Goal: Information Seeking & Learning: Understand process/instructions

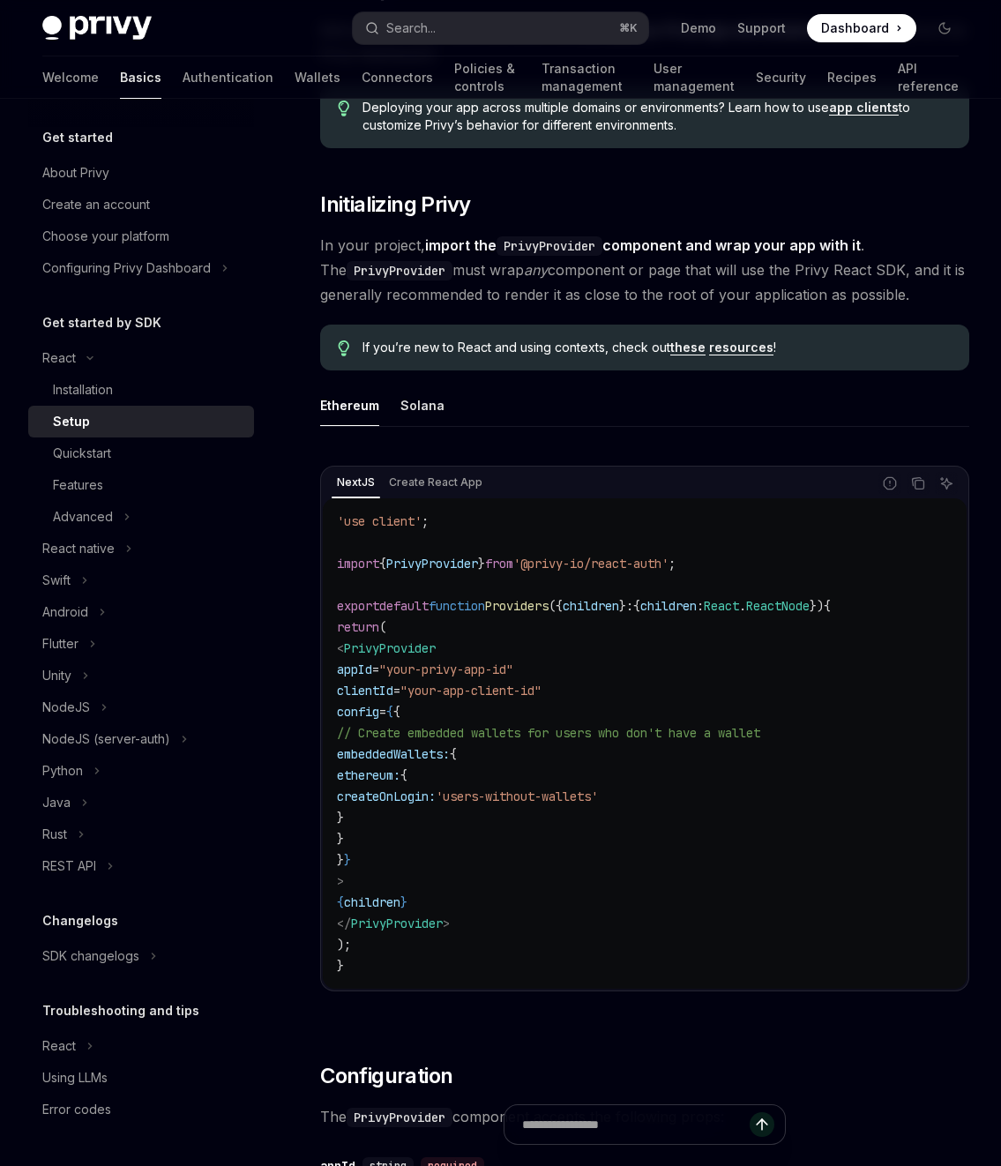
scroll to position [157, 0]
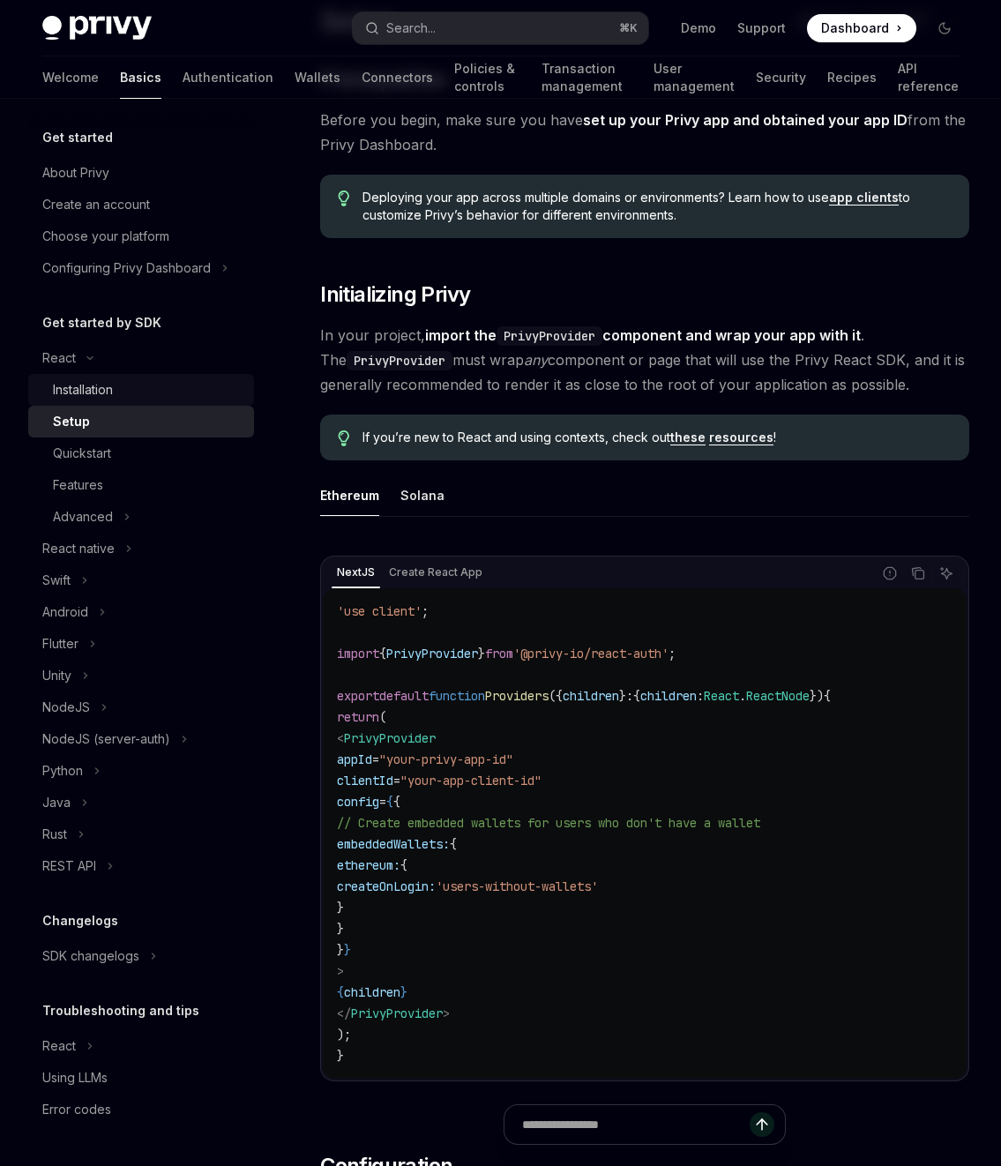
click at [112, 379] on div "Installation" at bounding box center [83, 389] width 60 height 21
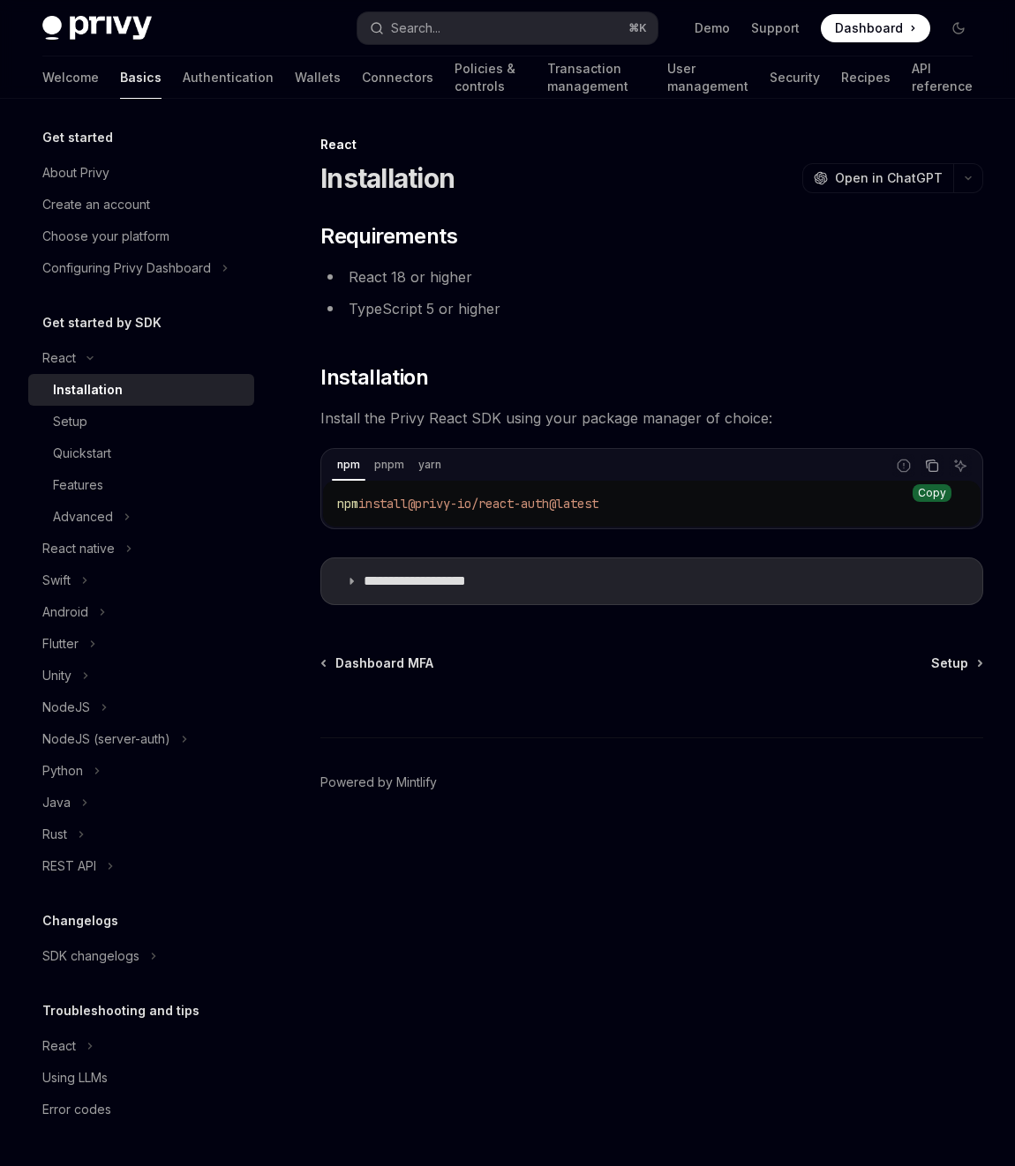
click at [940, 462] on button "Copy the contents from the code block" at bounding box center [931, 465] width 23 height 23
click at [114, 424] on div "Setup" at bounding box center [148, 421] width 191 height 21
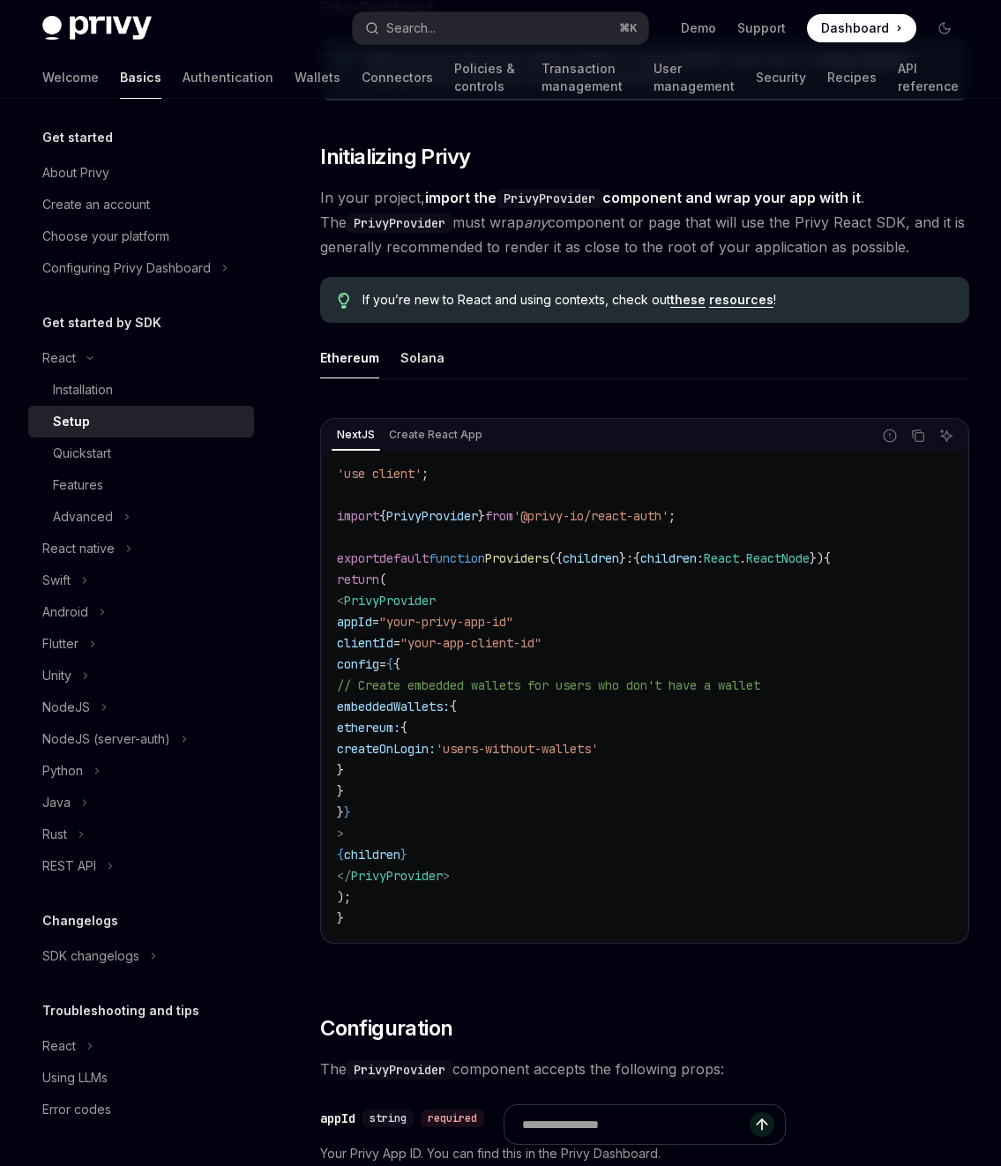
scroll to position [401, 0]
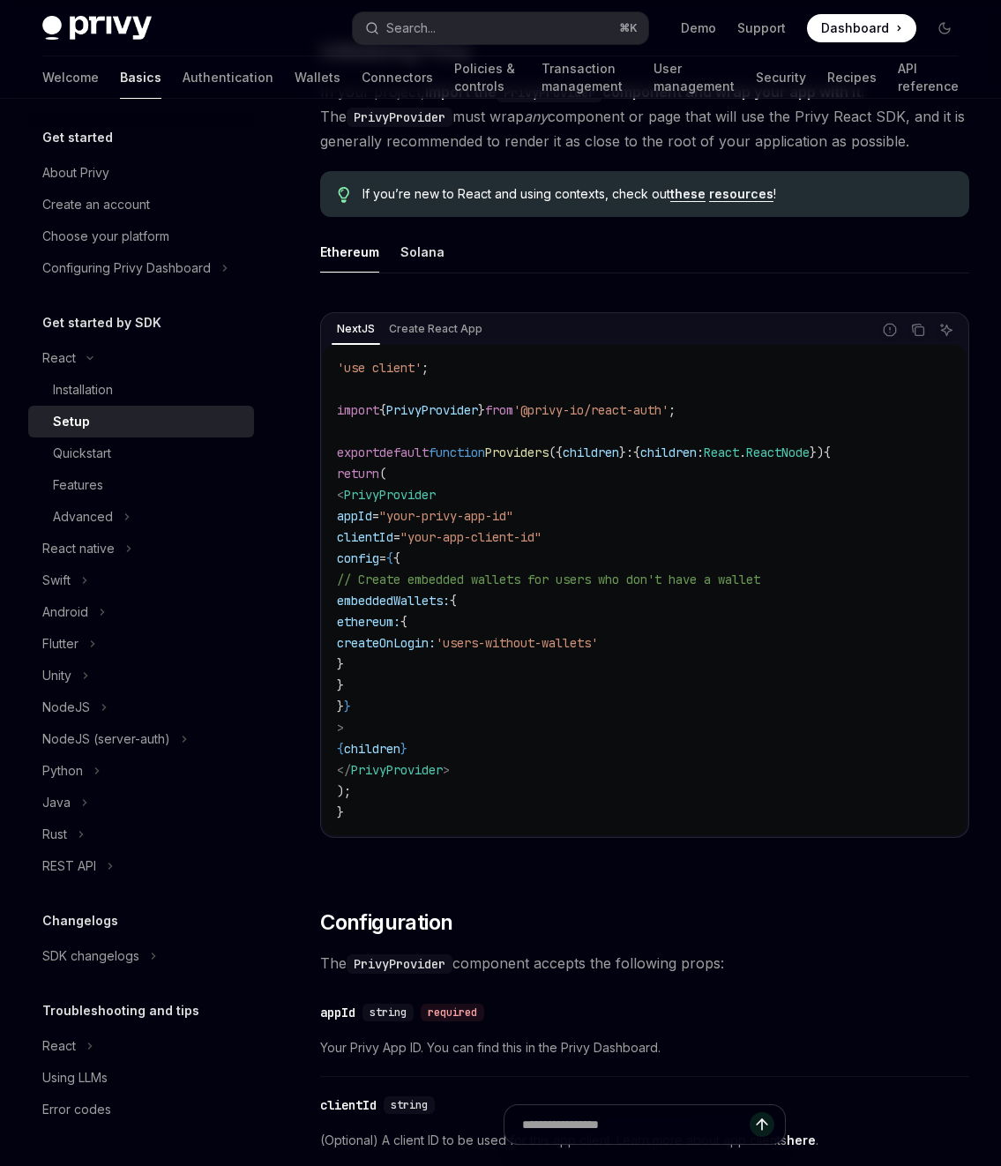
click at [493, 421] on code "'use client' ; import { PrivyProvider } from '@privy-io/react-auth' ; export de…" at bounding box center [645, 590] width 616 height 466
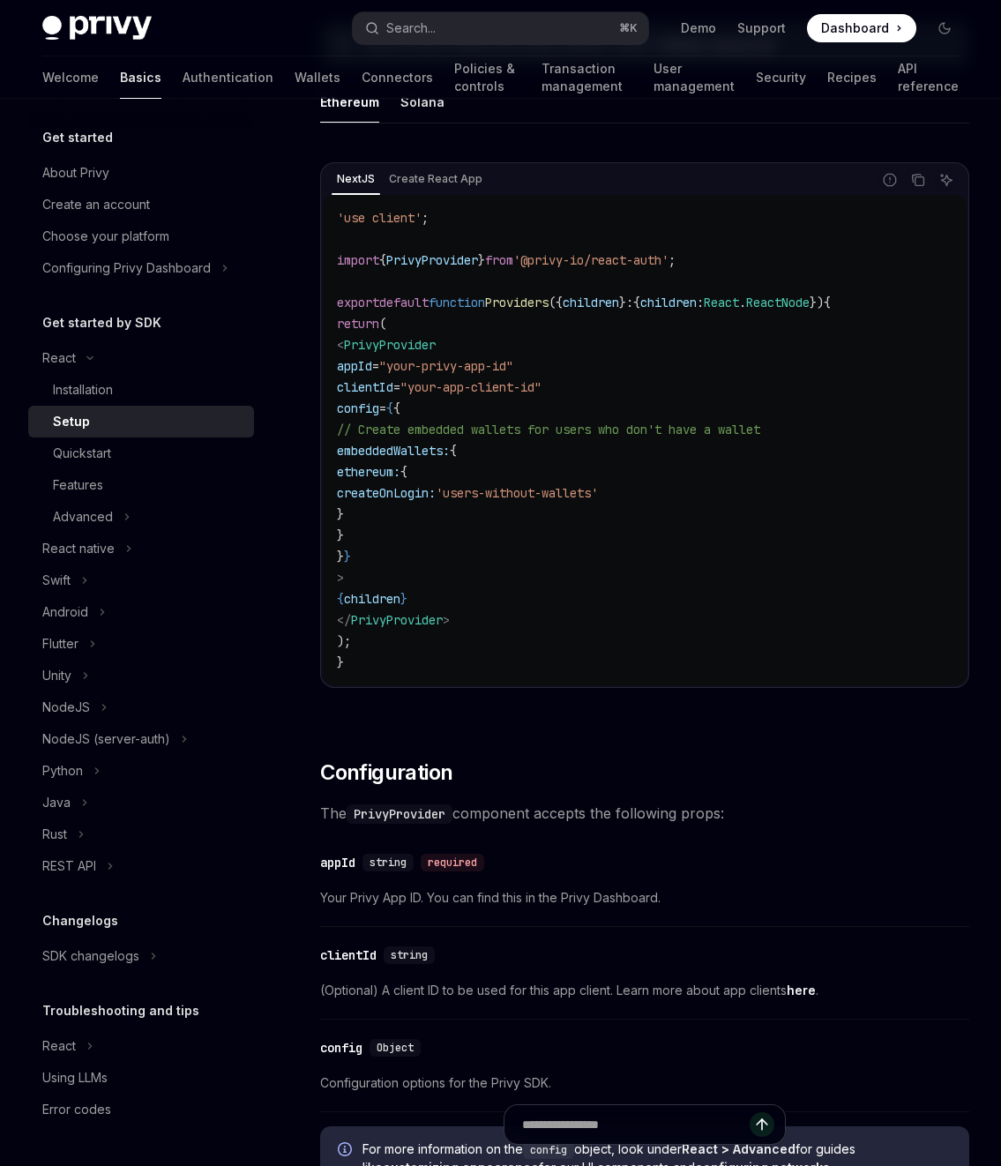
scroll to position [571, 0]
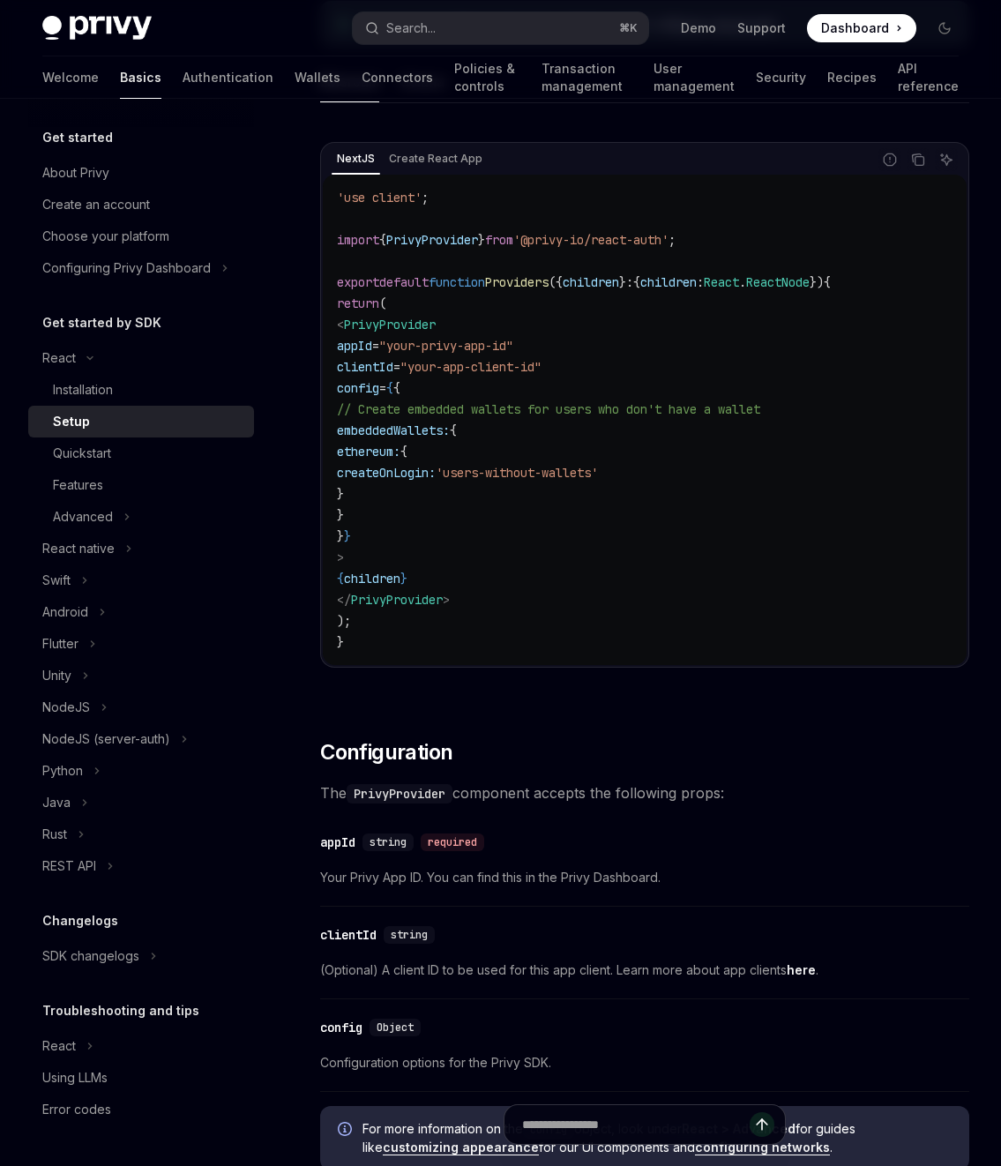
drag, startPoint x: 370, startPoint y: 868, endPoint x: 335, endPoint y: 880, distance: 36.3
click at [369, 868] on span "Your Privy App ID. You can find this in the Privy Dashboard." at bounding box center [644, 877] width 649 height 21
drag, startPoint x: 336, startPoint y: 880, endPoint x: 714, endPoint y: 881, distance: 377.6
click at [714, 881] on span "Your Privy App ID. You can find this in the Privy Dashboard." at bounding box center [644, 877] width 649 height 21
click at [715, 880] on span "Your Privy App ID. You can find this in the Privy Dashboard." at bounding box center [644, 877] width 649 height 21
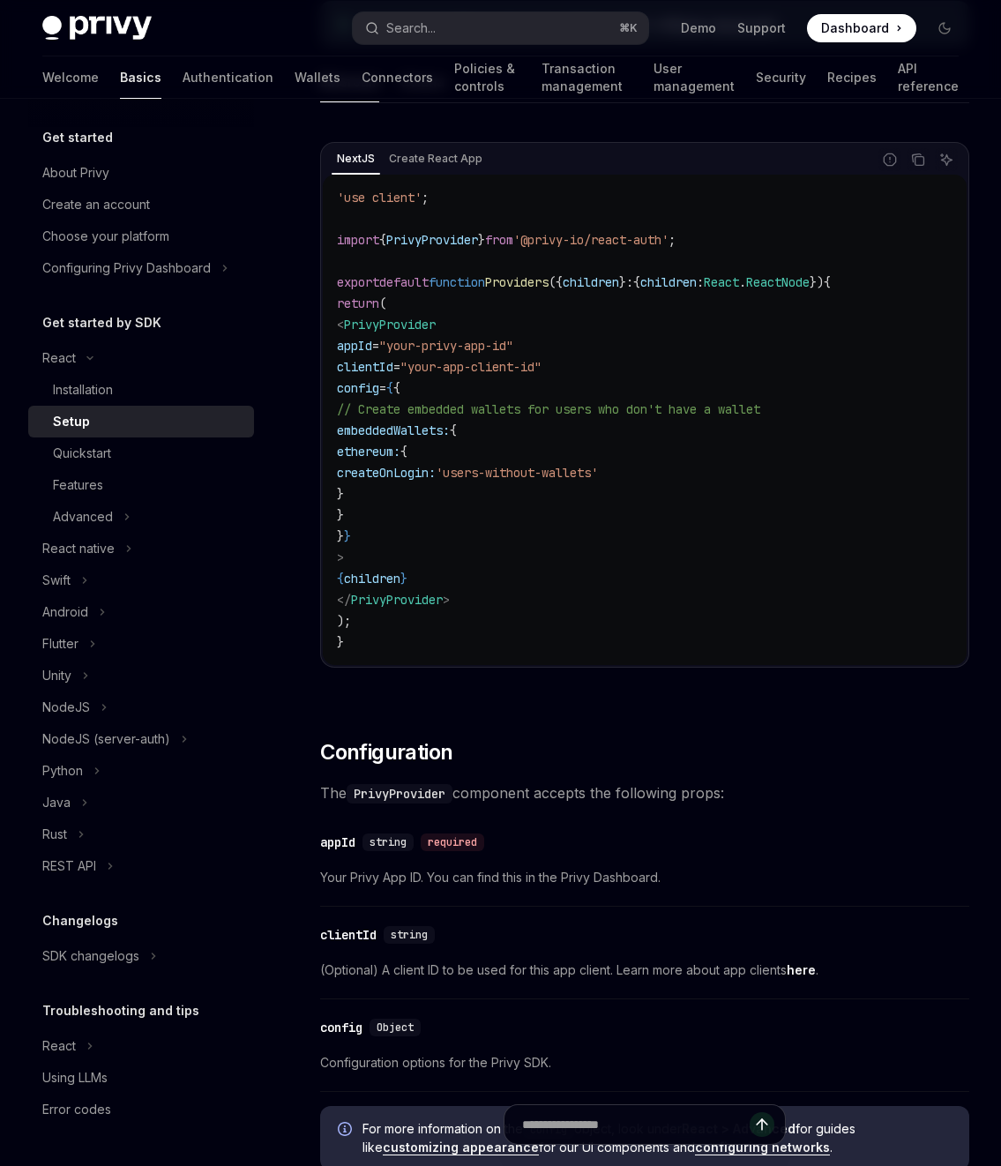
click at [475, 365] on span ""your-app-client-id"" at bounding box center [471, 367] width 141 height 16
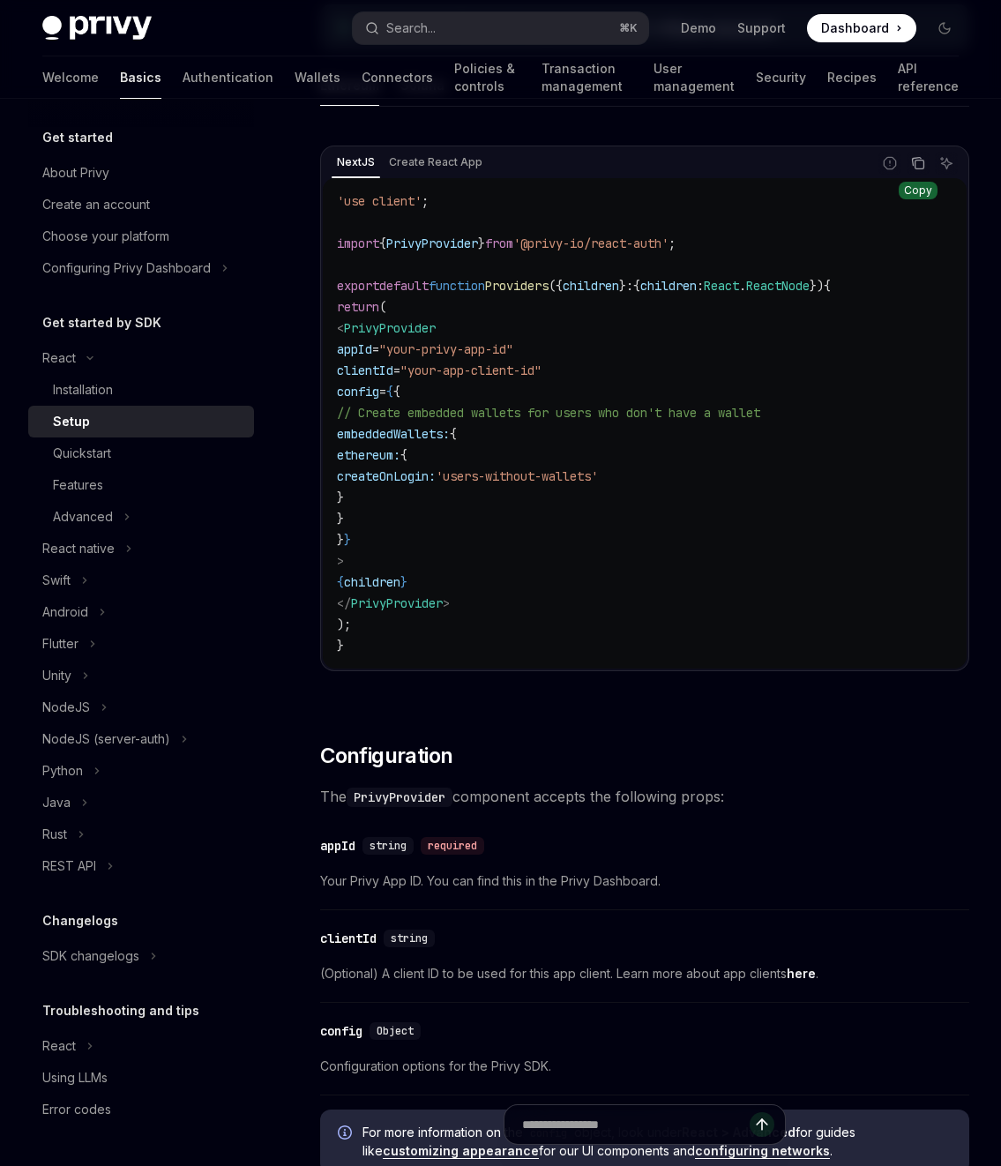
click at [923, 162] on icon "Copy the contents from the code block" at bounding box center [920, 165] width 9 height 9
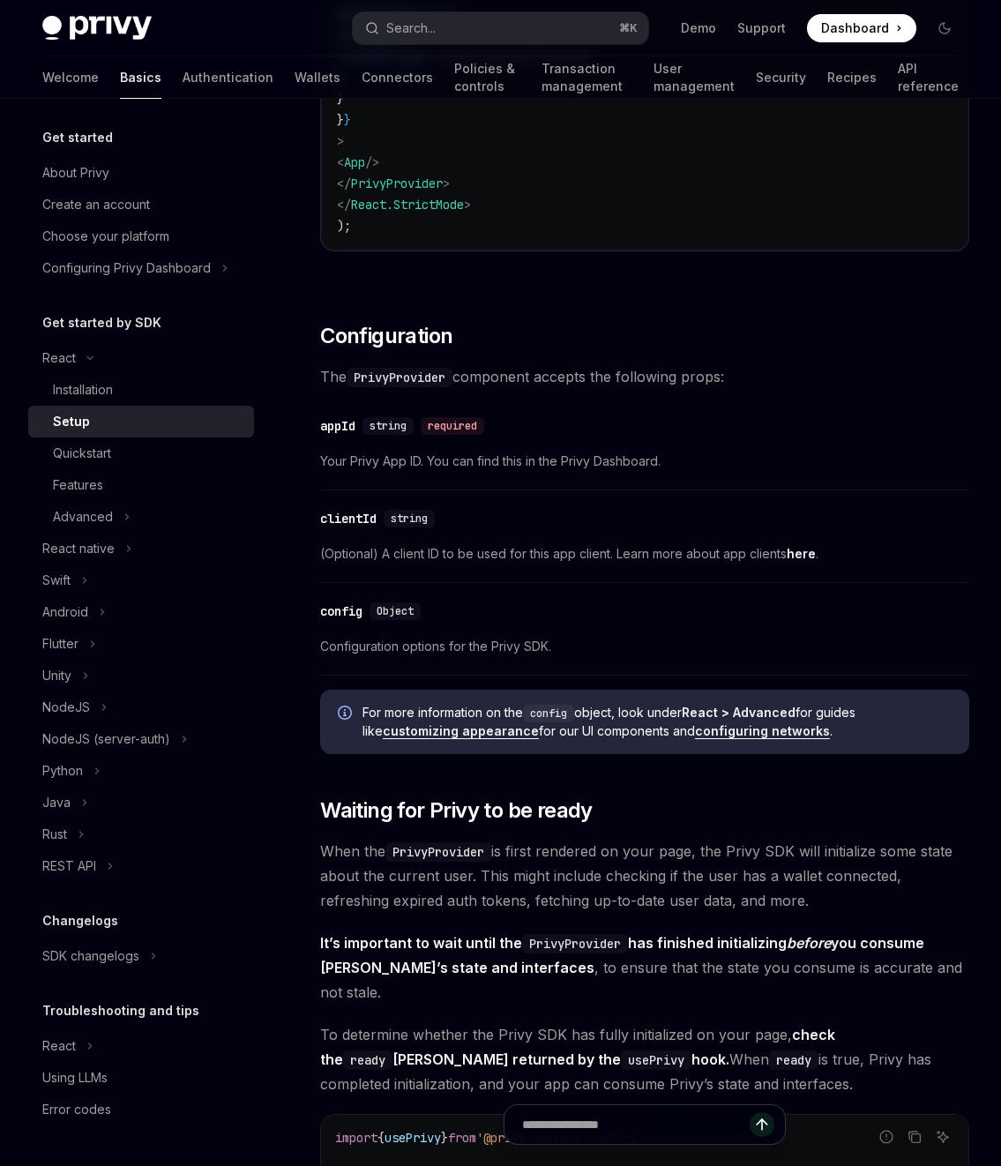
scroll to position [1136, 0]
click at [365, 539] on div "​ clientId string (Optional) A client ID to be used for this app client. Learn …" at bounding box center [644, 540] width 649 height 84
drag, startPoint x: 373, startPoint y: 410, endPoint x: 554, endPoint y: 425, distance: 181.5
click at [521, 422] on div "​ appId string required Your Privy App ID. You can find this in the Privy Dashb…" at bounding box center [644, 448] width 649 height 84
click at [502, 551] on span "(Optional) A client ID to be used for this app client. Learn more about app cli…" at bounding box center [644, 553] width 649 height 21
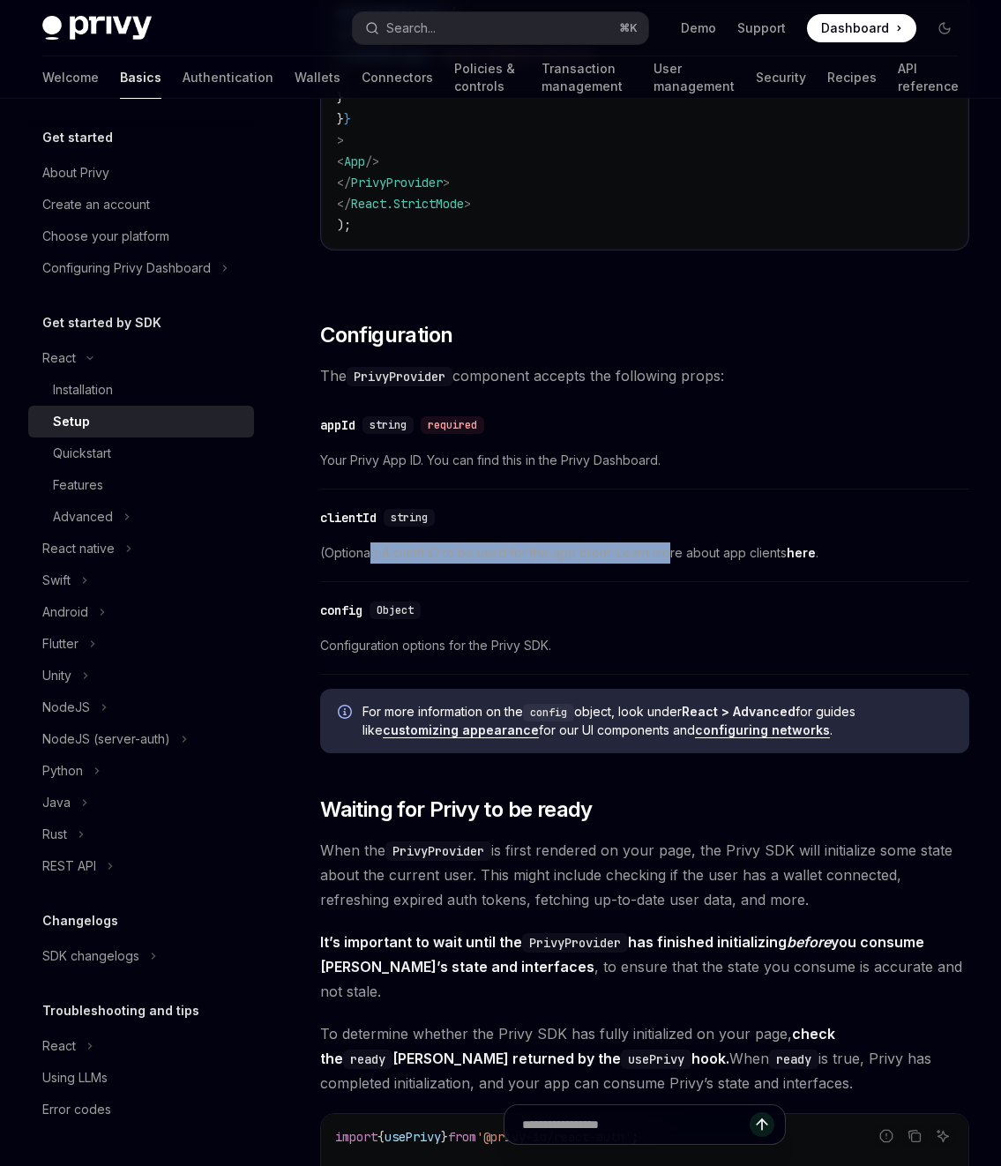
drag, startPoint x: 370, startPoint y: 550, endPoint x: 685, endPoint y: 556, distance: 315.0
click at [685, 557] on span "(Optional) A client ID to be used for this app client. Learn more about app cli…" at bounding box center [644, 553] width 649 height 21
click at [685, 556] on span "(Optional) A client ID to be used for this app client. Learn more about app cli…" at bounding box center [644, 553] width 649 height 21
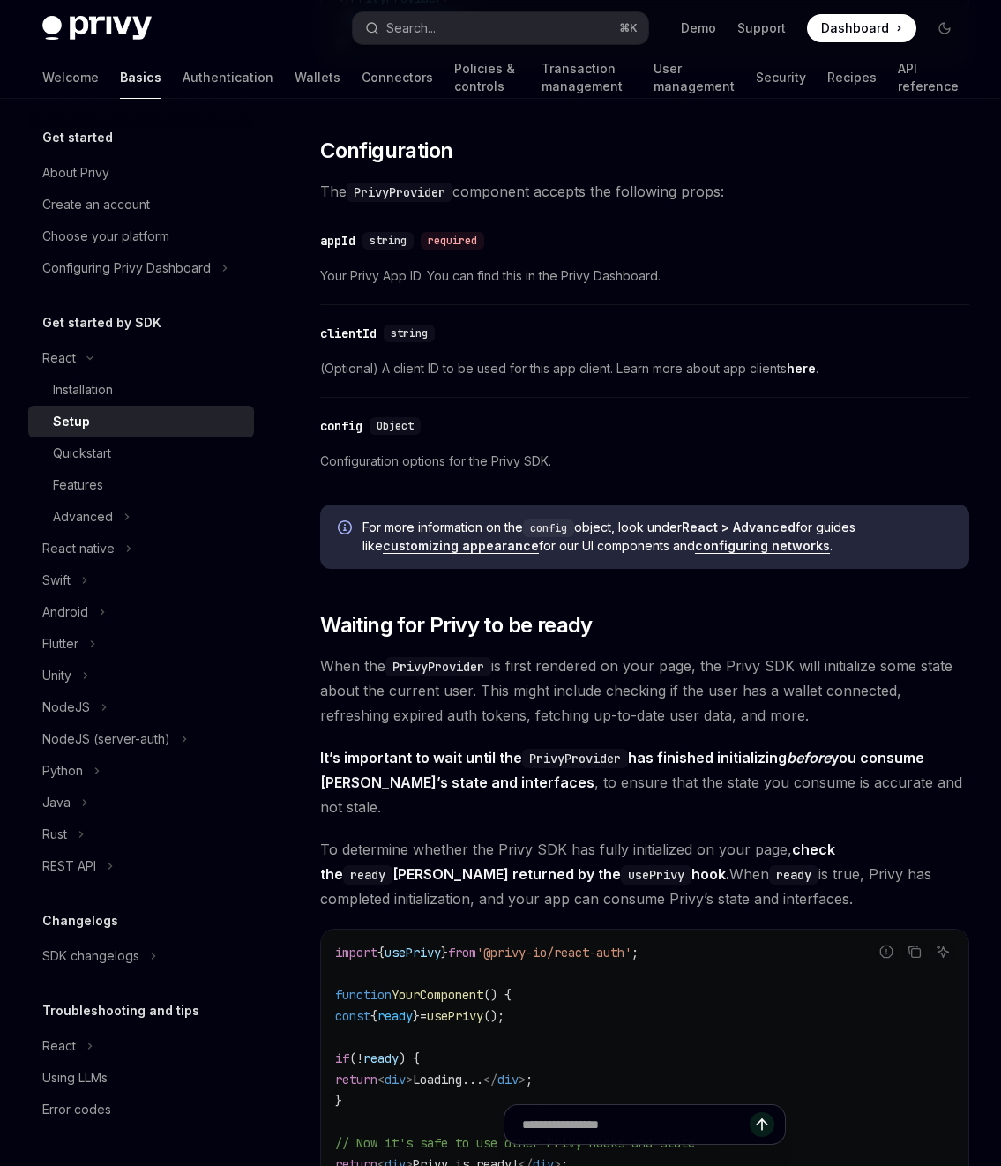
scroll to position [1323, 0]
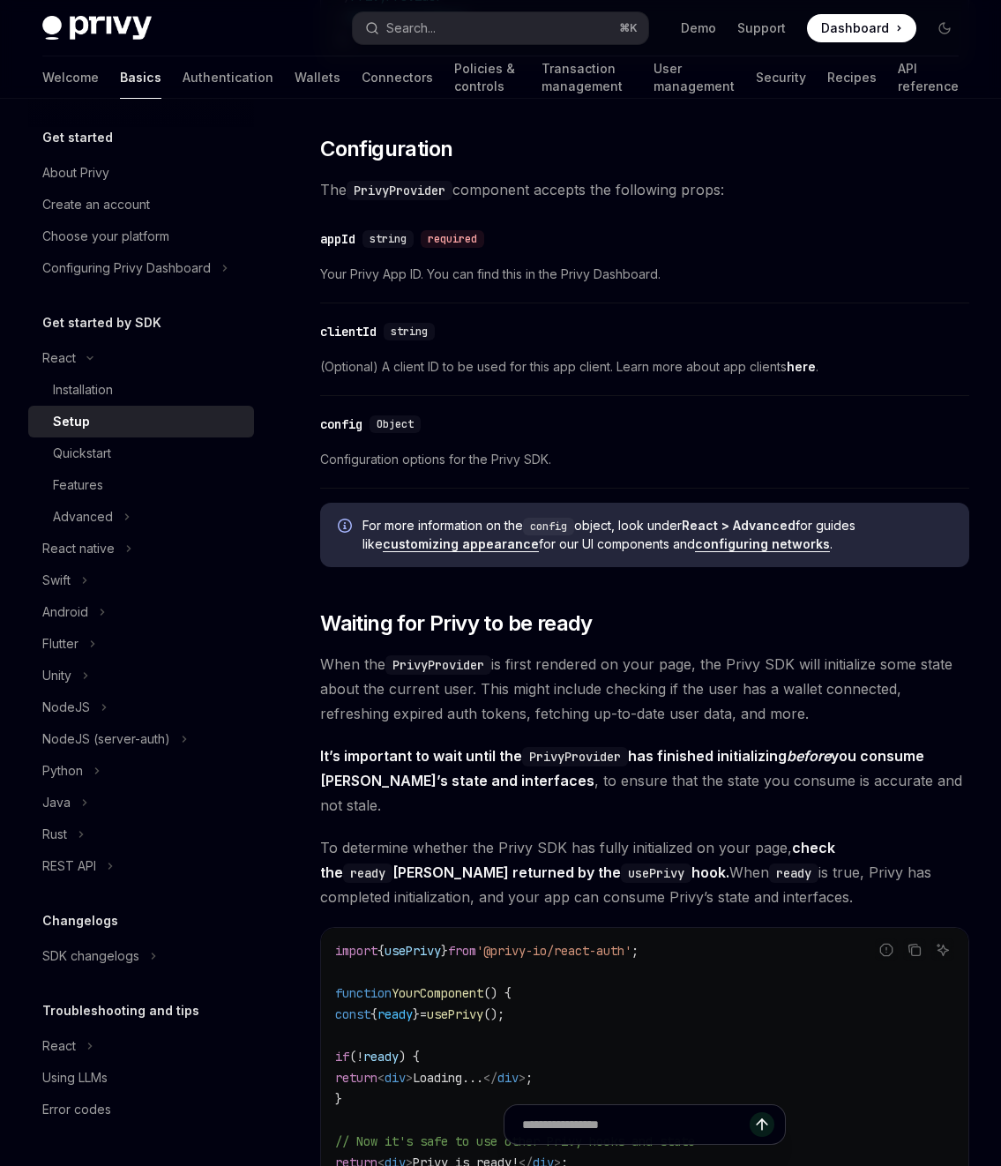
click at [420, 445] on div "​ config Object Configuration options for the Privy SDK." at bounding box center [644, 447] width 649 height 84
click at [423, 454] on span "Configuration options for the Privy SDK." at bounding box center [644, 459] width 649 height 21
click at [423, 473] on div "​ config Object Configuration options for the Privy SDK." at bounding box center [644, 447] width 649 height 84
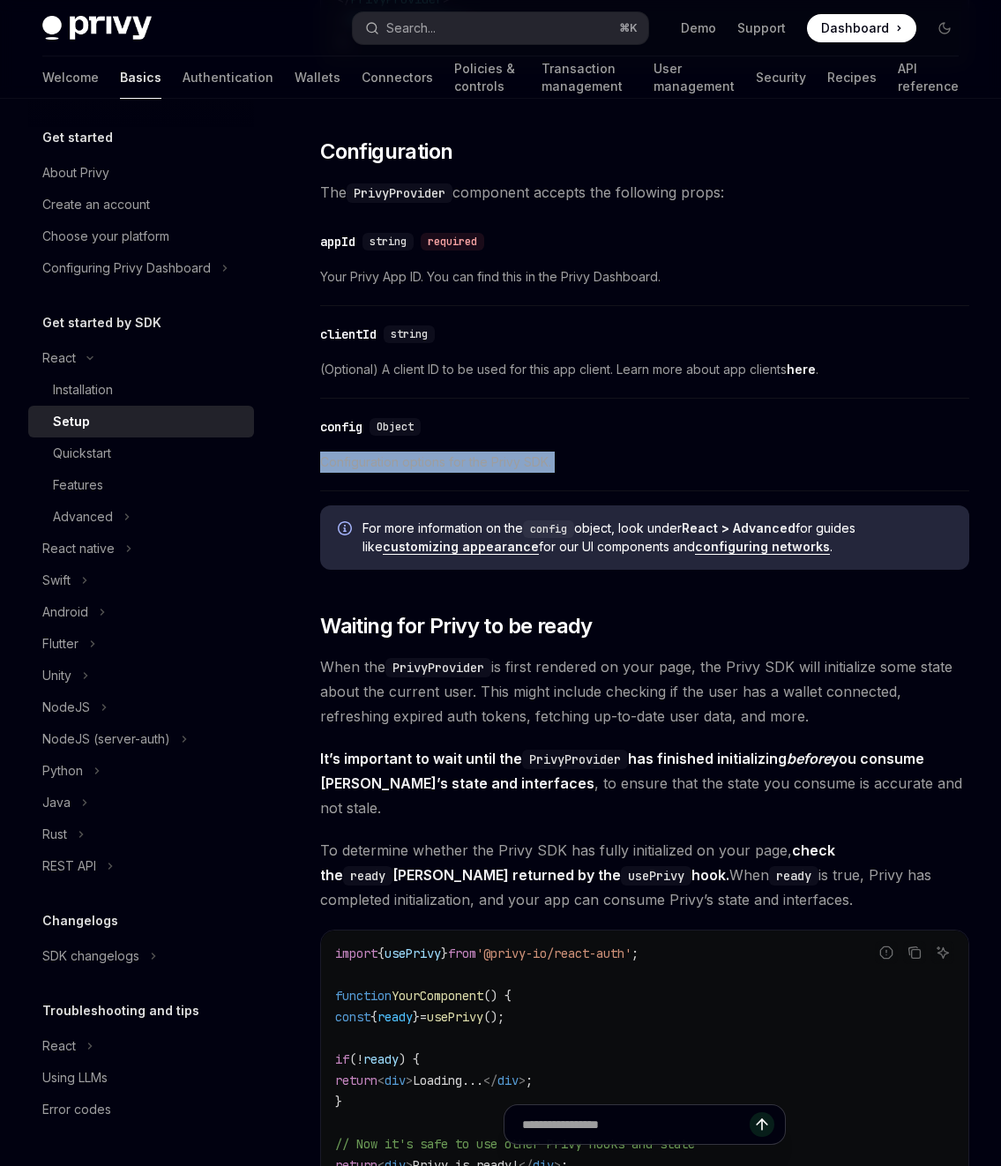
scroll to position [1319, 0]
click at [376, 441] on div "​ config Object Configuration options for the Privy SDK." at bounding box center [644, 450] width 649 height 84
click at [346, 427] on div "config" at bounding box center [341, 428] width 42 height 18
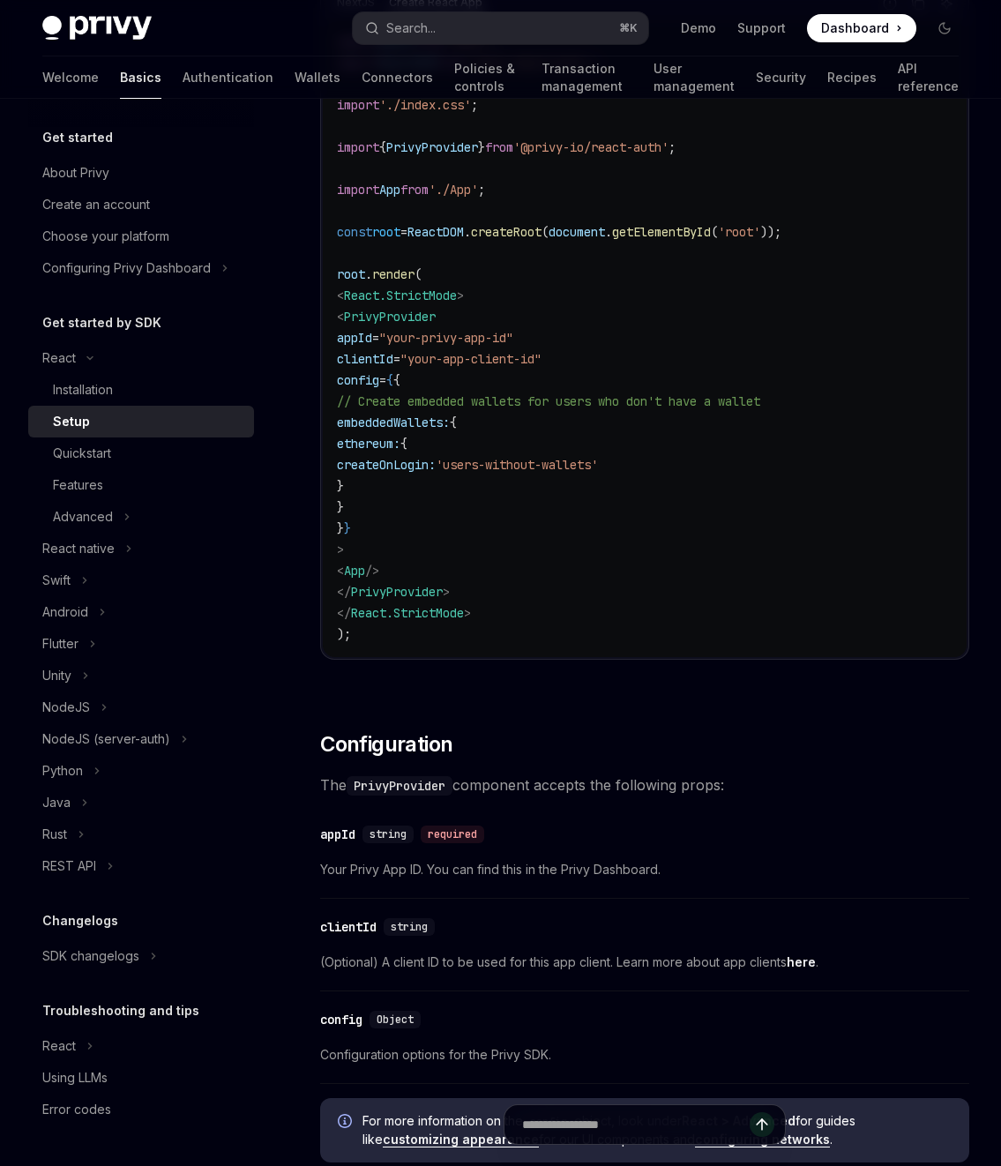
scroll to position [641, 0]
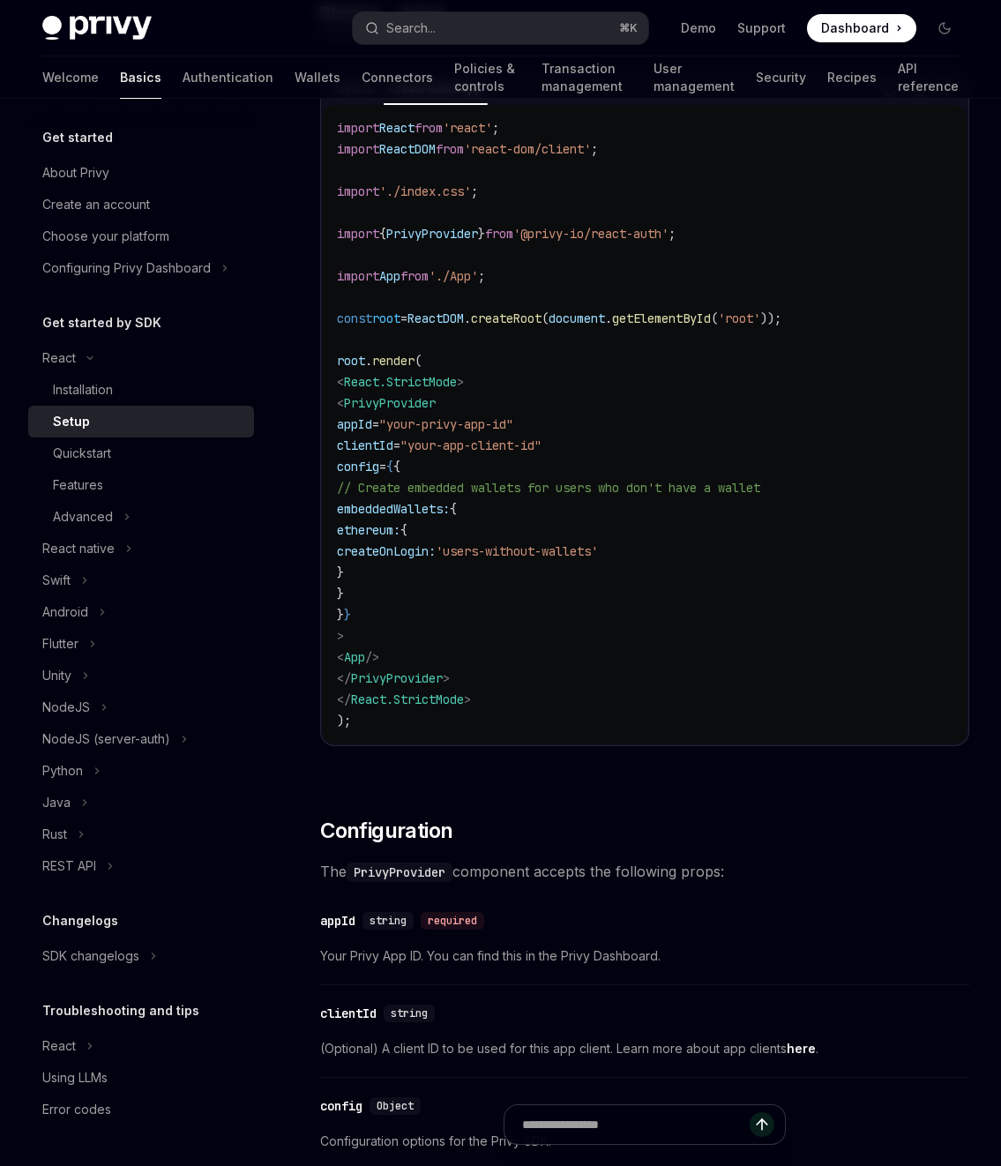
click at [581, 521] on code "import React from 'react' ; import ReactDOM from 'react-dom/client' ; import '.…" at bounding box center [645, 424] width 616 height 614
click at [517, 564] on code "import React from 'react' ; import ReactDOM from 'react-dom/client' ; import '.…" at bounding box center [645, 424] width 616 height 614
click at [436, 545] on span "createOnLogin:" at bounding box center [386, 551] width 99 height 16
click at [436, 557] on span "createOnLogin:" at bounding box center [386, 551] width 99 height 16
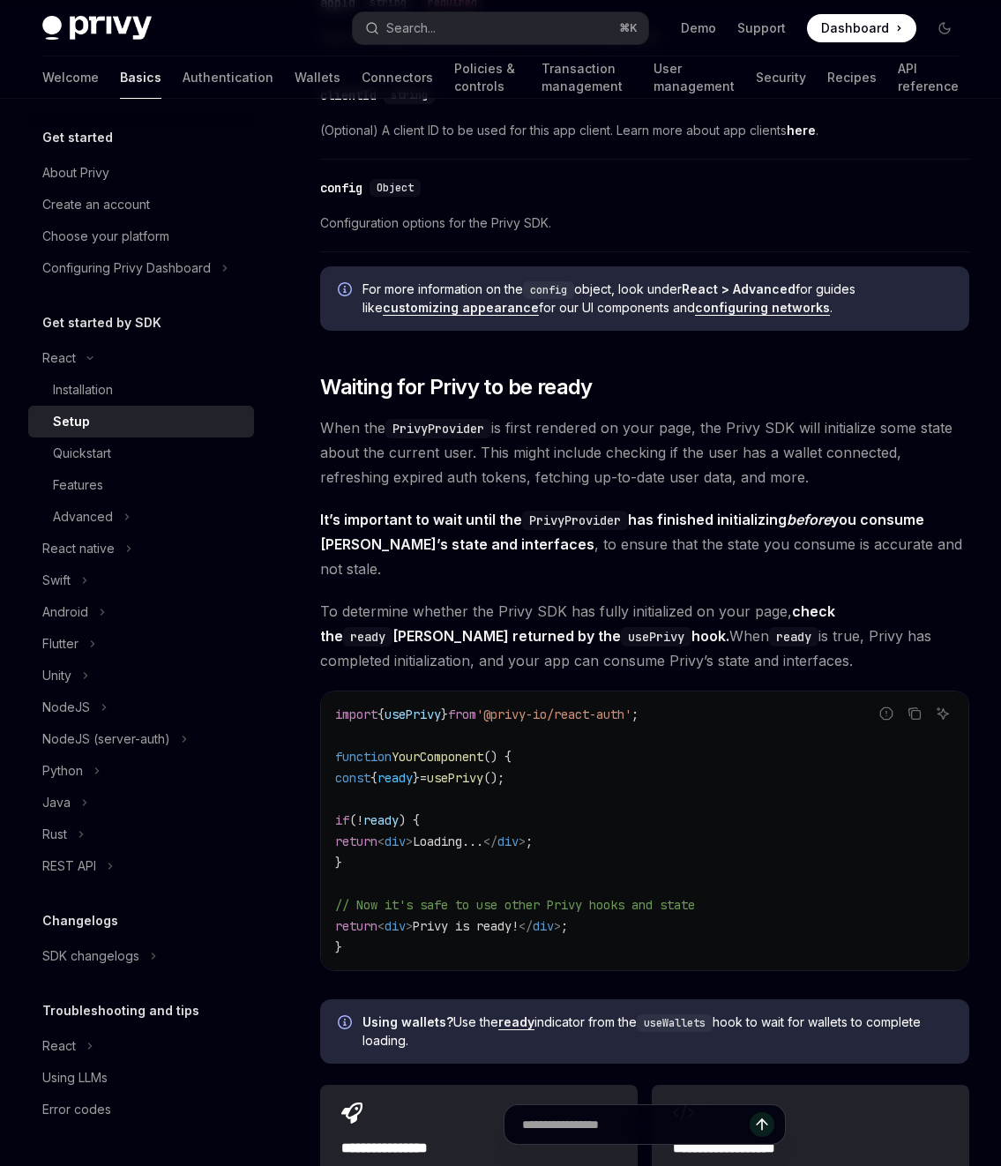
scroll to position [1561, 0]
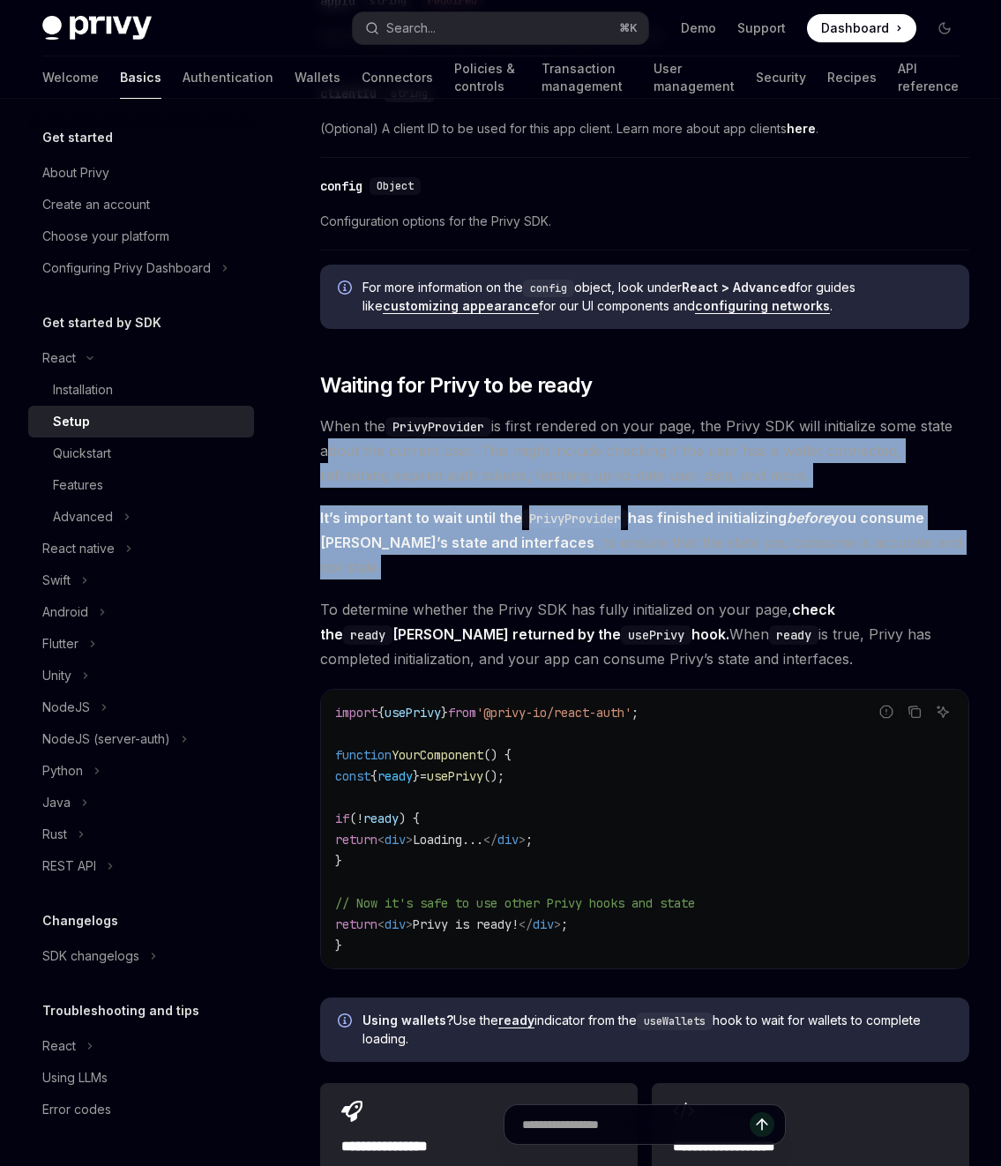
drag, startPoint x: 298, startPoint y: 449, endPoint x: 938, endPoint y: 540, distance: 646.1
click at [938, 540] on div "React Setup OpenAI Open in ChatGPT OpenAI Open in ChatGPT ​ Prerequisites Befor…" at bounding box center [479, 119] width 987 height 3092
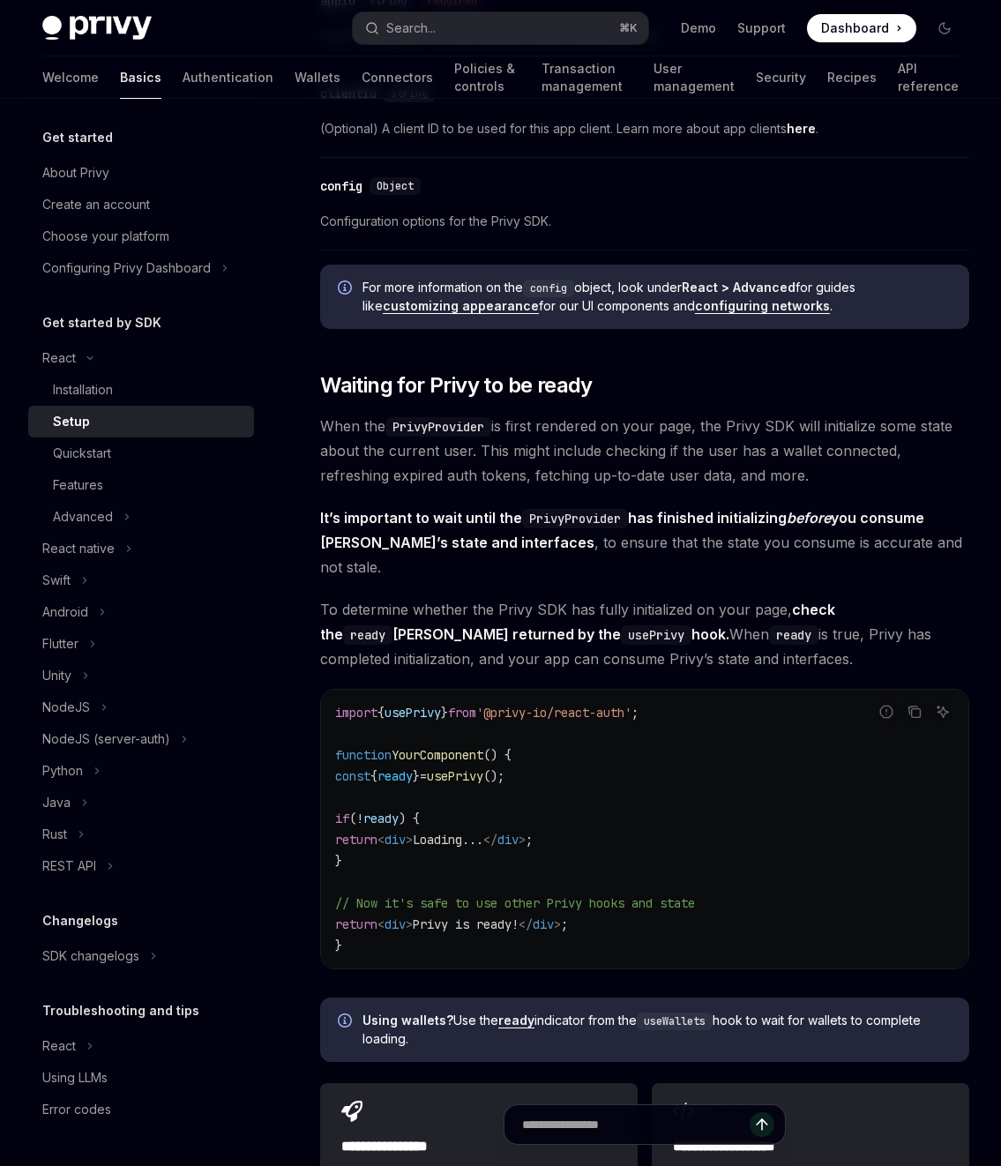
click at [390, 597] on span "To determine whether the Privy SDK has fully initialized on your page, check th…" at bounding box center [644, 634] width 649 height 74
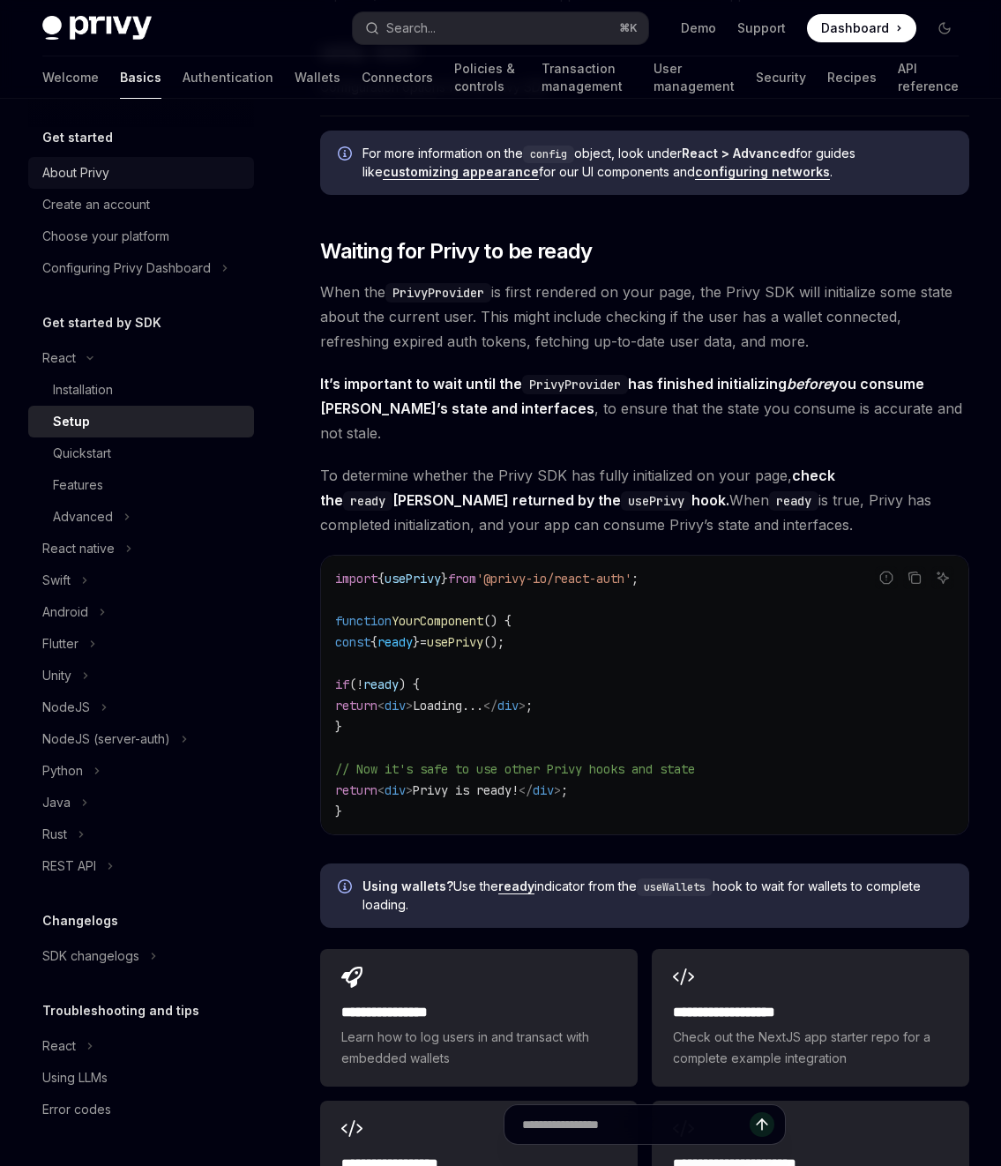
scroll to position [2035, 0]
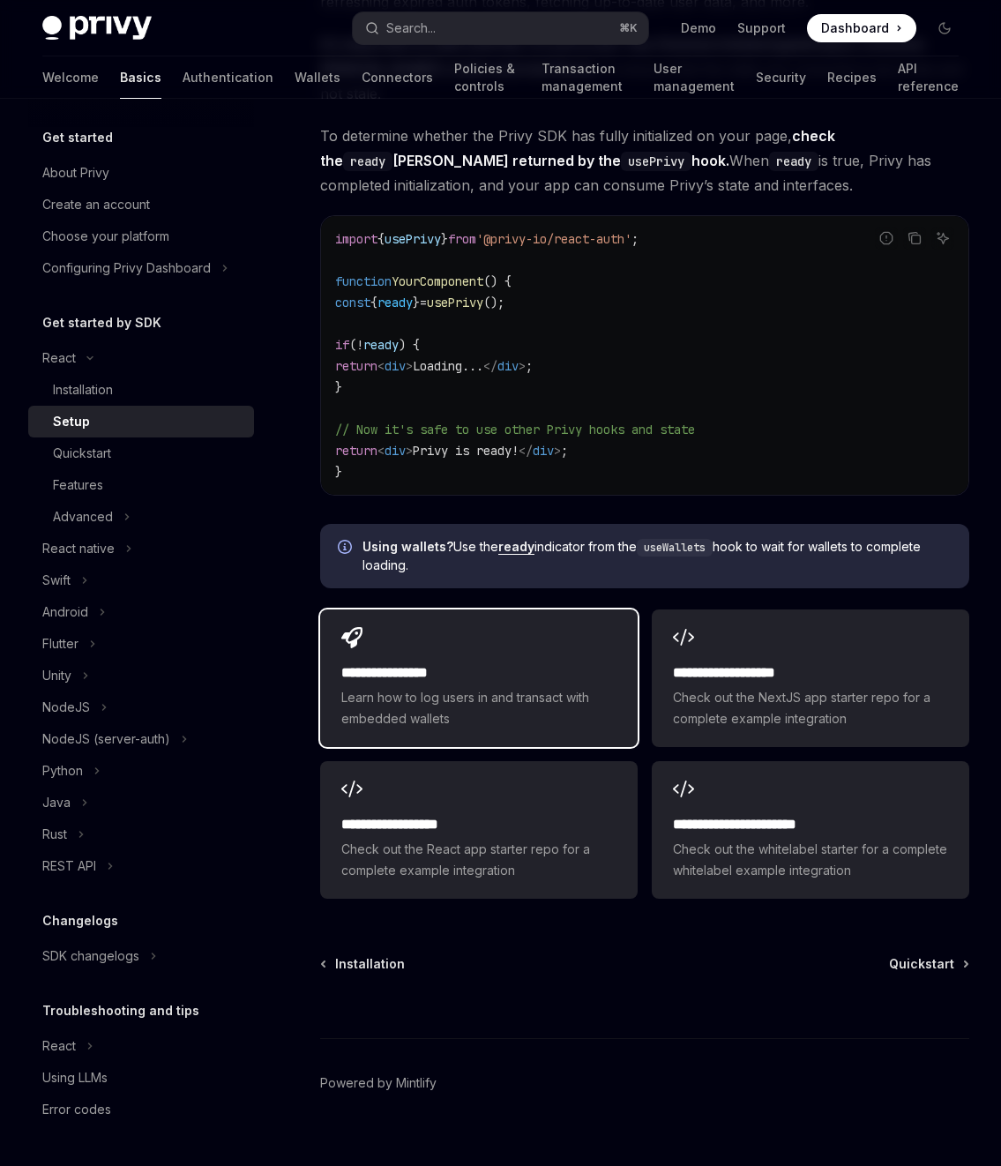
click at [483, 663] on h2 "**********" at bounding box center [478, 673] width 275 height 21
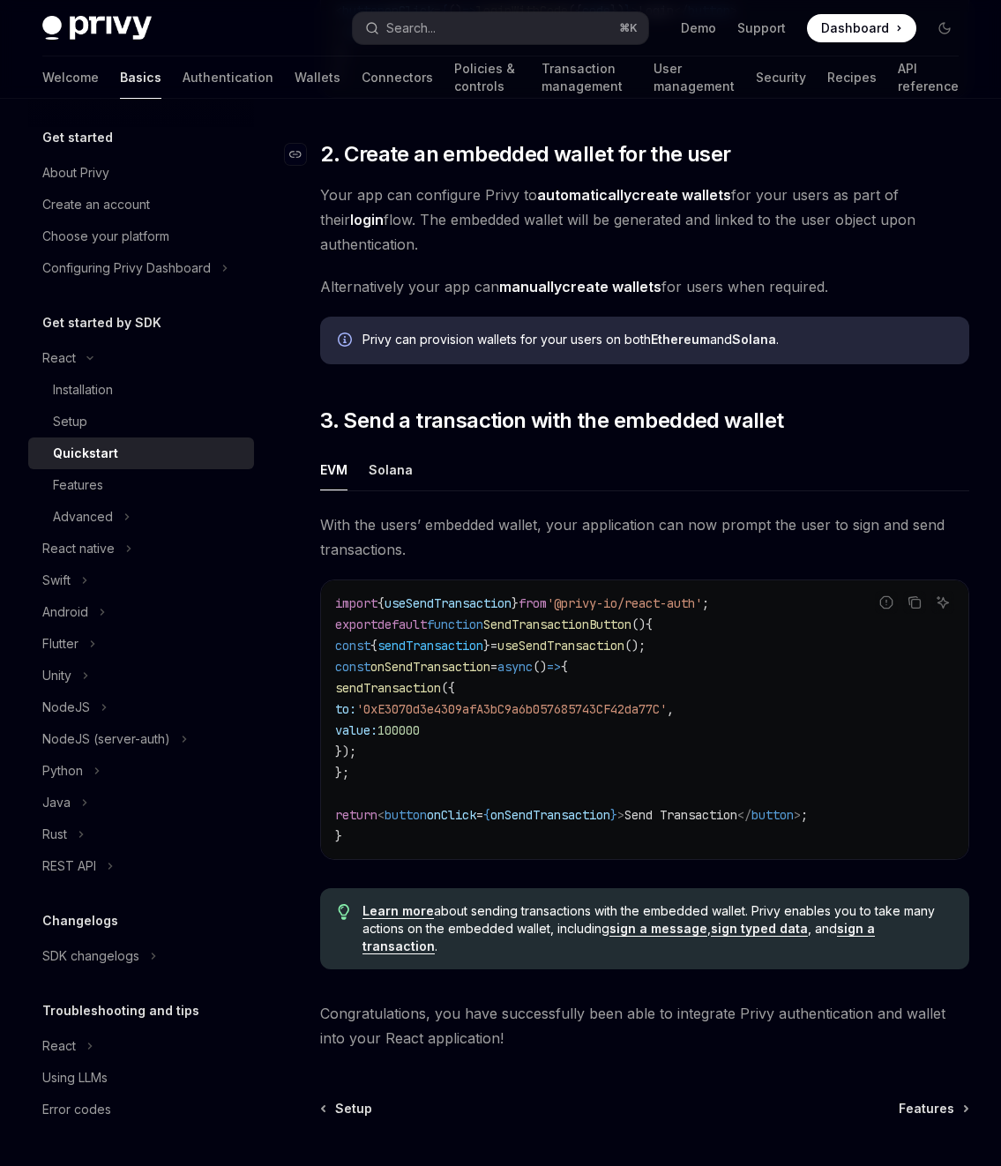
scroll to position [1217, 0]
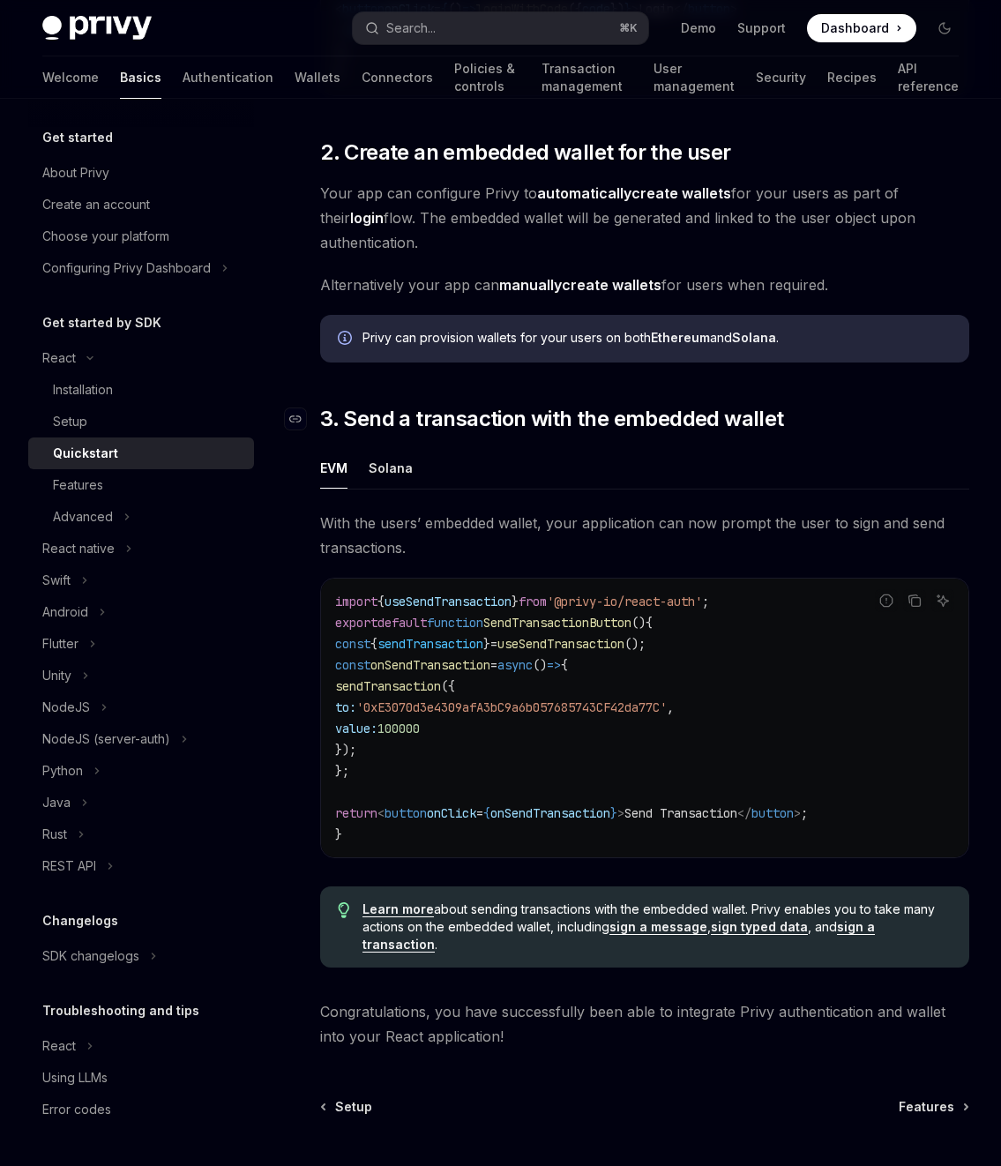
click at [562, 405] on span "3. Send a transaction with the embedded wallet" at bounding box center [551, 419] width 463 height 28
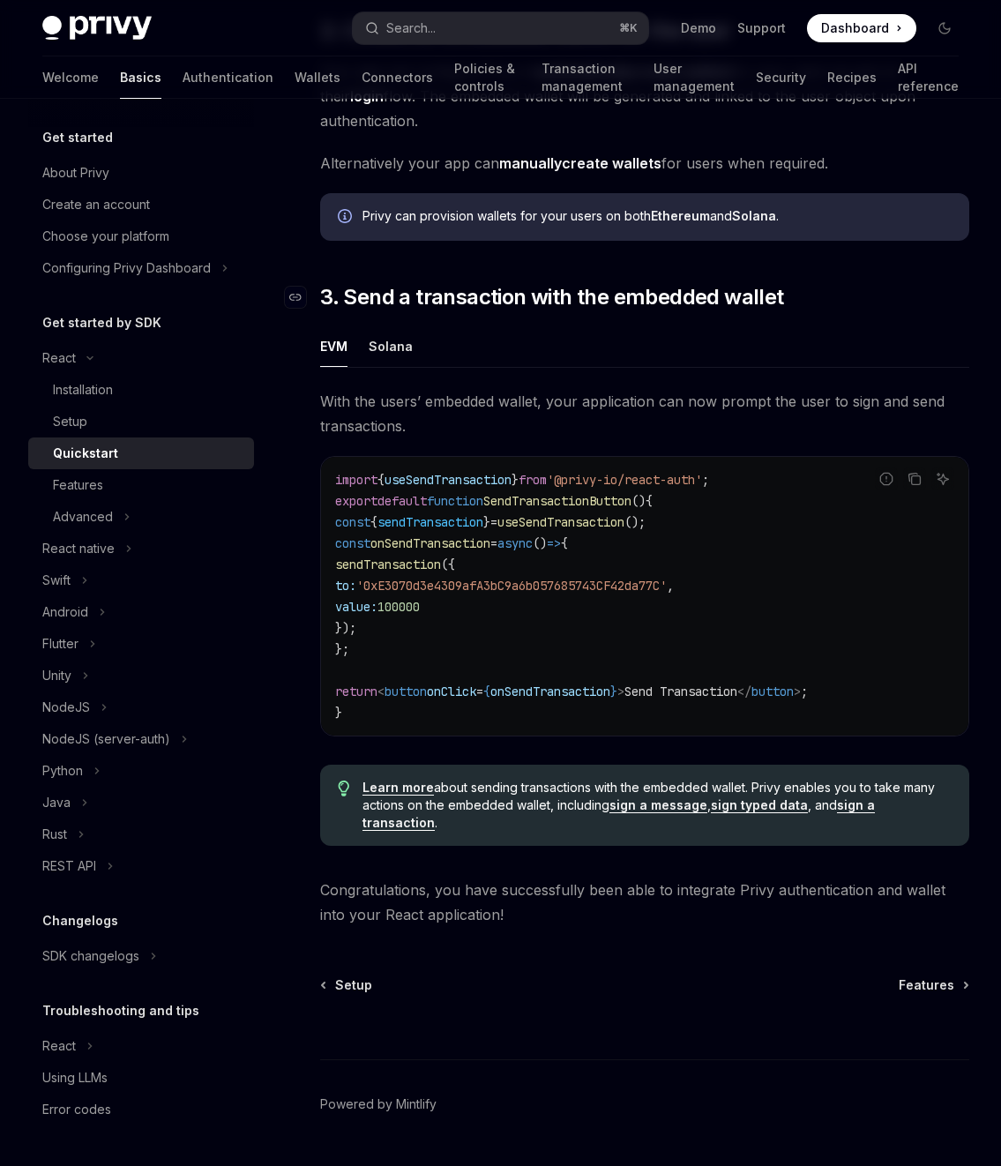
click at [562, 399] on span "With the users’ embedded wallet, your application can now prompt the user to si…" at bounding box center [644, 413] width 649 height 49
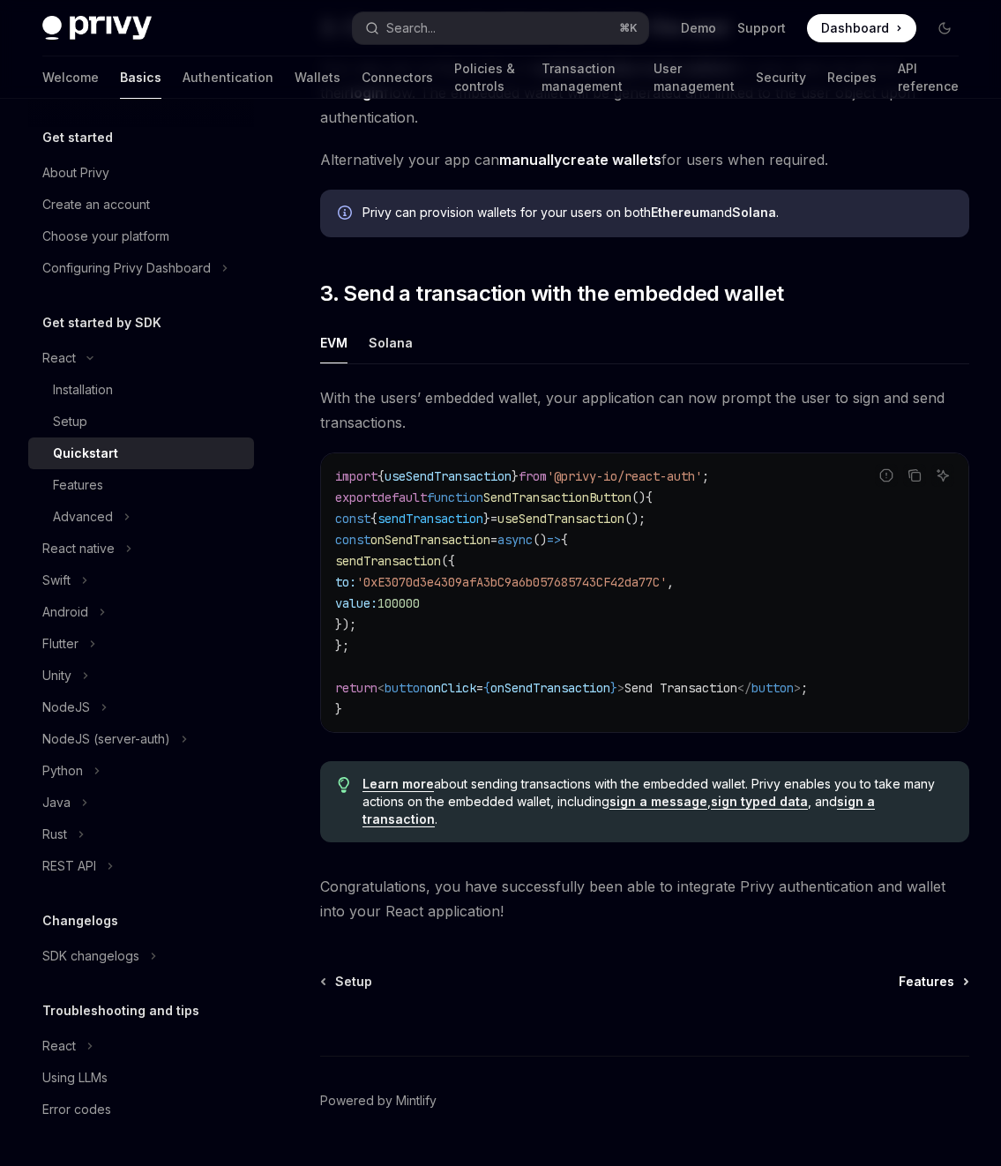
click at [935, 973] on span "Features" at bounding box center [927, 982] width 56 height 18
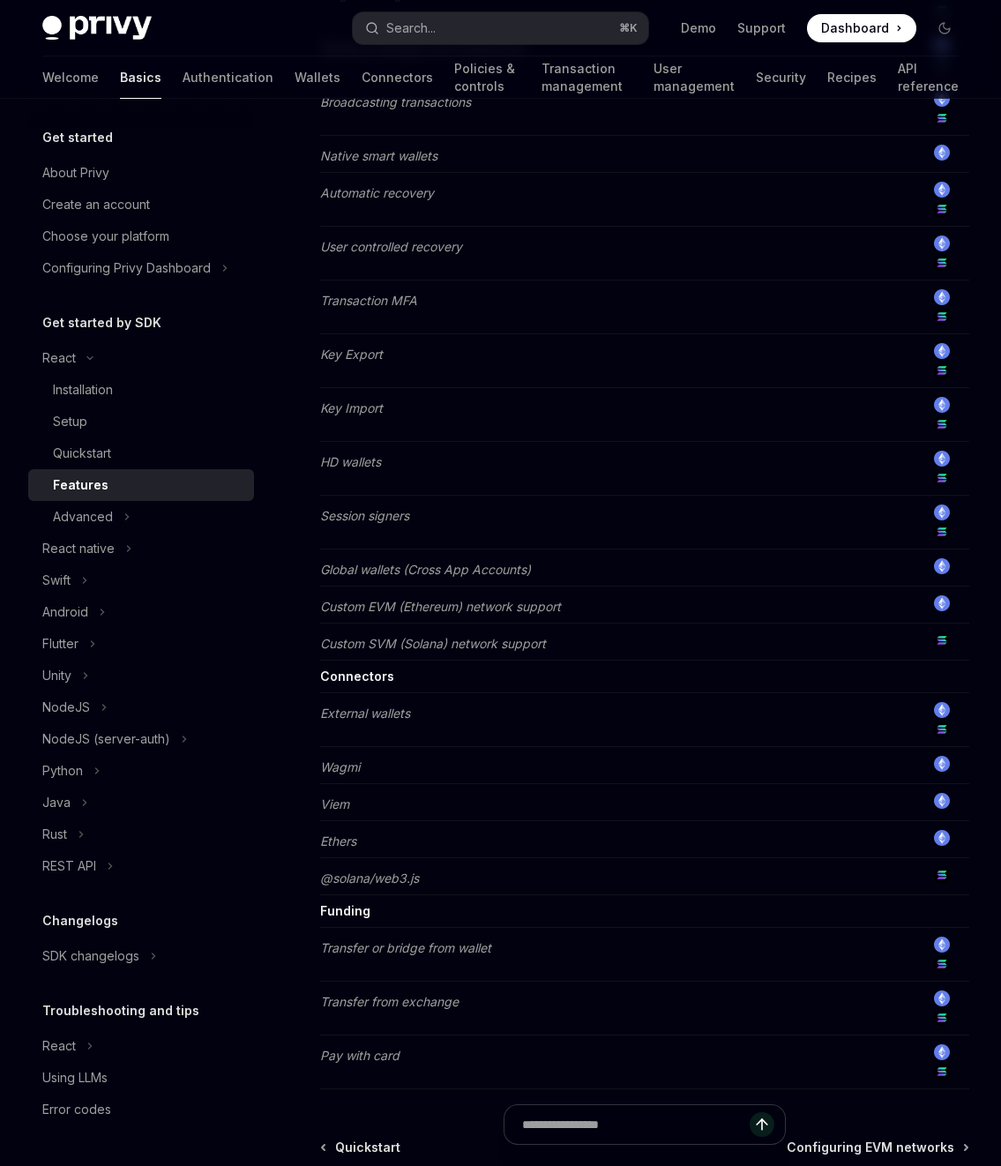
scroll to position [858, 0]
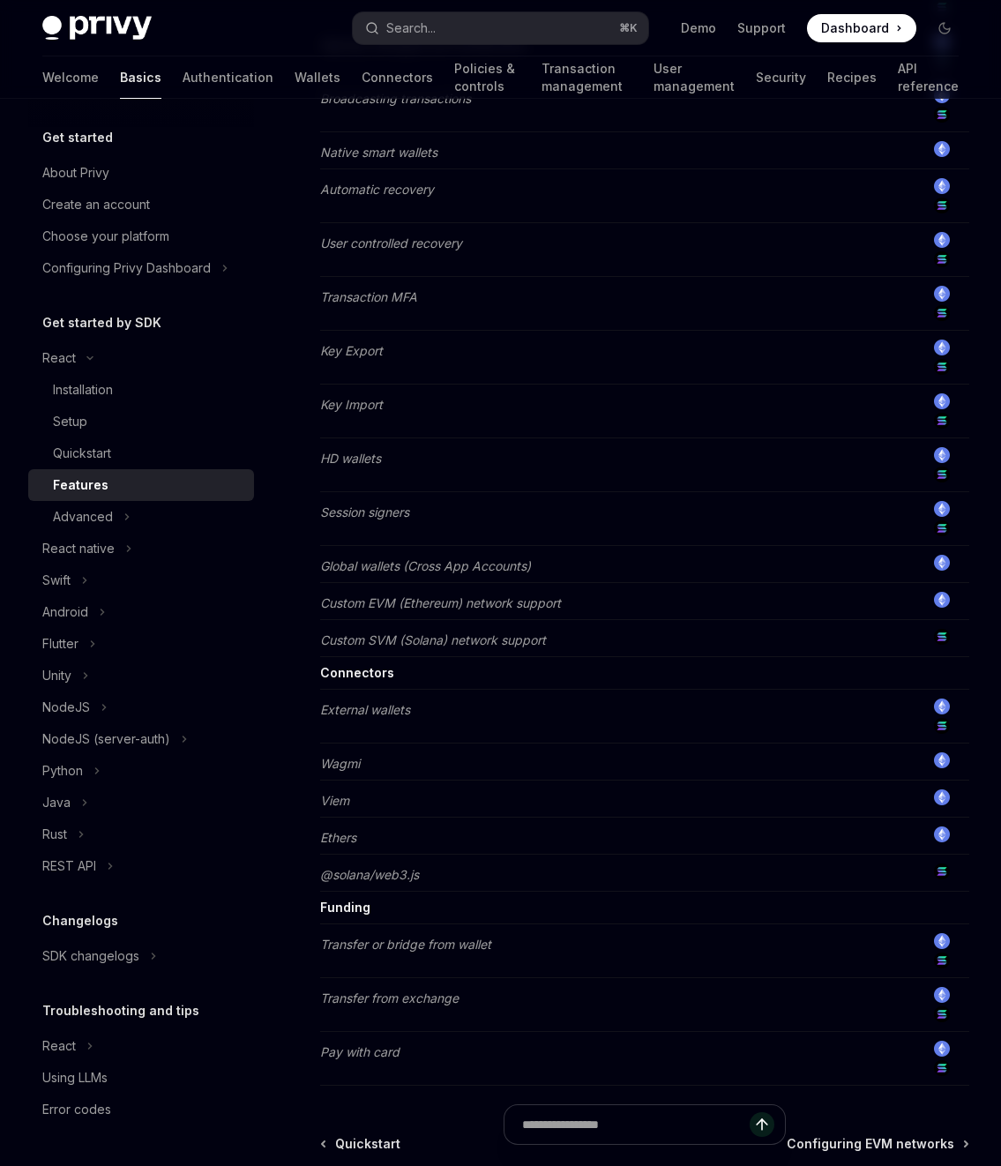
click at [333, 767] on em "Wagmi" at bounding box center [340, 763] width 40 height 15
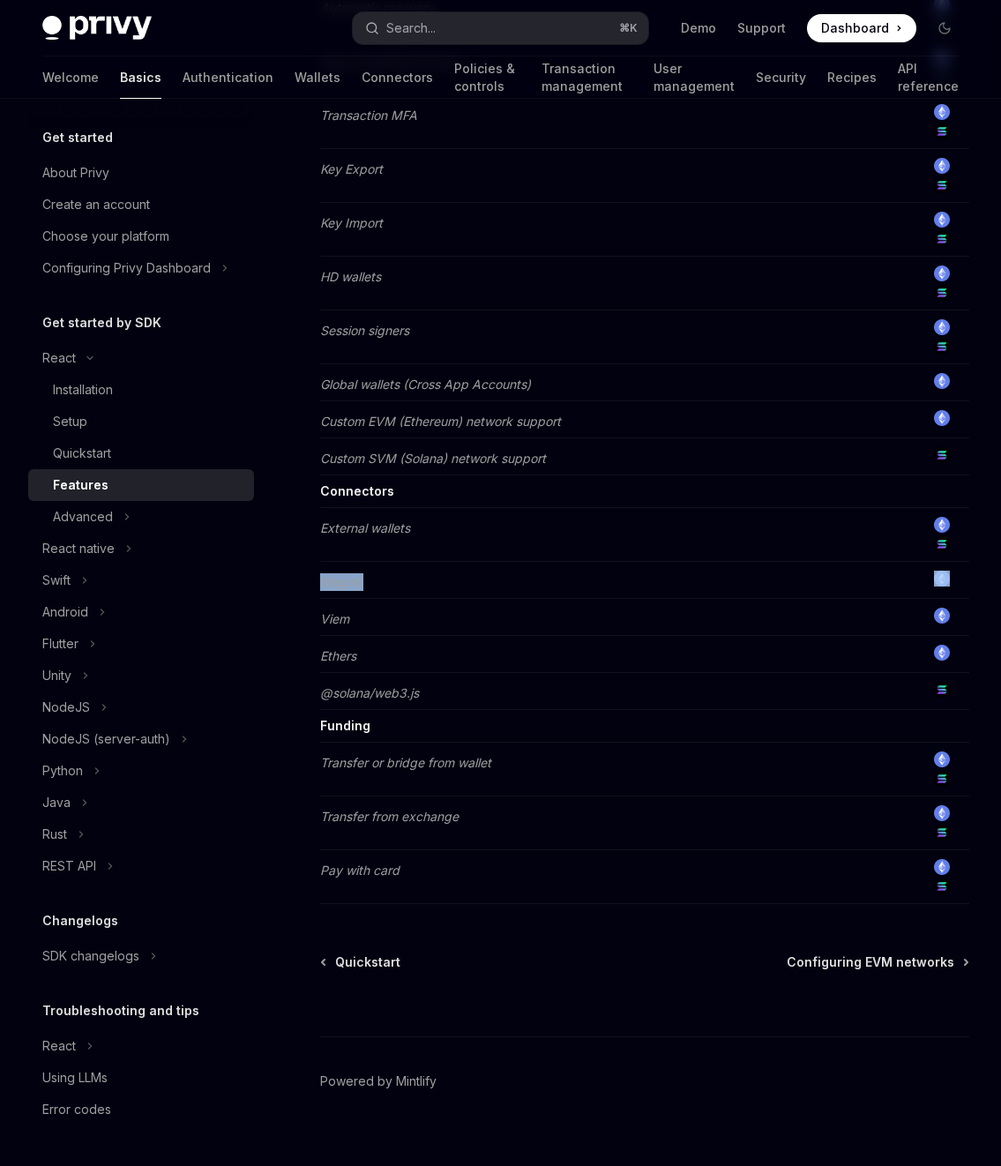
scroll to position [1062, 0]
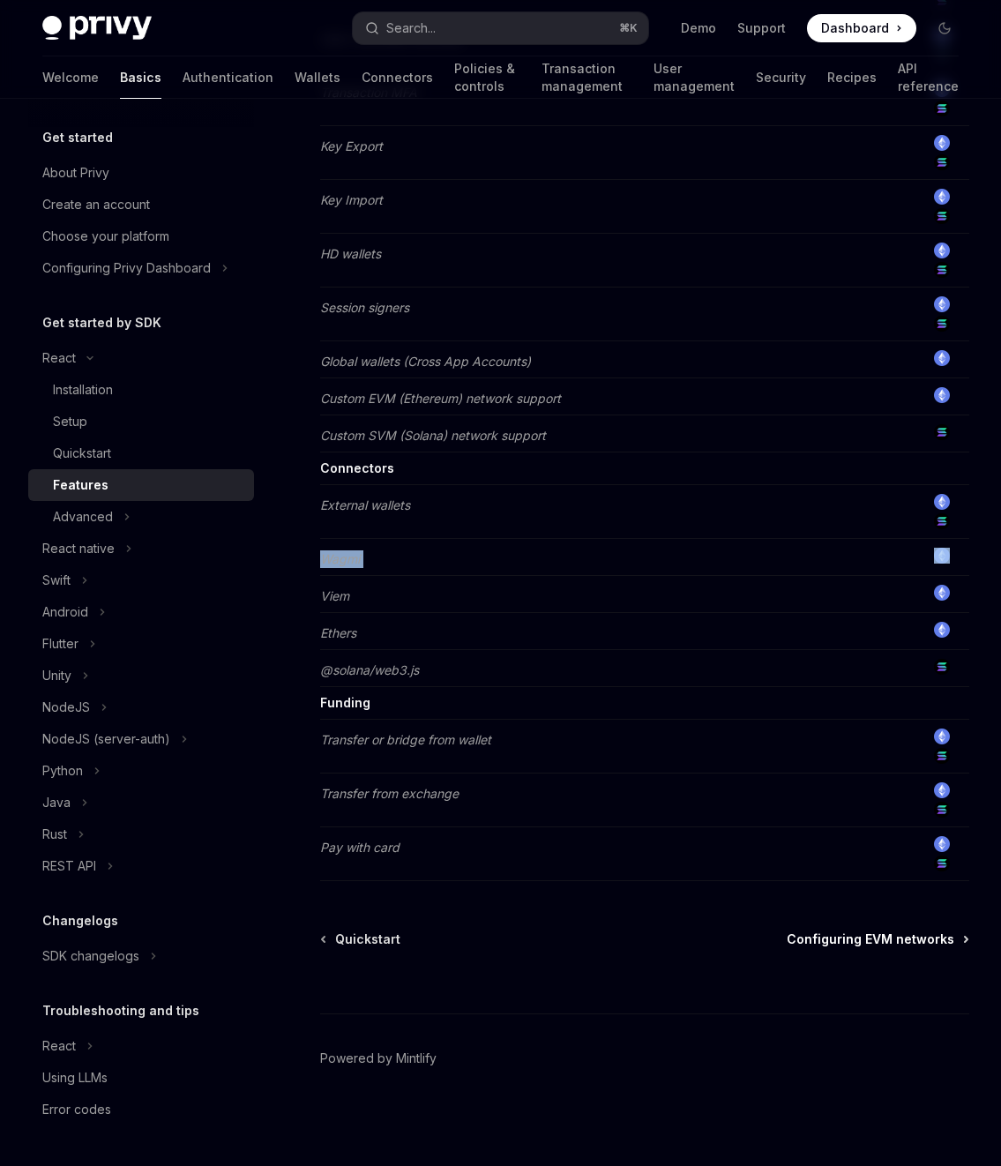
click at [911, 942] on span "Configuring EVM networks" at bounding box center [871, 940] width 168 height 18
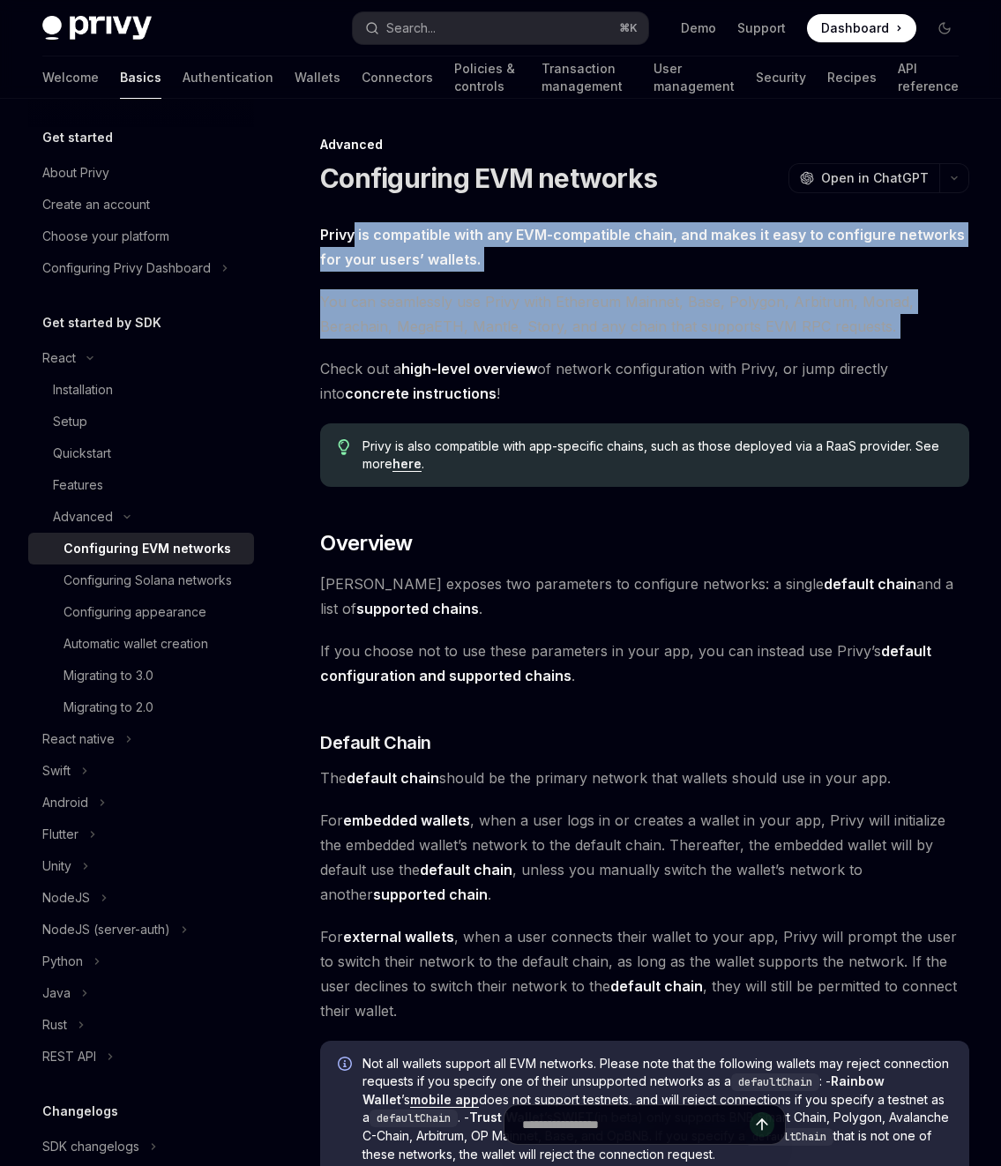
drag, startPoint x: 353, startPoint y: 240, endPoint x: 652, endPoint y: 346, distance: 317.3
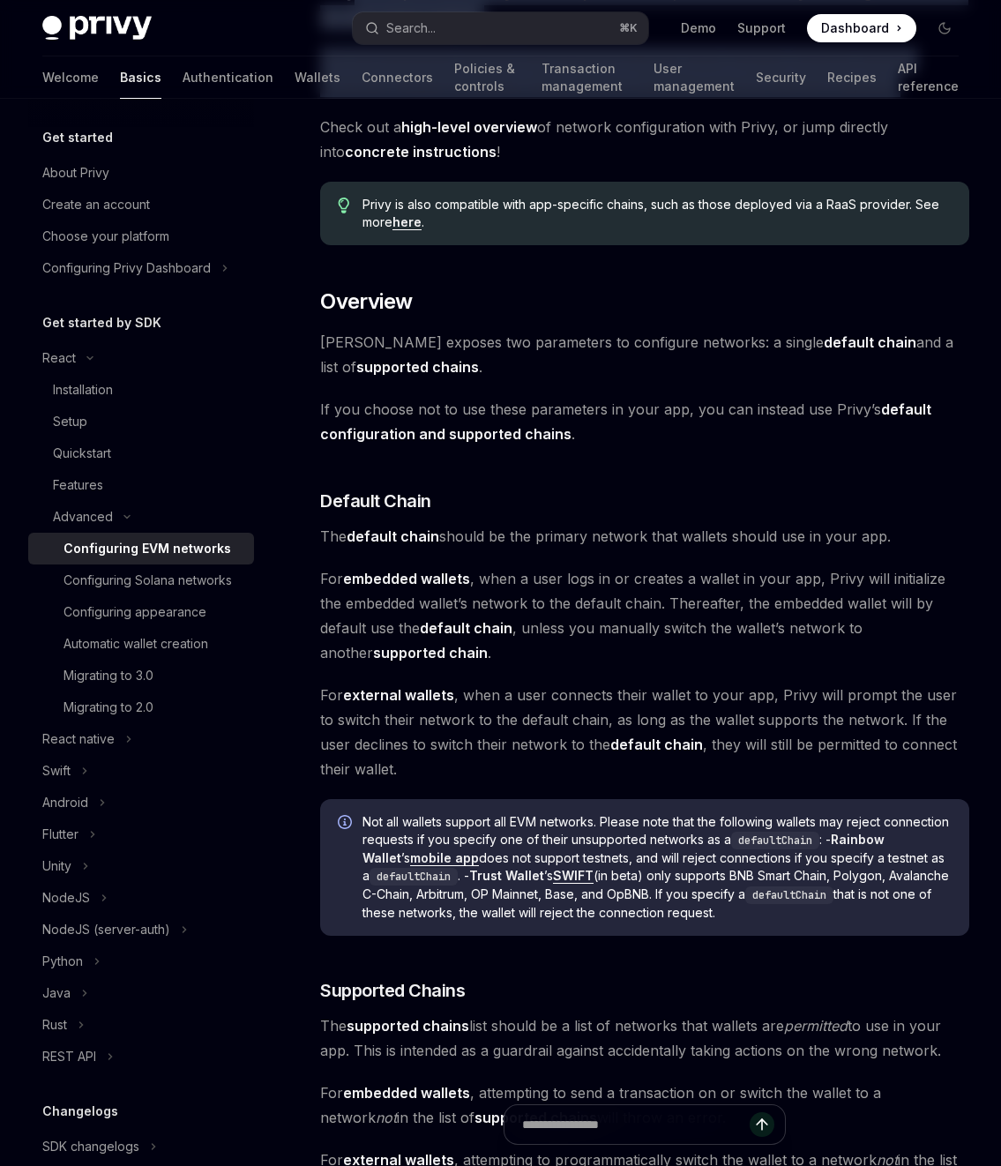
scroll to position [451, 0]
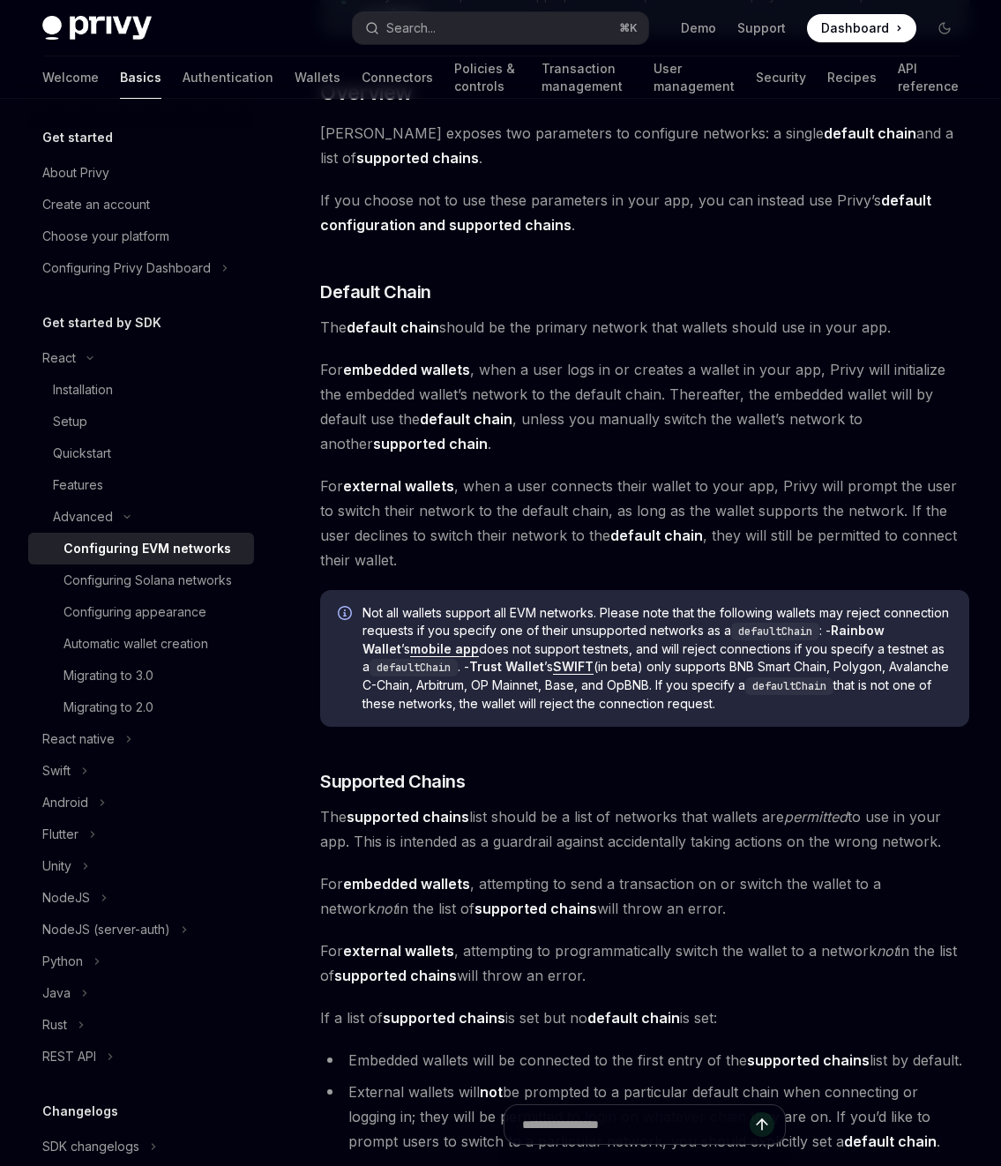
drag, startPoint x: 341, startPoint y: 338, endPoint x: 851, endPoint y: 337, distance: 509.1
click at [851, 337] on span "The default chain should be the primary network that wallets should use in your…" at bounding box center [644, 327] width 649 height 25
click at [749, 328] on span "The default chain should be the primary network that wallets should use in your…" at bounding box center [644, 327] width 649 height 25
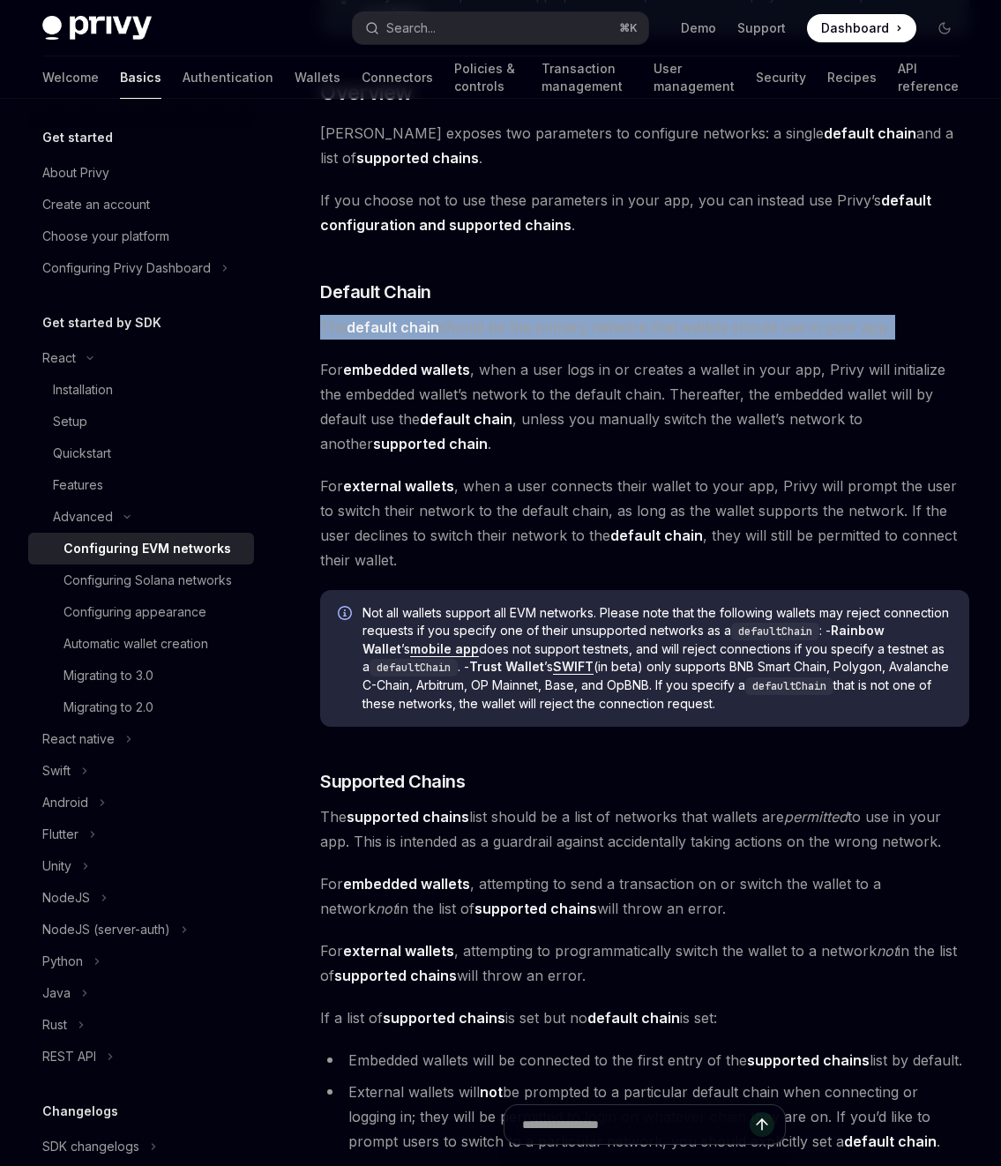
click at [749, 328] on span "The default chain should be the primary network that wallets should use in your…" at bounding box center [644, 327] width 649 height 25
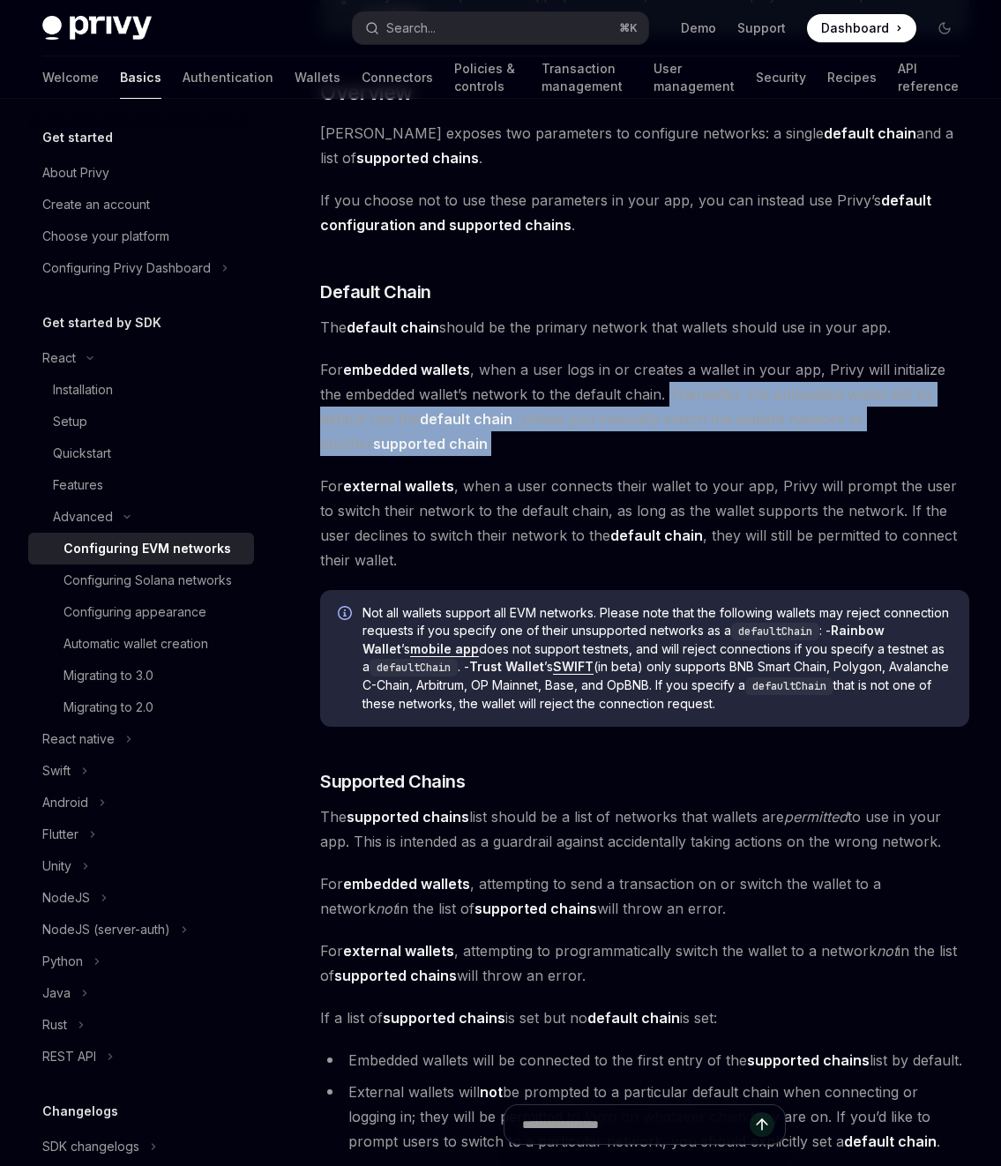
drag, startPoint x: 643, startPoint y: 401, endPoint x: 475, endPoint y: 441, distance: 173.1
click at [475, 441] on span "For embedded wallets , when a user logs in or creates a wallet in your app, Pri…" at bounding box center [644, 406] width 649 height 99
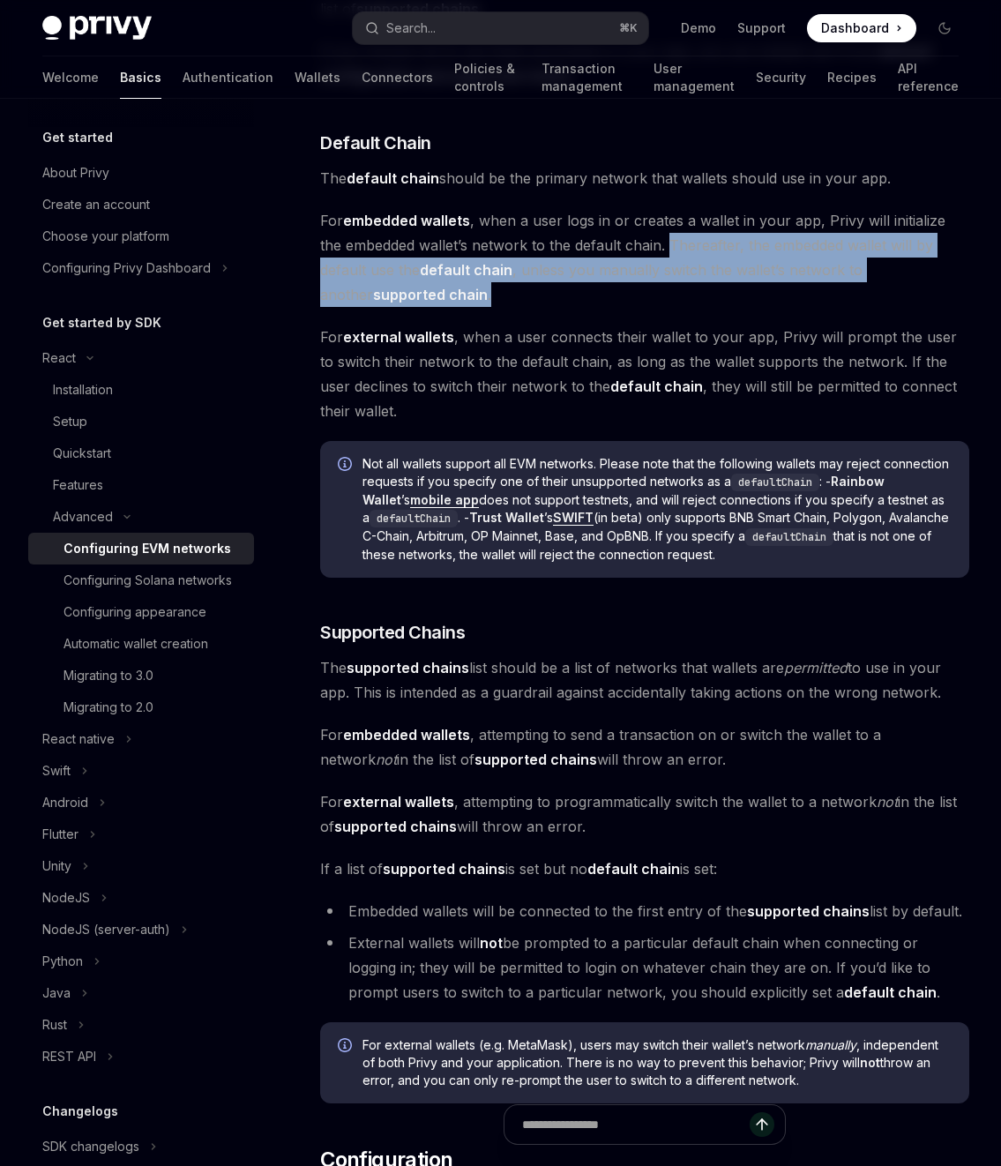
scroll to position [603, 0]
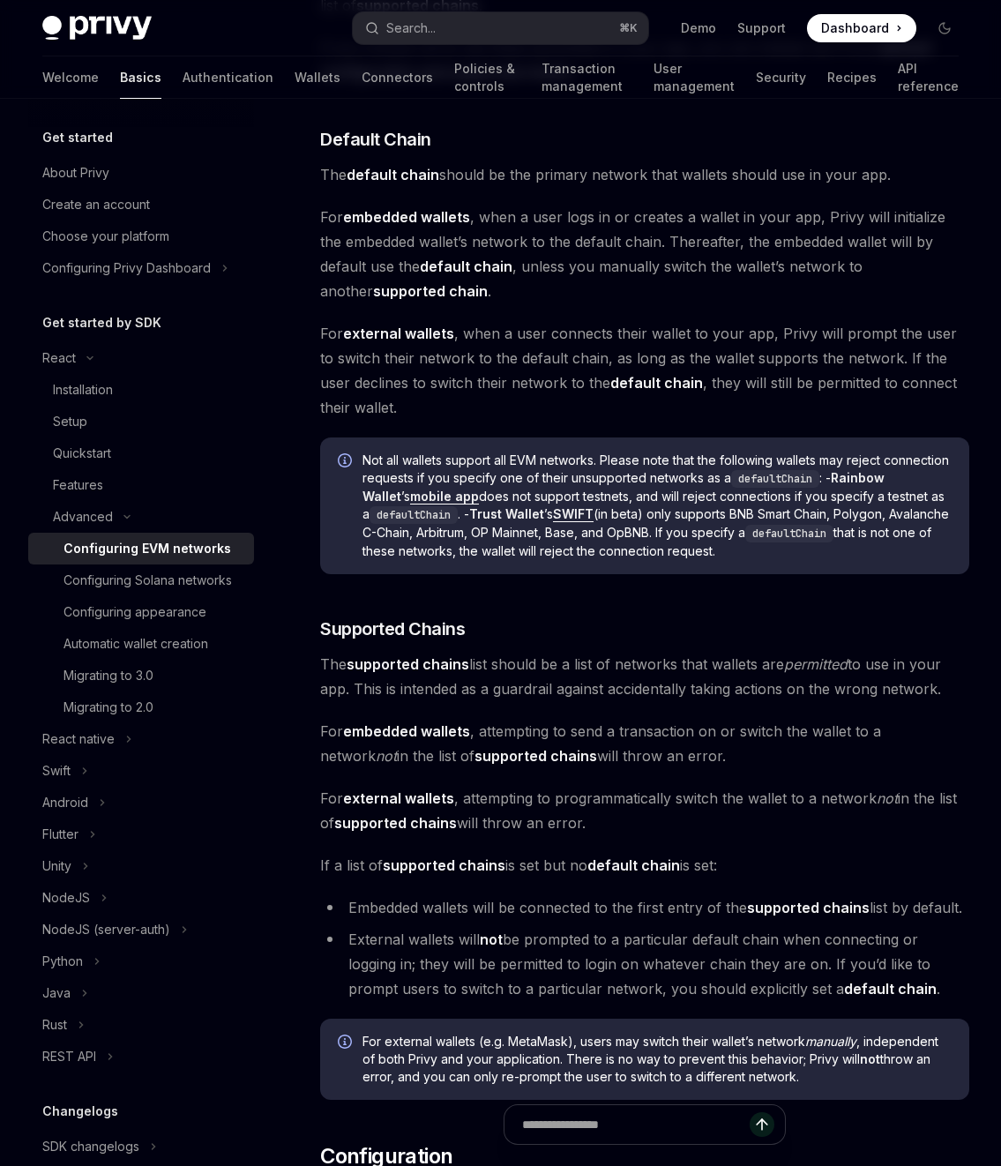
click at [336, 350] on span "For external wallets , when a user connects their wallet to your app, Privy wil…" at bounding box center [644, 370] width 649 height 99
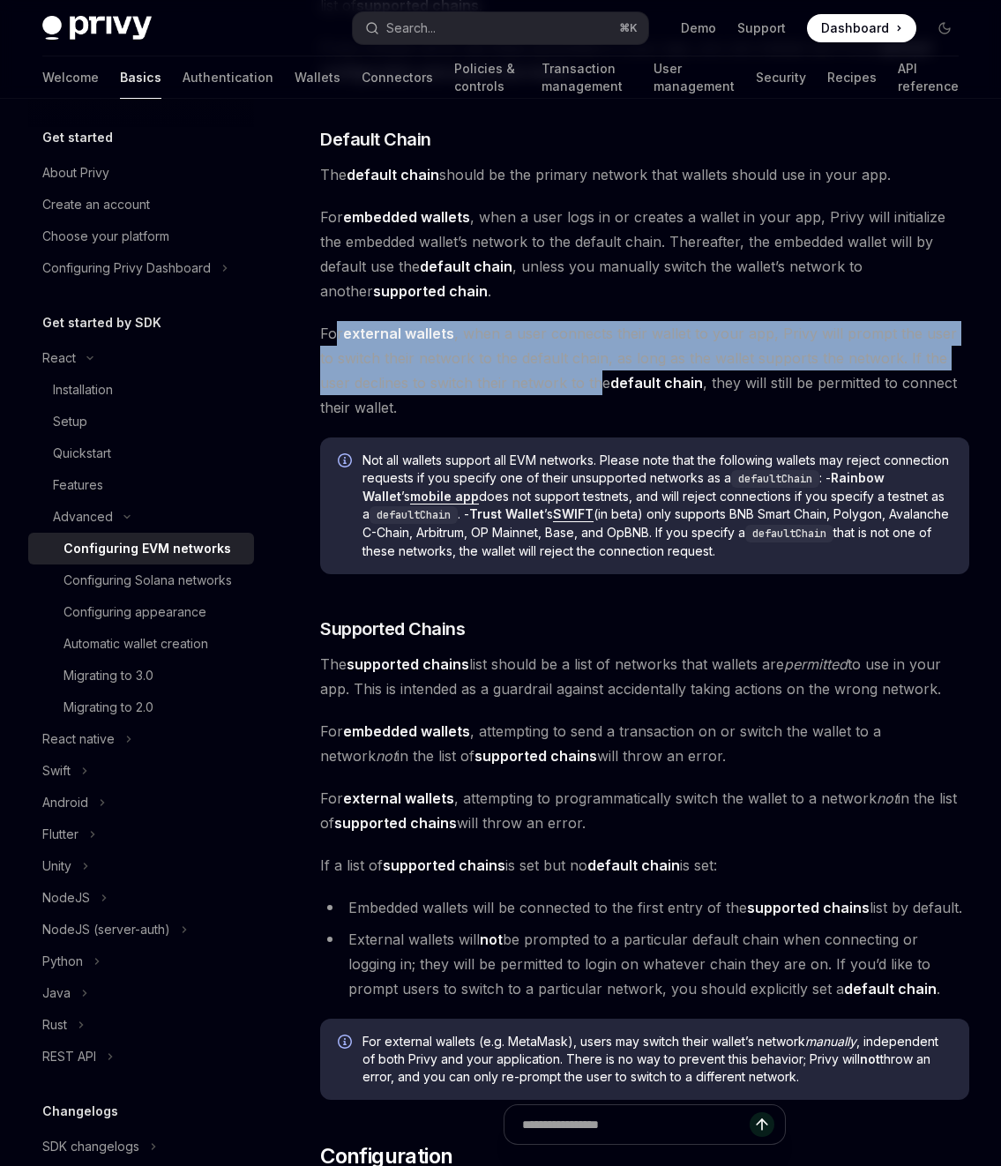
drag, startPoint x: 336, startPoint y: 337, endPoint x: 565, endPoint y: 388, distance: 234.2
click at [565, 388] on span "For external wallets , when a user connects their wallet to your app, Privy wil…" at bounding box center [644, 370] width 649 height 99
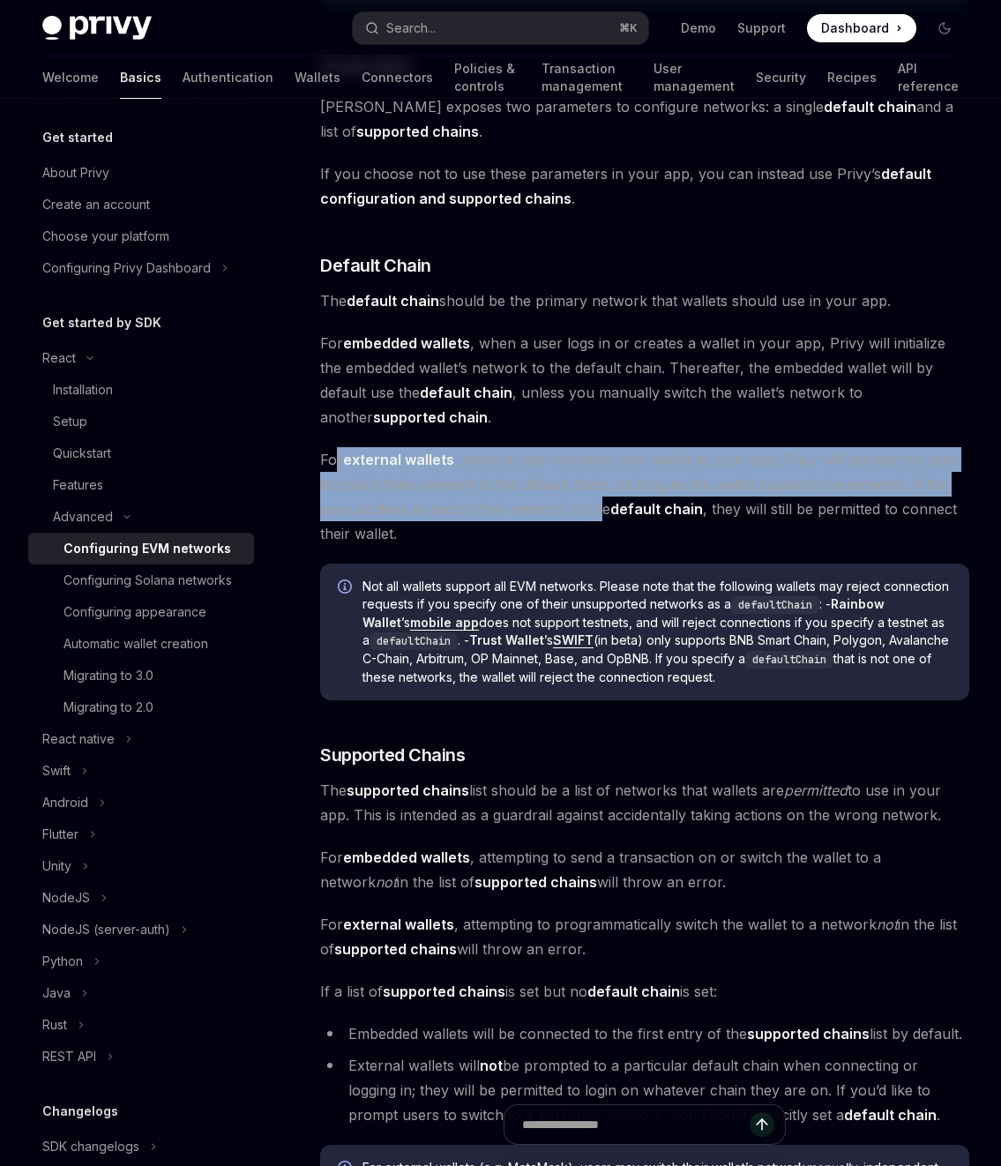
scroll to position [846, 0]
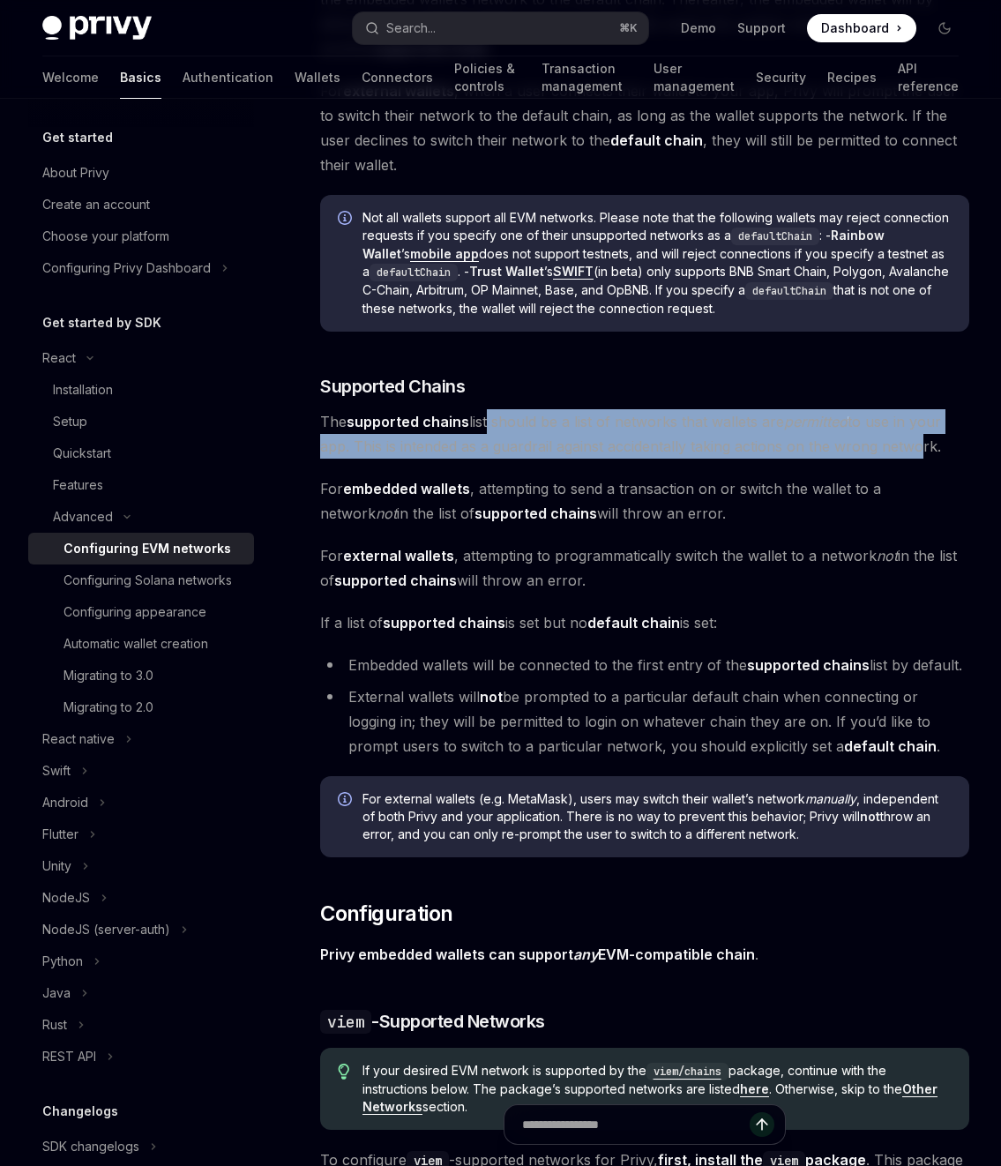
drag, startPoint x: 504, startPoint y: 425, endPoint x: 918, endPoint y: 454, distance: 415.7
click at [918, 454] on span "The supported chains list should be a list of networks that wallets are permitt…" at bounding box center [644, 433] width 649 height 49
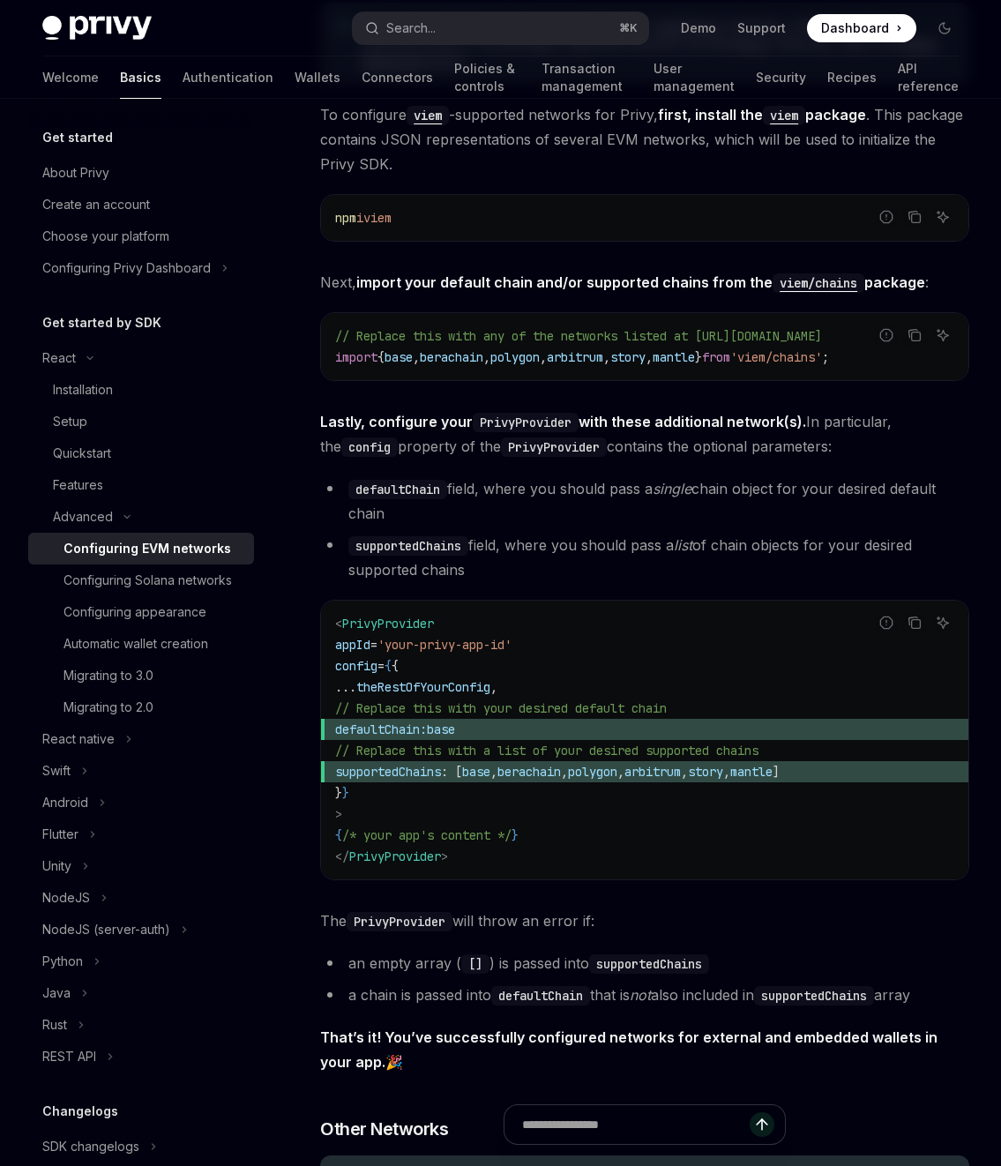
scroll to position [1910, 0]
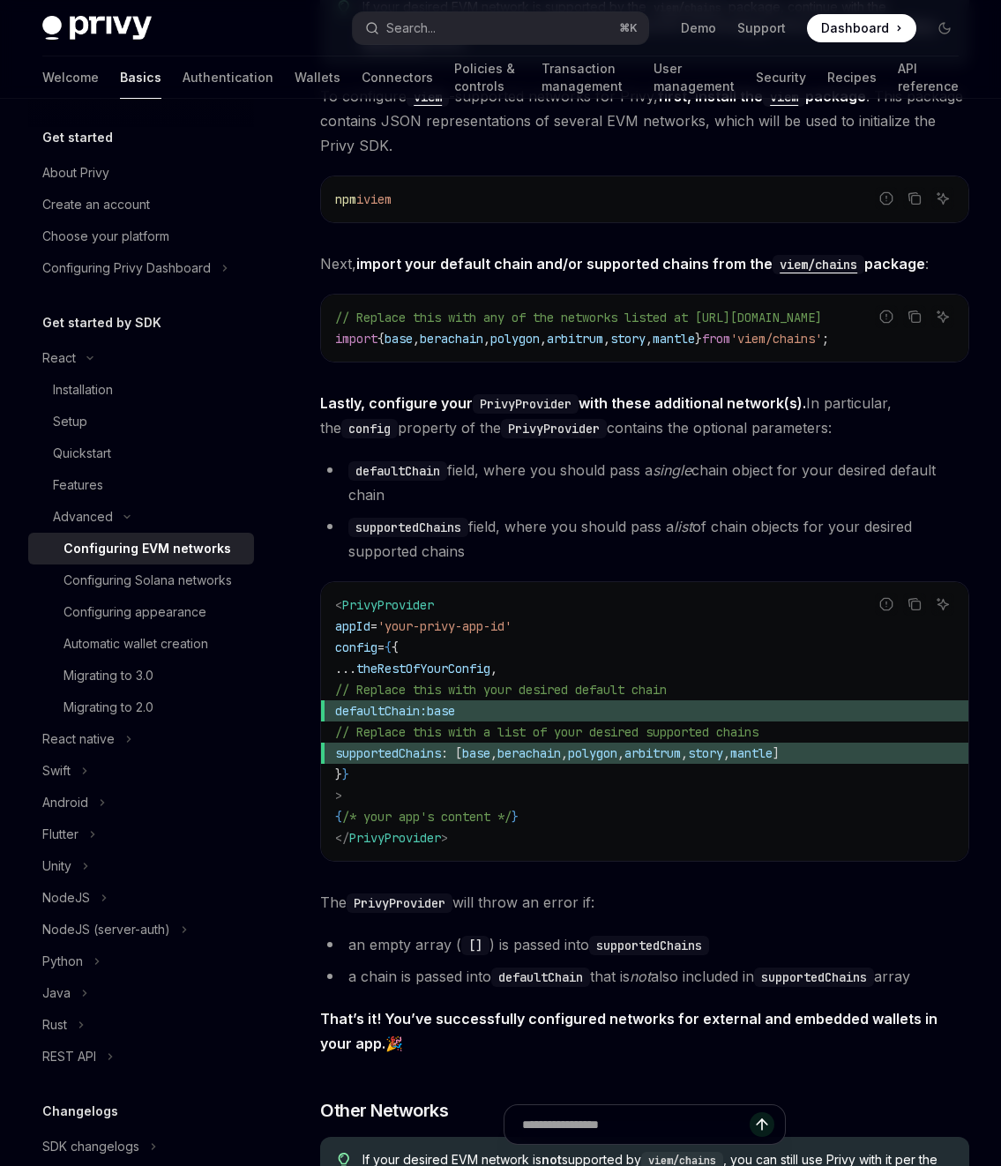
click at [605, 783] on code "< PrivyProvider appId = 'your-privy-app-id' config = { { ... theRestOfYourConfi…" at bounding box center [644, 722] width 619 height 254
click at [631, 771] on code "< PrivyProvider appId = 'your-privy-app-id' config = { { ... theRestOfYourConfi…" at bounding box center [644, 722] width 619 height 254
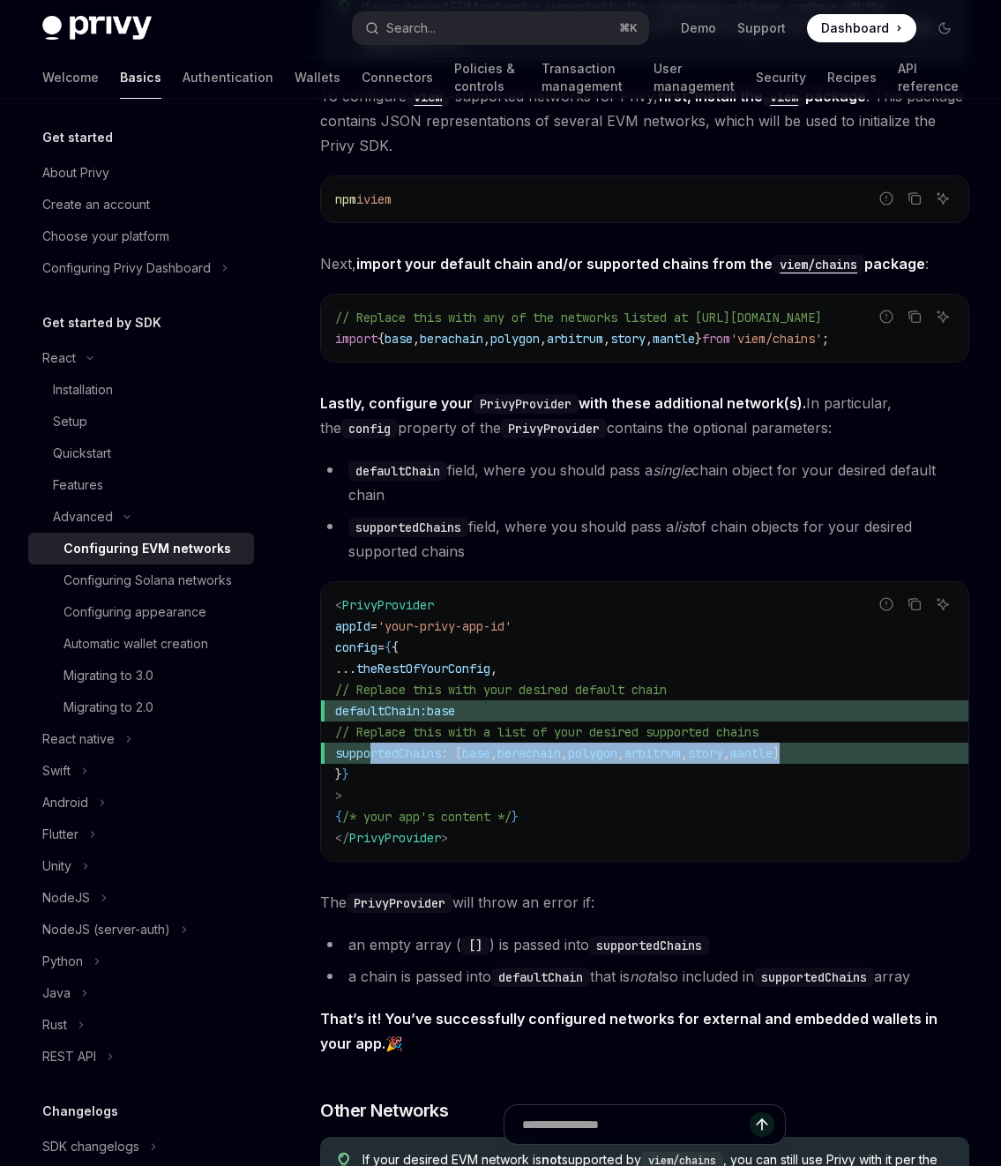
drag, startPoint x: 373, startPoint y: 768, endPoint x: 1014, endPoint y: 757, distance: 640.6
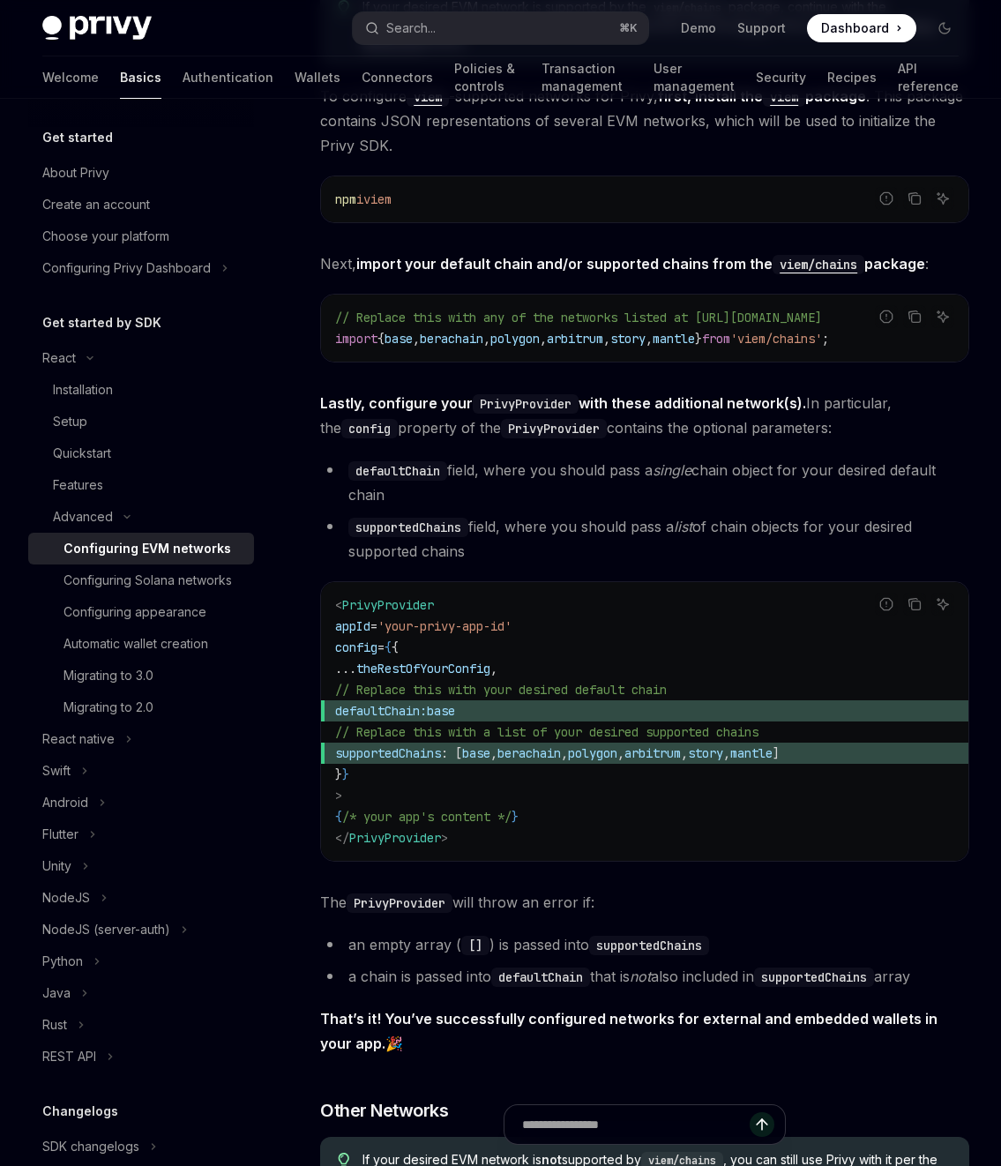
click at [837, 774] on code "< PrivyProvider appId = 'your-privy-app-id' config = { { ... theRestOfYourConfi…" at bounding box center [644, 722] width 619 height 254
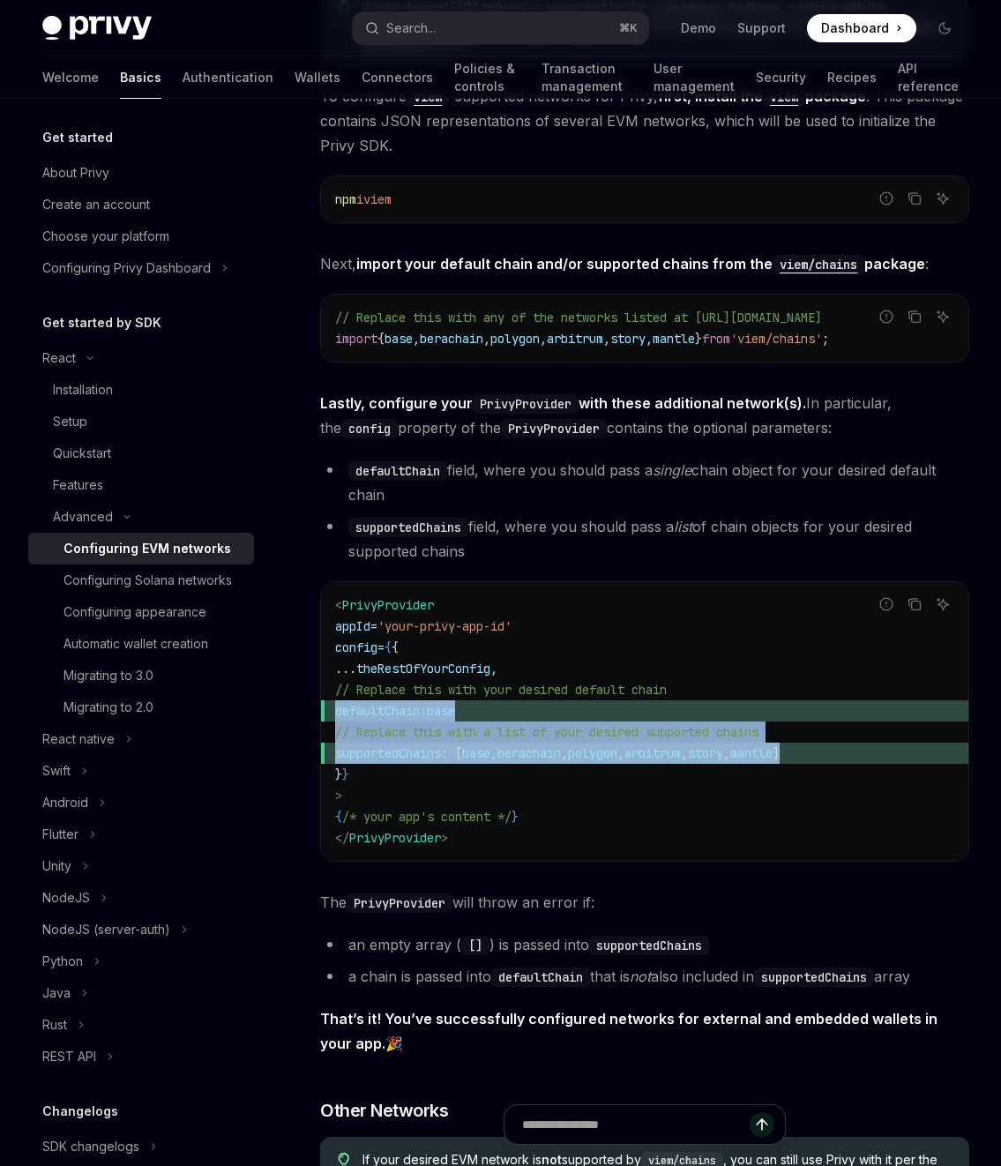
drag, startPoint x: 909, startPoint y: 761, endPoint x: 318, endPoint y: 701, distance: 594.3
click at [328, 693] on div "< PrivyProvider appId = 'your-privy-app-id' config = { { ... theRestOfYourConfi…" at bounding box center [645, 721] width 648 height 279
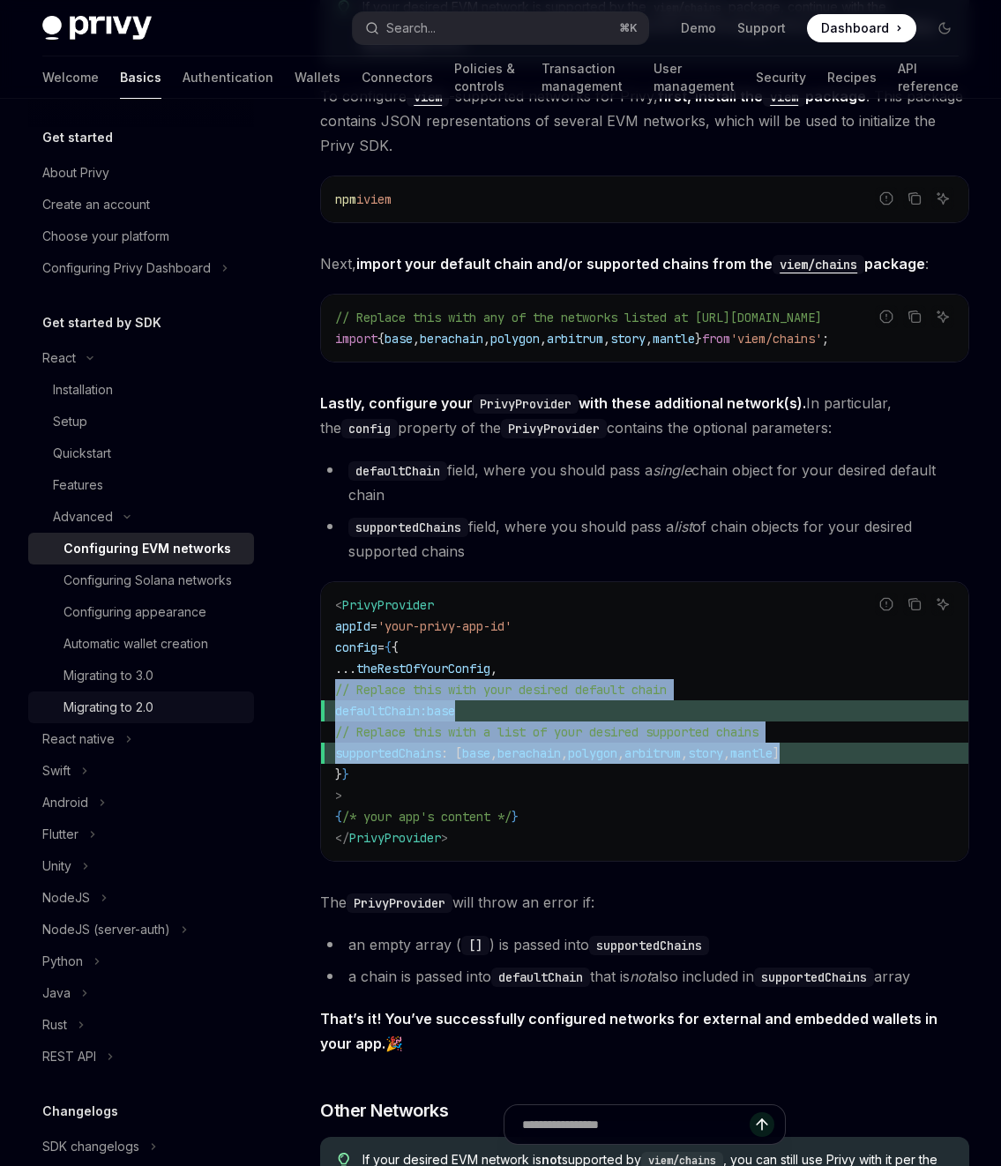
copy code "// Replace this with your desired default chain defaultChain: base // Replace t…"
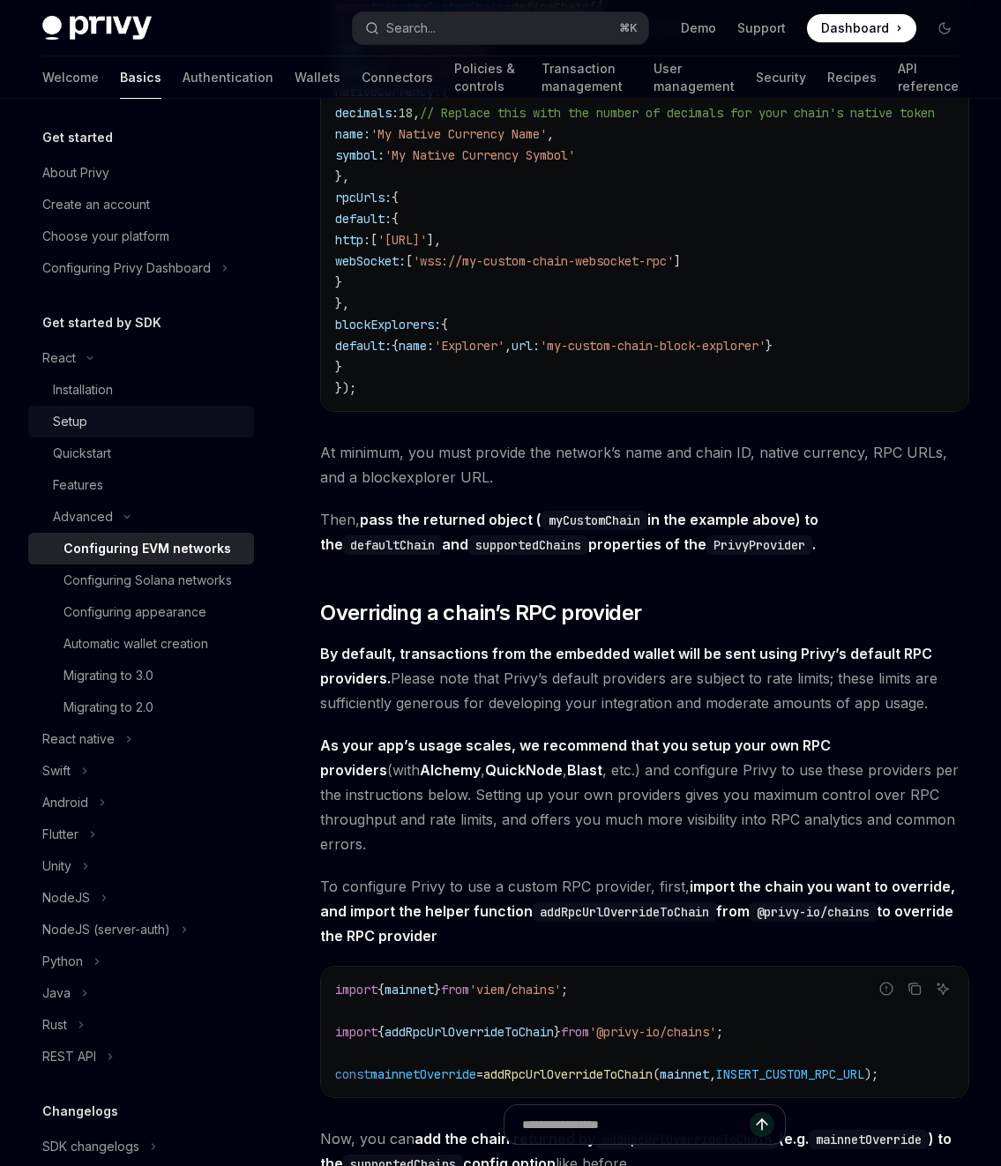
scroll to position [3609, 0]
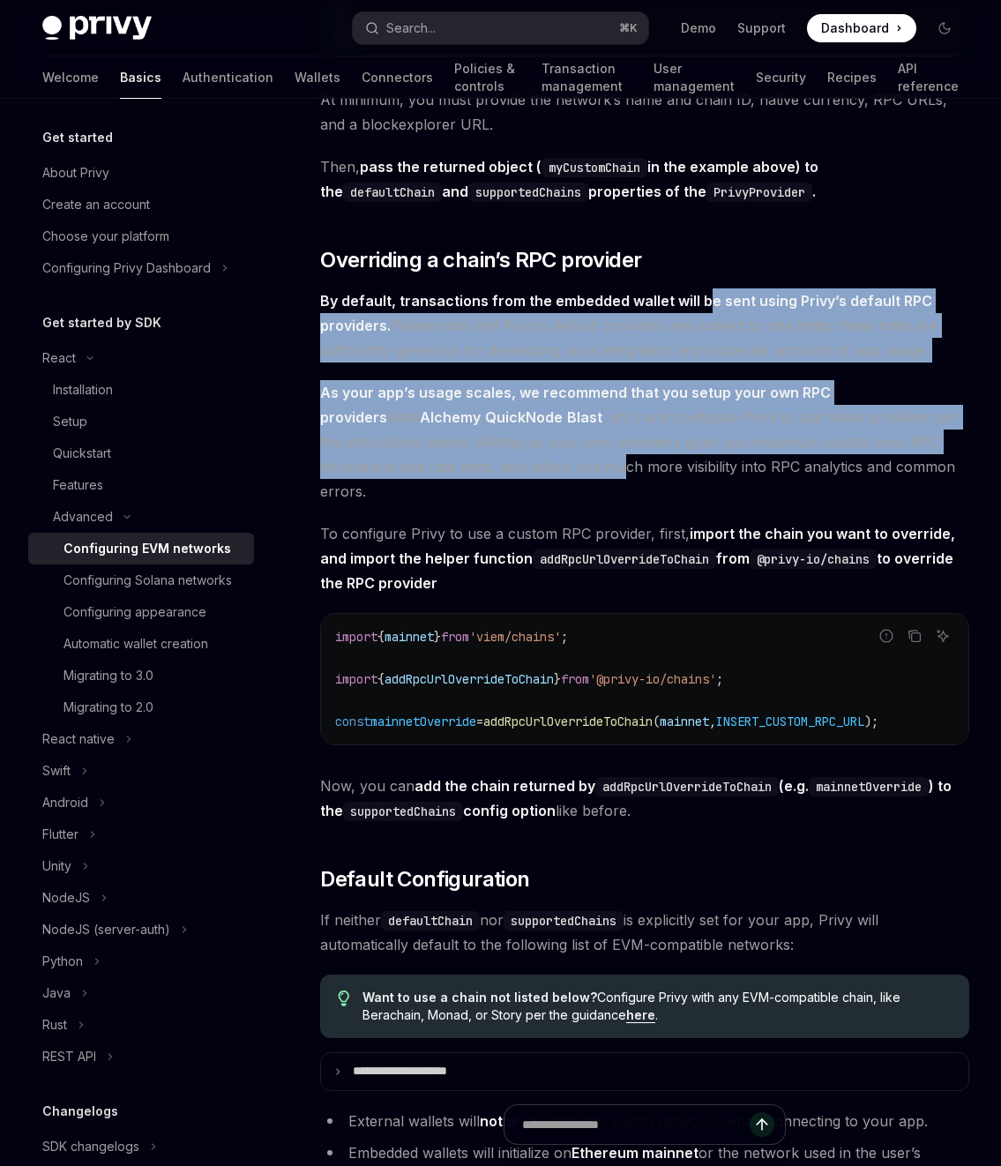
drag, startPoint x: 733, startPoint y: 313, endPoint x: 480, endPoint y: 481, distance: 303.7
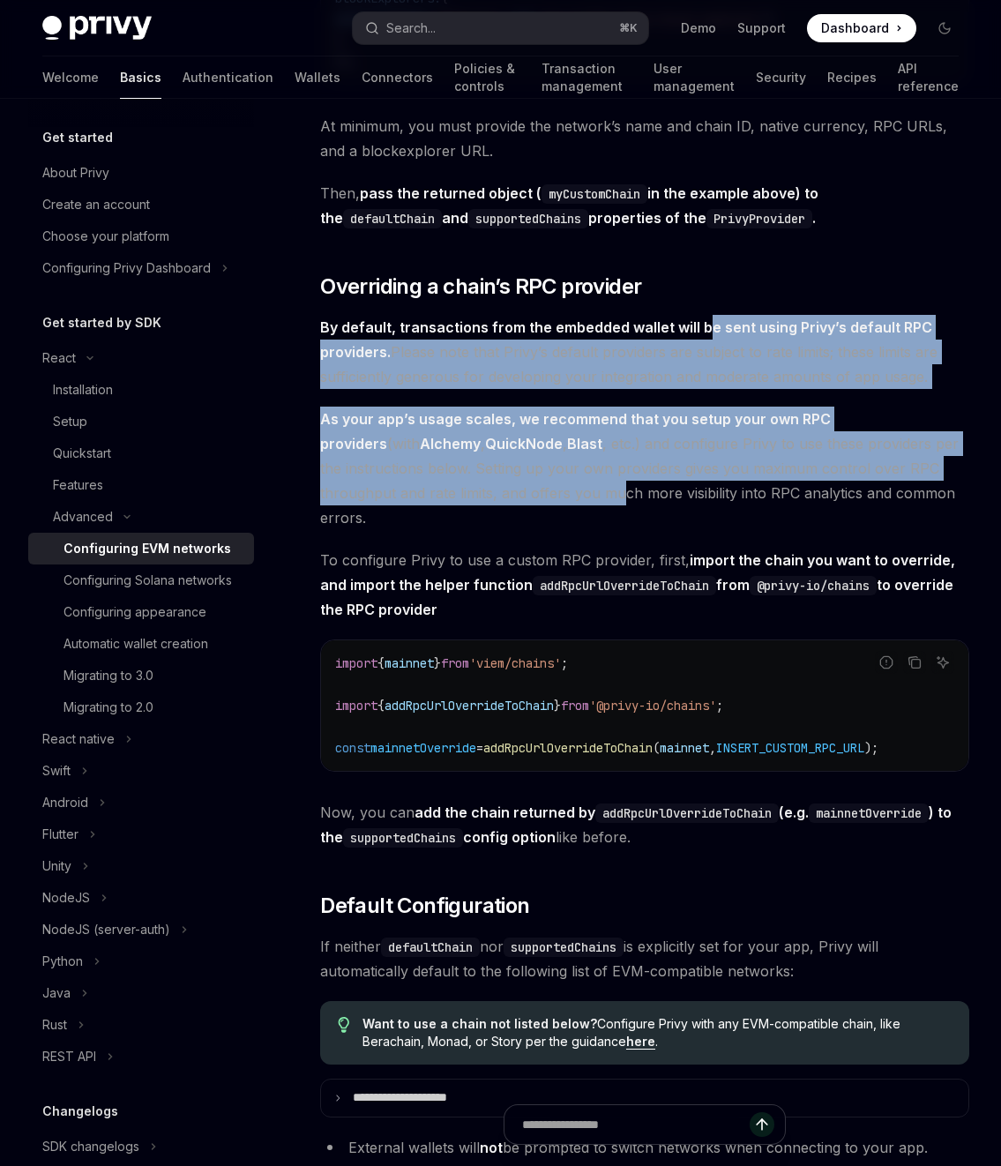
scroll to position [3546, 0]
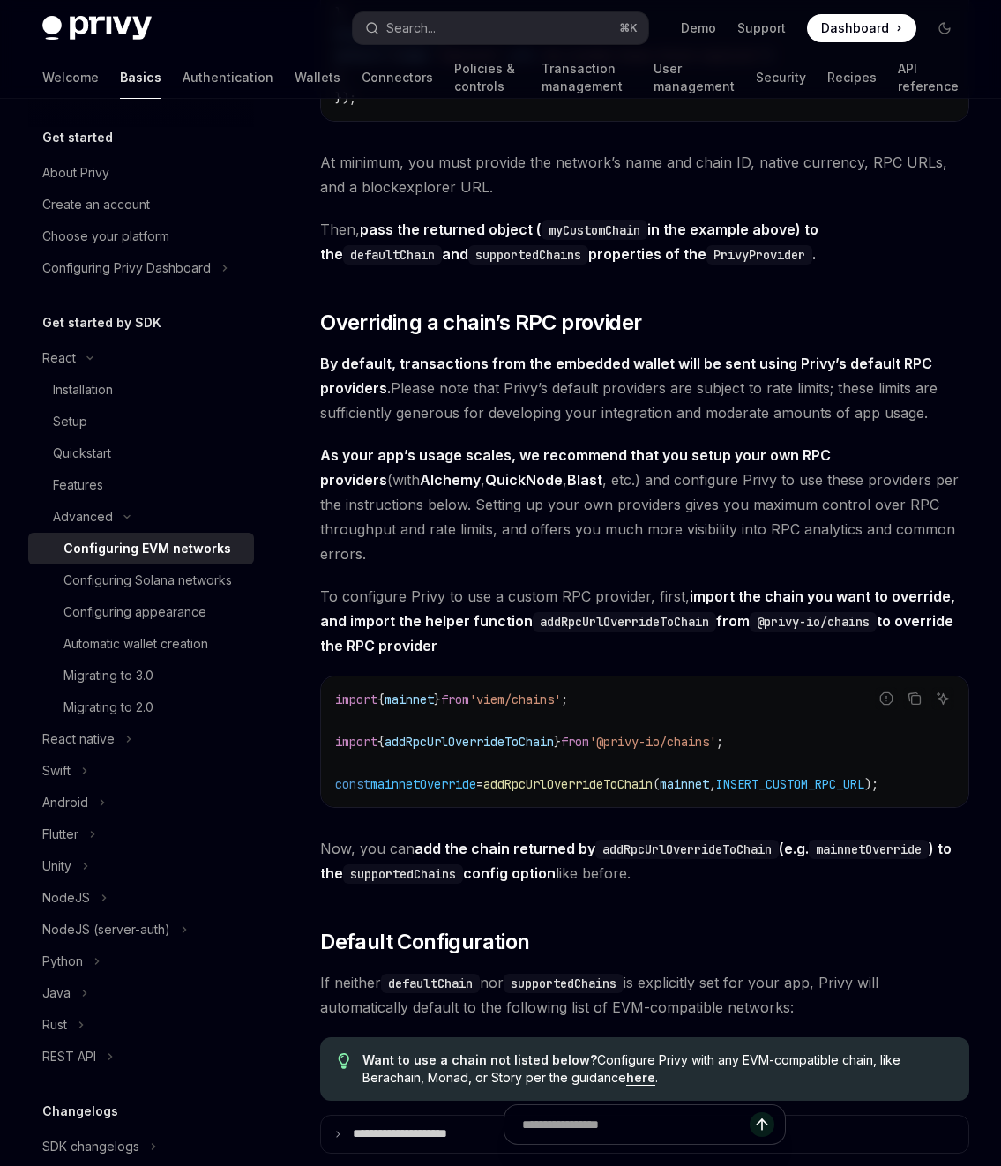
click at [552, 776] on span "addRpcUrlOverrideToChain" at bounding box center [567, 784] width 169 height 16
drag, startPoint x: 521, startPoint y: 776, endPoint x: 941, endPoint y: 779, distance: 419.1
click at [879, 778] on span "const mainnetOverride = addRpcUrlOverrideToChain ( mainnet , INSERT_CUSTOM_RPC_…" at bounding box center [606, 784] width 543 height 16
drag, startPoint x: 953, startPoint y: 776, endPoint x: 498, endPoint y: 767, distance: 455.3
click at [512, 768] on code "import { mainnet } from 'viem/chains' ; import { addRpcUrlOverrideToChain } fro…" at bounding box center [644, 742] width 619 height 106
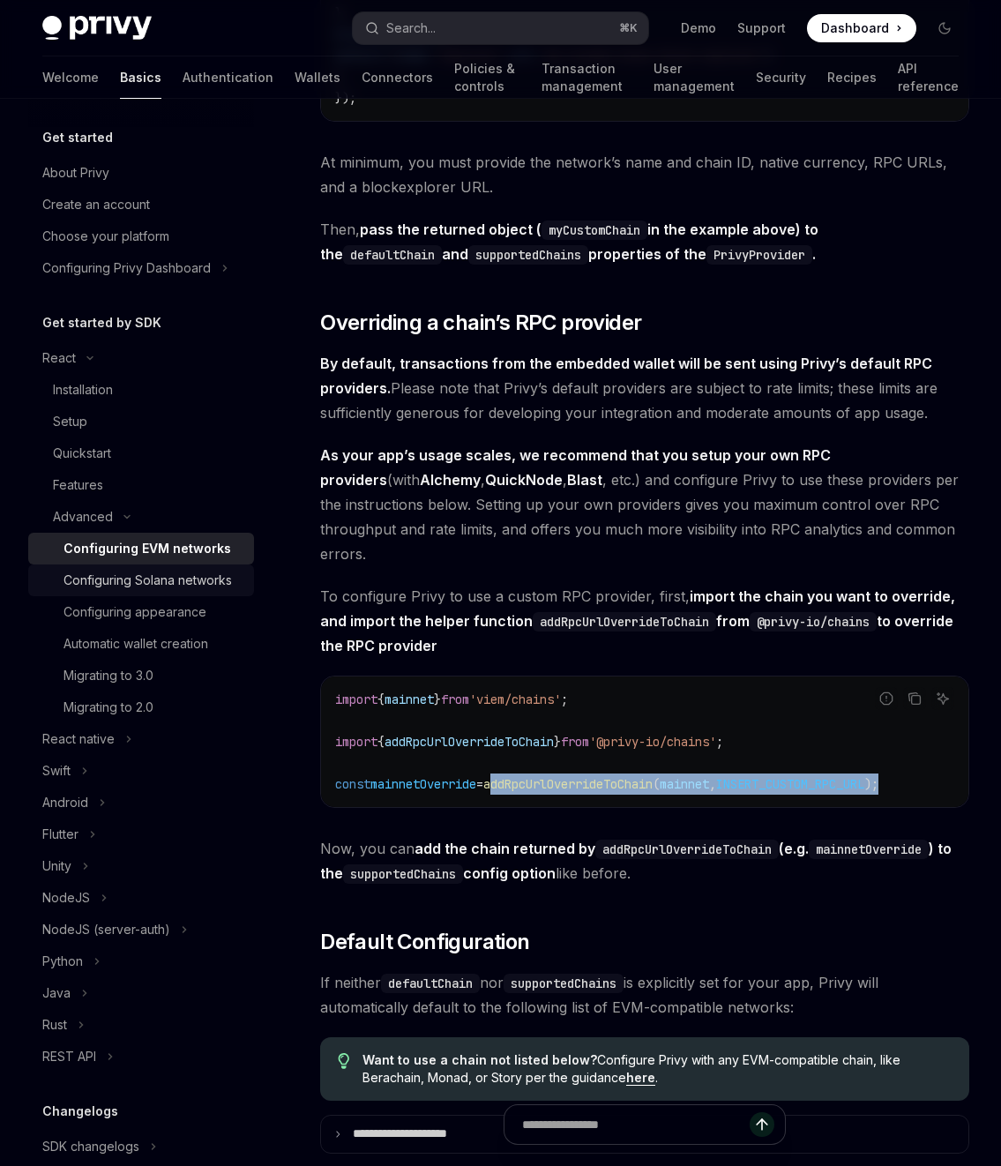
copy span "addRpcUrlOverrideToChain ( mainnet , INSERT_CUSTOM_RPC_URL );"
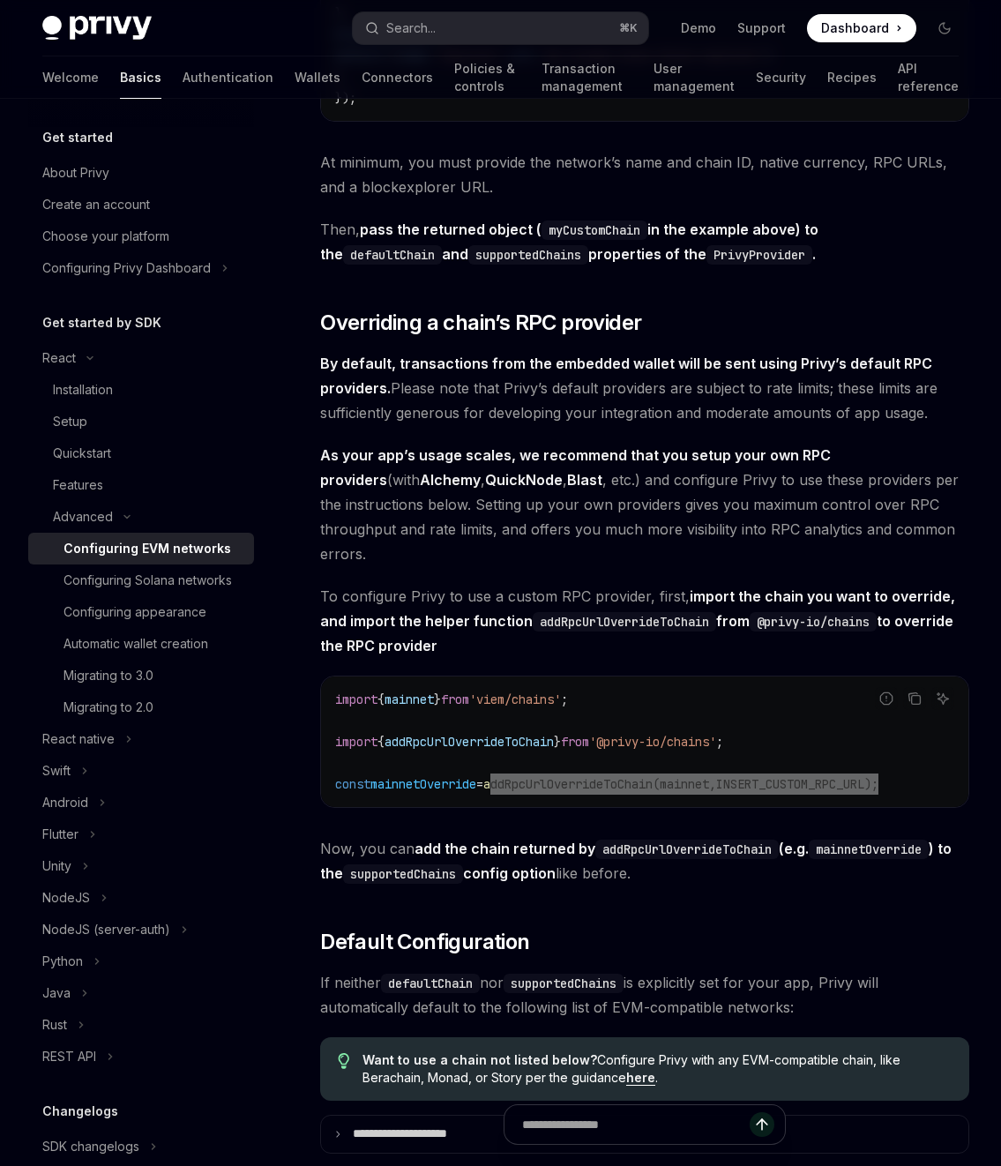
type textarea "*"
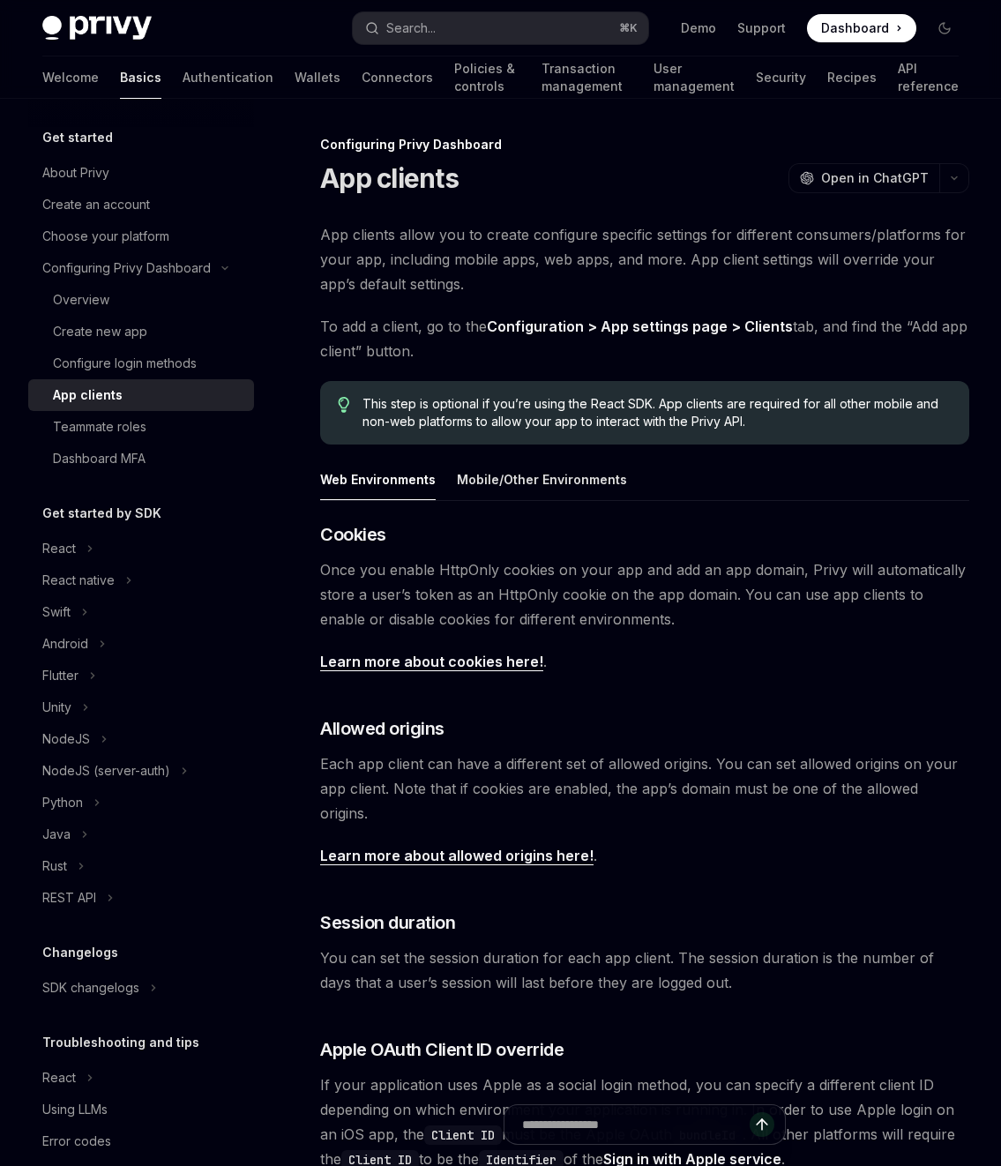
drag, startPoint x: 445, startPoint y: 244, endPoint x: 491, endPoint y: 244, distance: 45.9
click at [491, 244] on span "App clients allow you to create configure specific settings for different consu…" at bounding box center [644, 259] width 649 height 74
click at [323, 229] on span "App clients allow you to create configure specific settings for different consu…" at bounding box center [644, 259] width 649 height 74
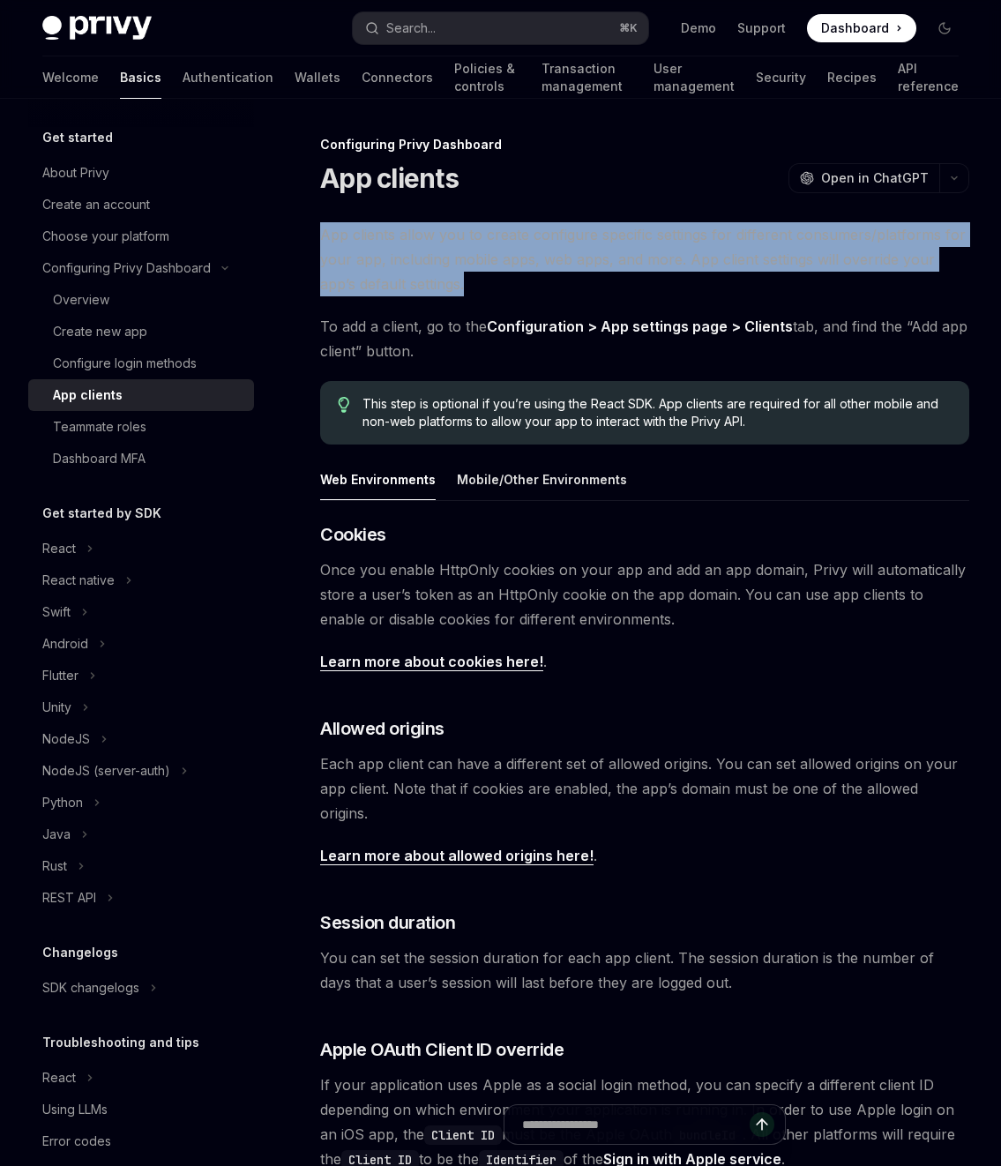
drag, startPoint x: 337, startPoint y: 234, endPoint x: 699, endPoint y: 284, distance: 365.2
click at [699, 284] on div "Configuring Privy Dashboard App clients OpenAI Open in ChatGPT OpenAI Open in C…" at bounding box center [479, 795] width 987 height 1323
copy span "App clients allow you to create configure specific settings for different consu…"
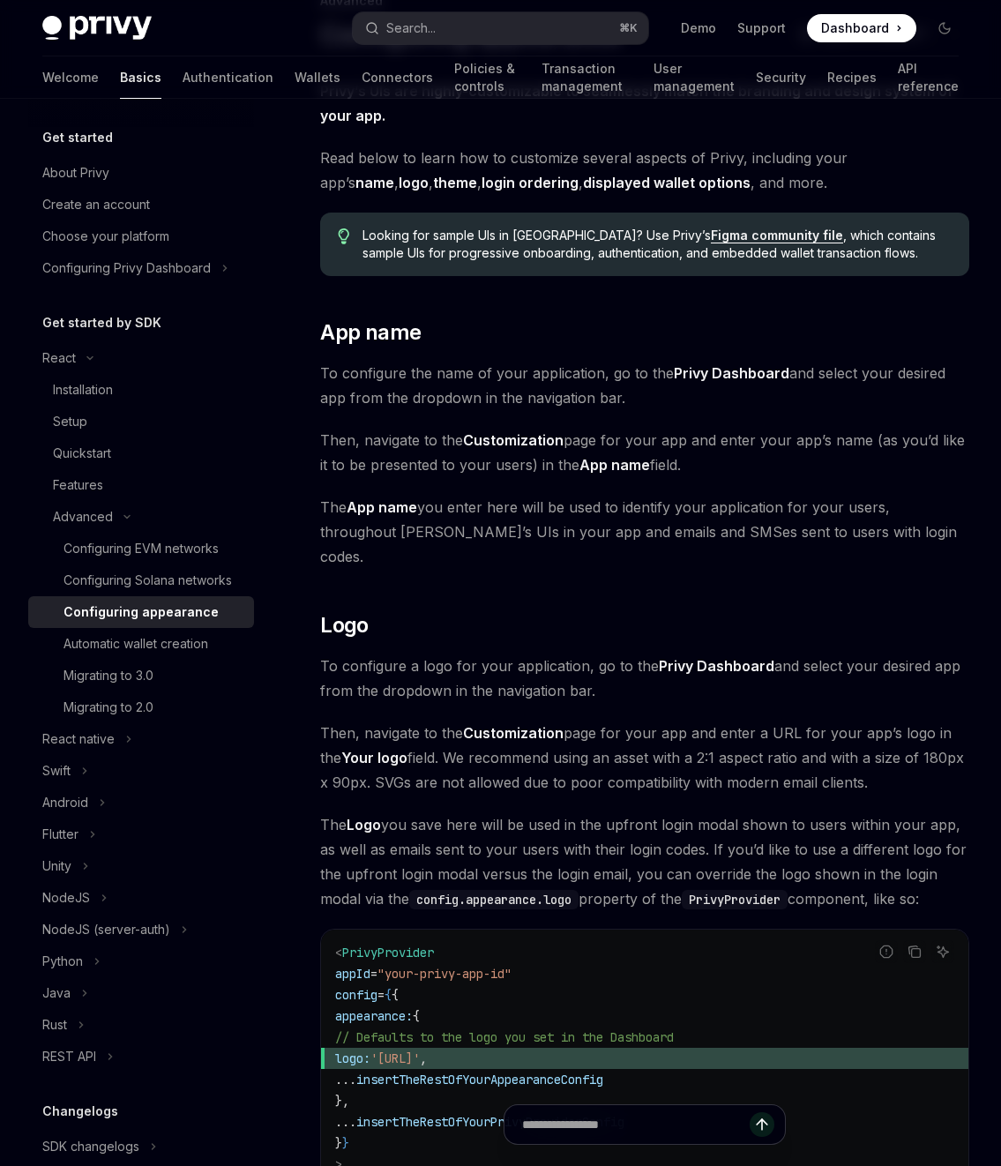
scroll to position [348, 0]
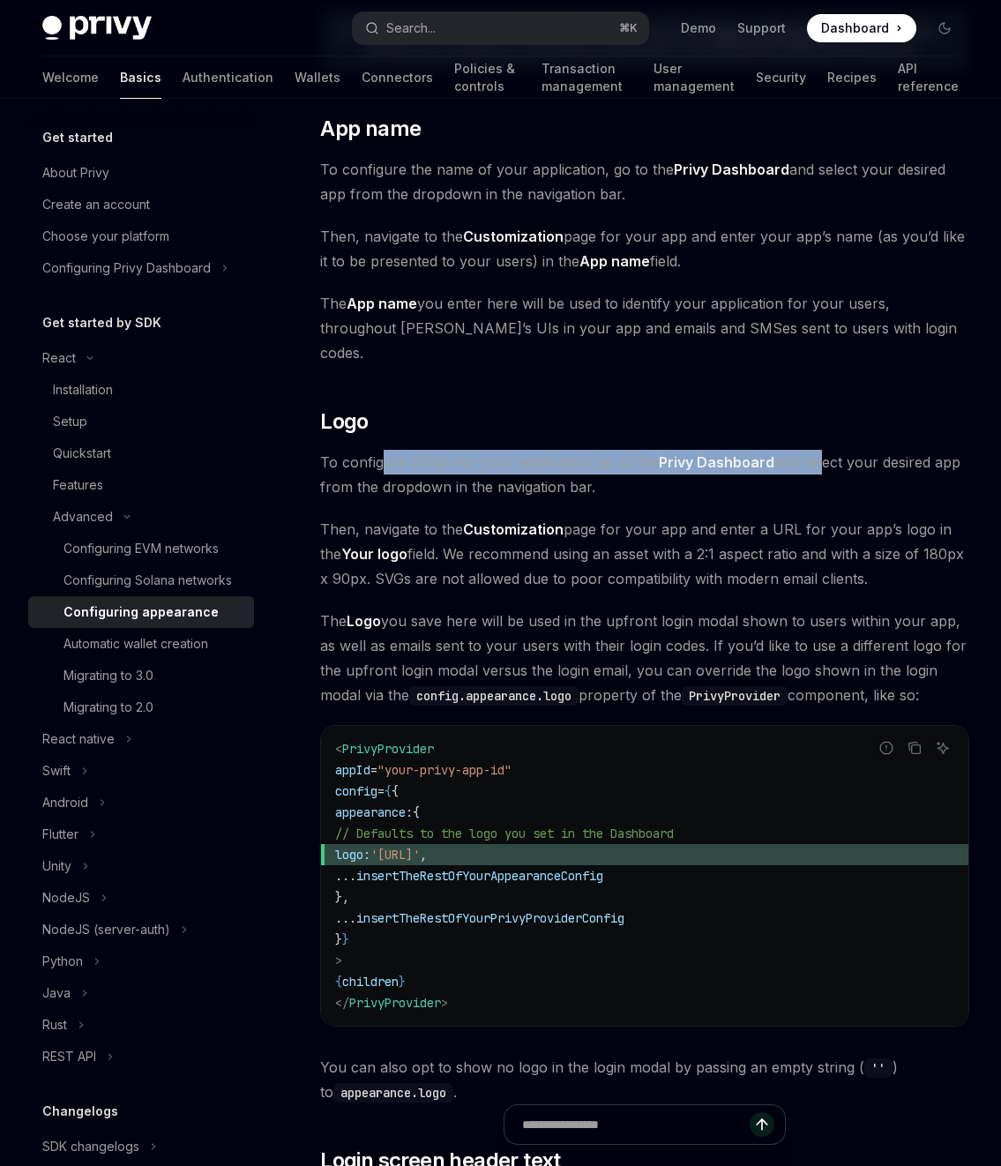
drag, startPoint x: 384, startPoint y: 438, endPoint x: 815, endPoint y: 442, distance: 431.4
click at [815, 450] on span "To configure a logo for your application, go to the Privy Dashboard and select …" at bounding box center [644, 474] width 649 height 49
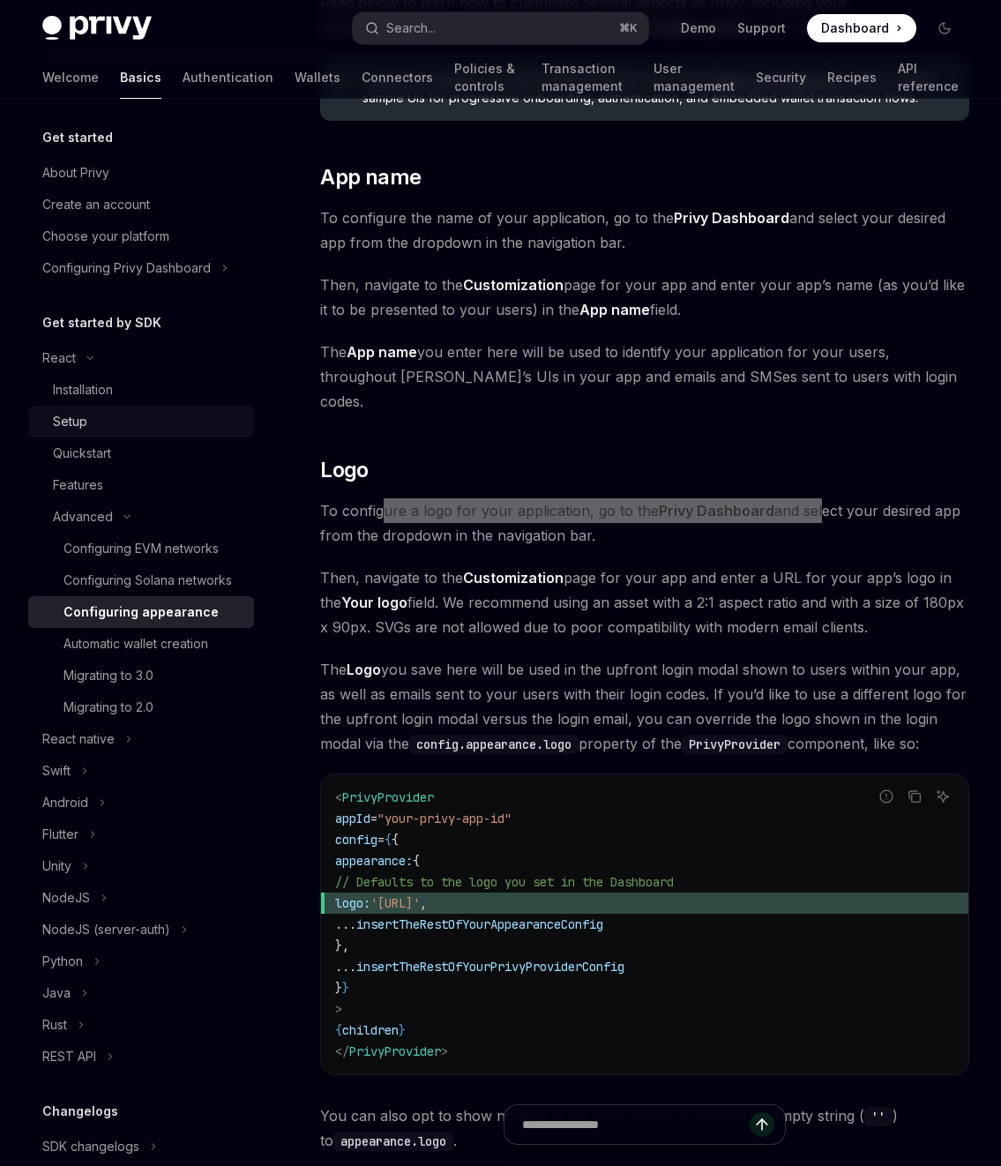
scroll to position [503, 0]
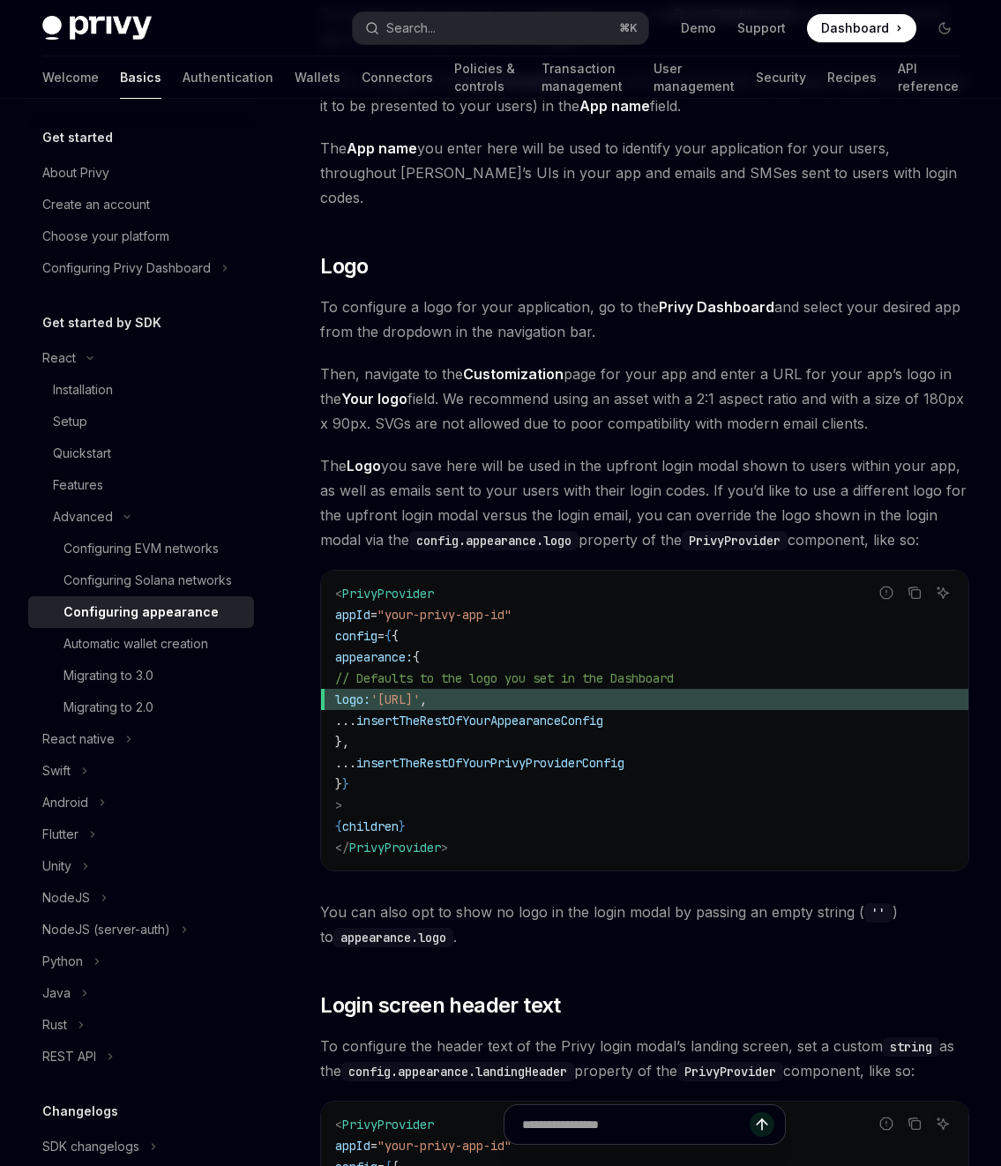
click at [547, 713] on span "insertTheRestOfYourAppearanceConfig" at bounding box center [479, 721] width 247 height 16
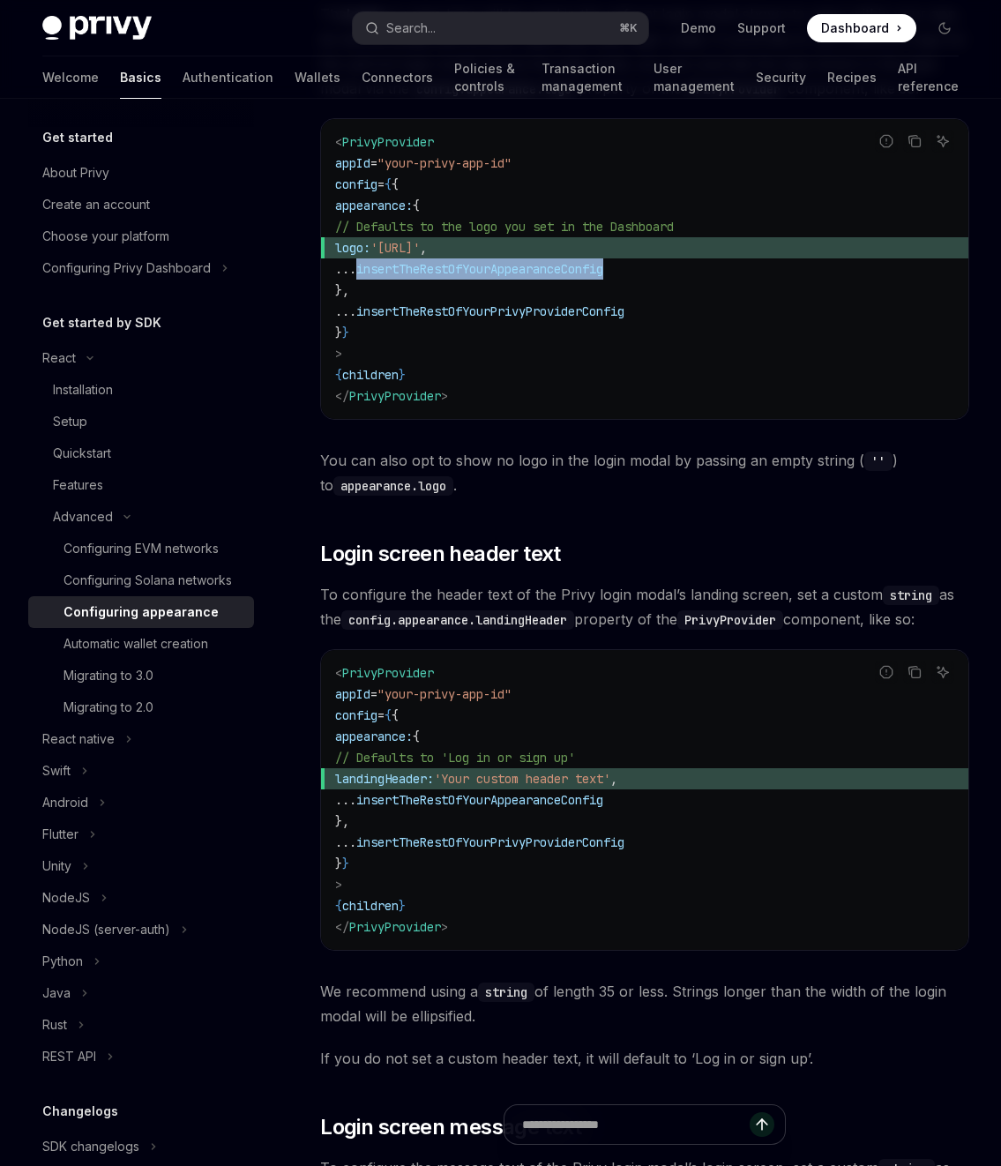
scroll to position [1115, 0]
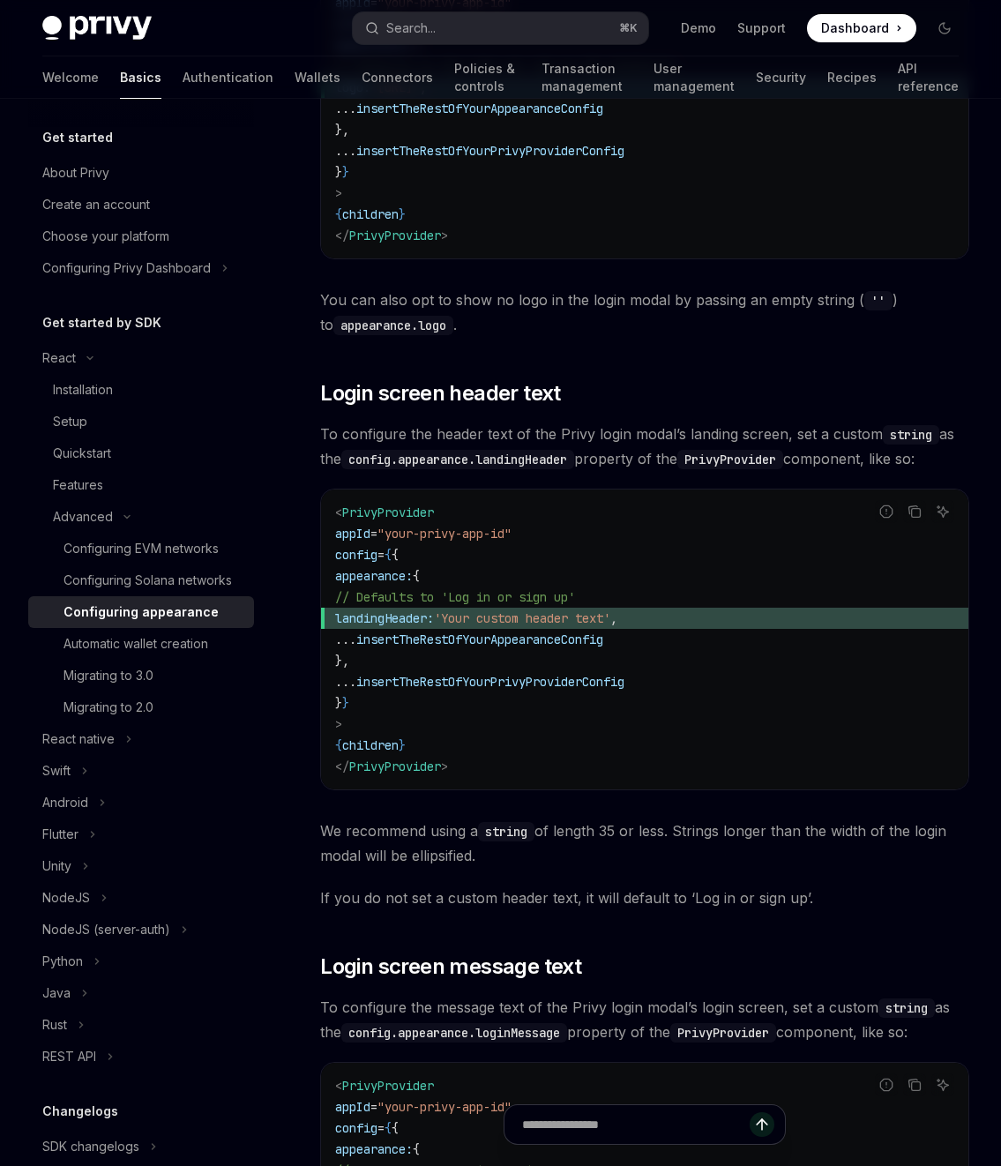
click at [563, 632] on span "insertTheRestOfYourAppearanceConfig" at bounding box center [479, 640] width 247 height 16
click at [410, 632] on span "insertTheRestOfYourAppearanceConfig" at bounding box center [479, 640] width 247 height 16
drag, startPoint x: 370, startPoint y: 598, endPoint x: 689, endPoint y: 598, distance: 319.4
click at [689, 608] on span "landingHeader: 'Your custom header text' ," at bounding box center [644, 618] width 619 height 21
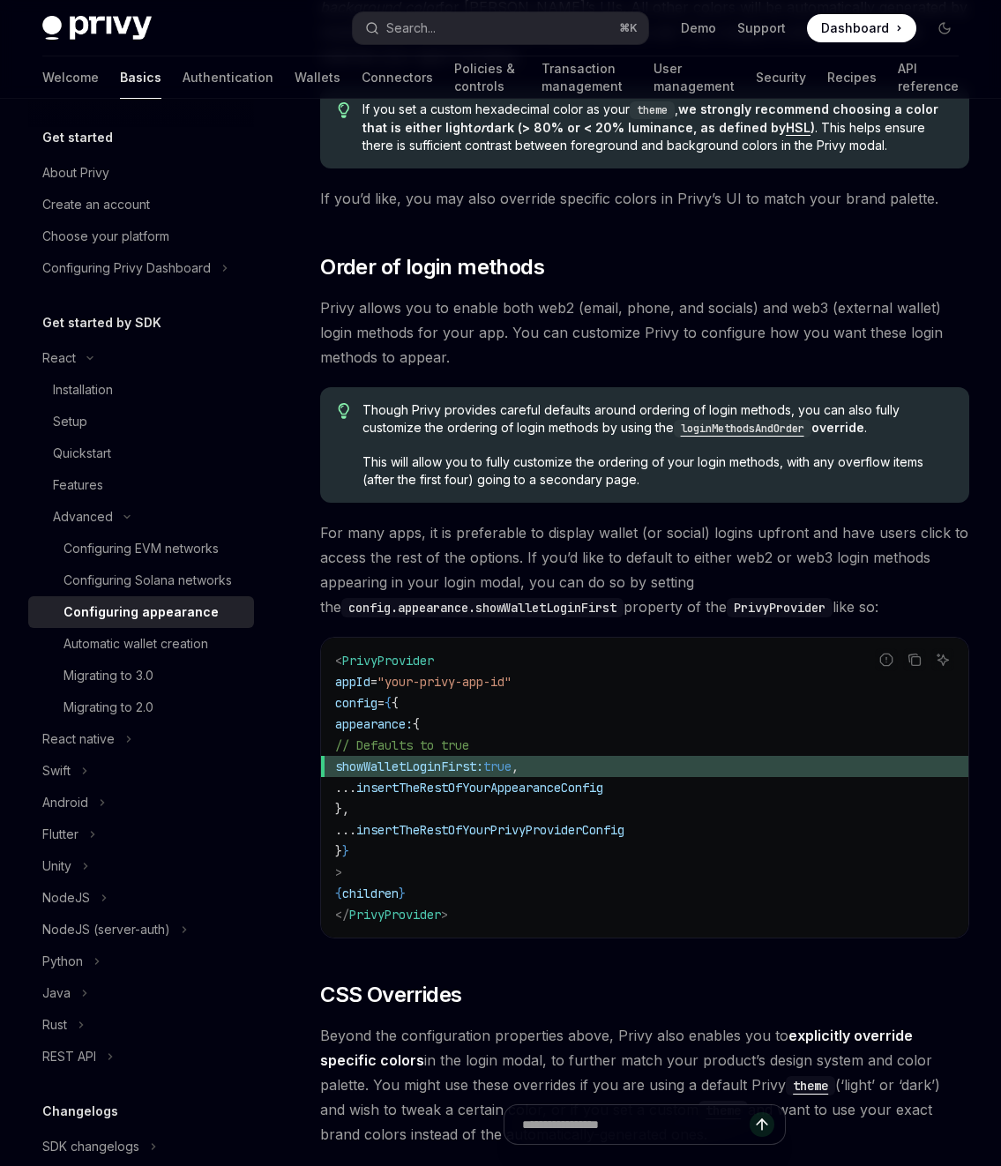
scroll to position [3296, 0]
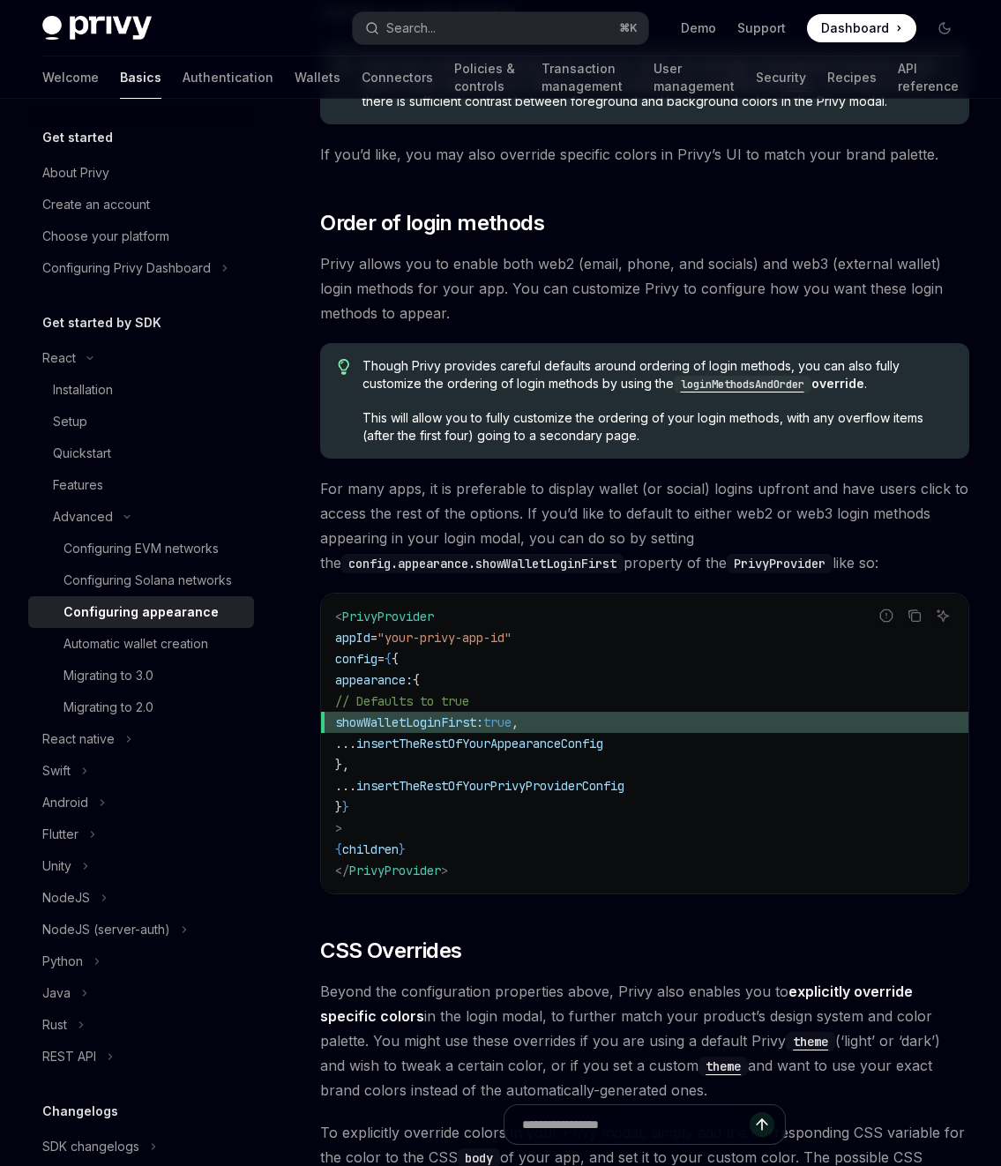
click at [398, 618] on code "< PrivyProvider appId = "your-privy-app-id" config = { { appearance: { // Defau…" at bounding box center [644, 743] width 619 height 275
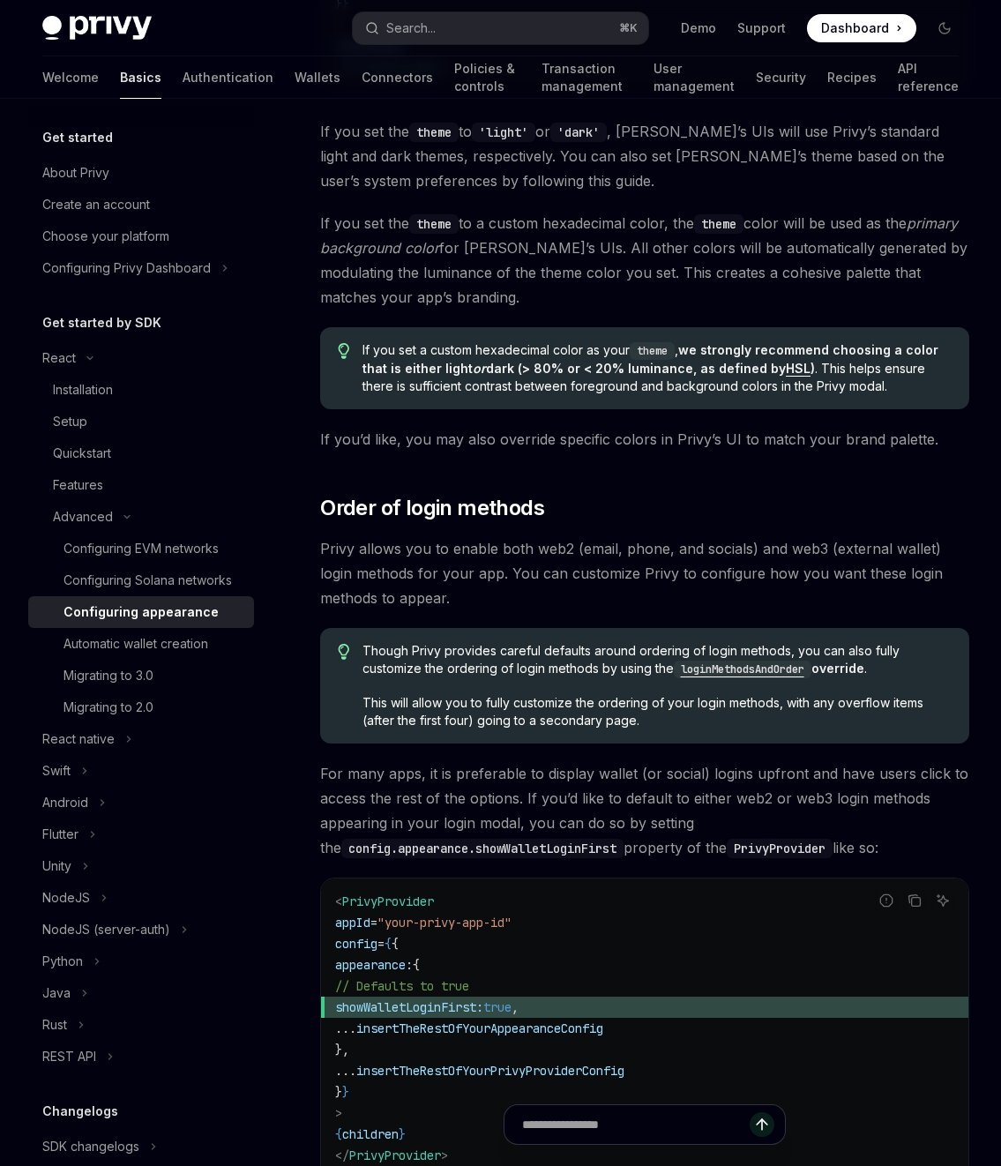
scroll to position [2993, 0]
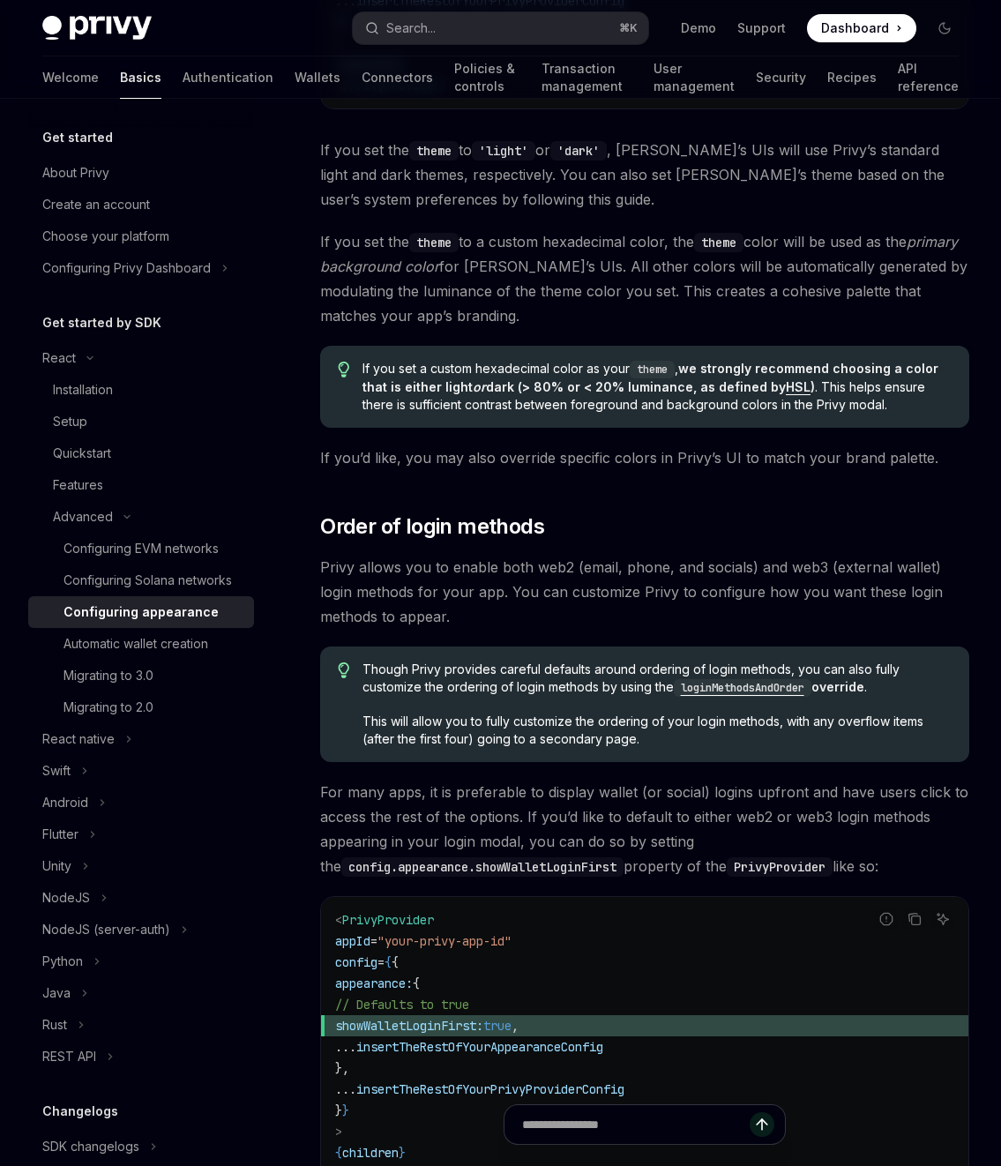
click at [376, 1018] on span "showWalletLoginFirst:" at bounding box center [409, 1026] width 148 height 16
drag, startPoint x: 363, startPoint y: 939, endPoint x: 618, endPoint y: 1016, distance: 266.5
click at [618, 1016] on code "< PrivyProvider appId = "your-privy-app-id" config = { { appearance: { // Defau…" at bounding box center [644, 1047] width 619 height 275
copy code "appearance: { // Defaults to true showWalletLoginFirst: true , ... insertTheRes…"
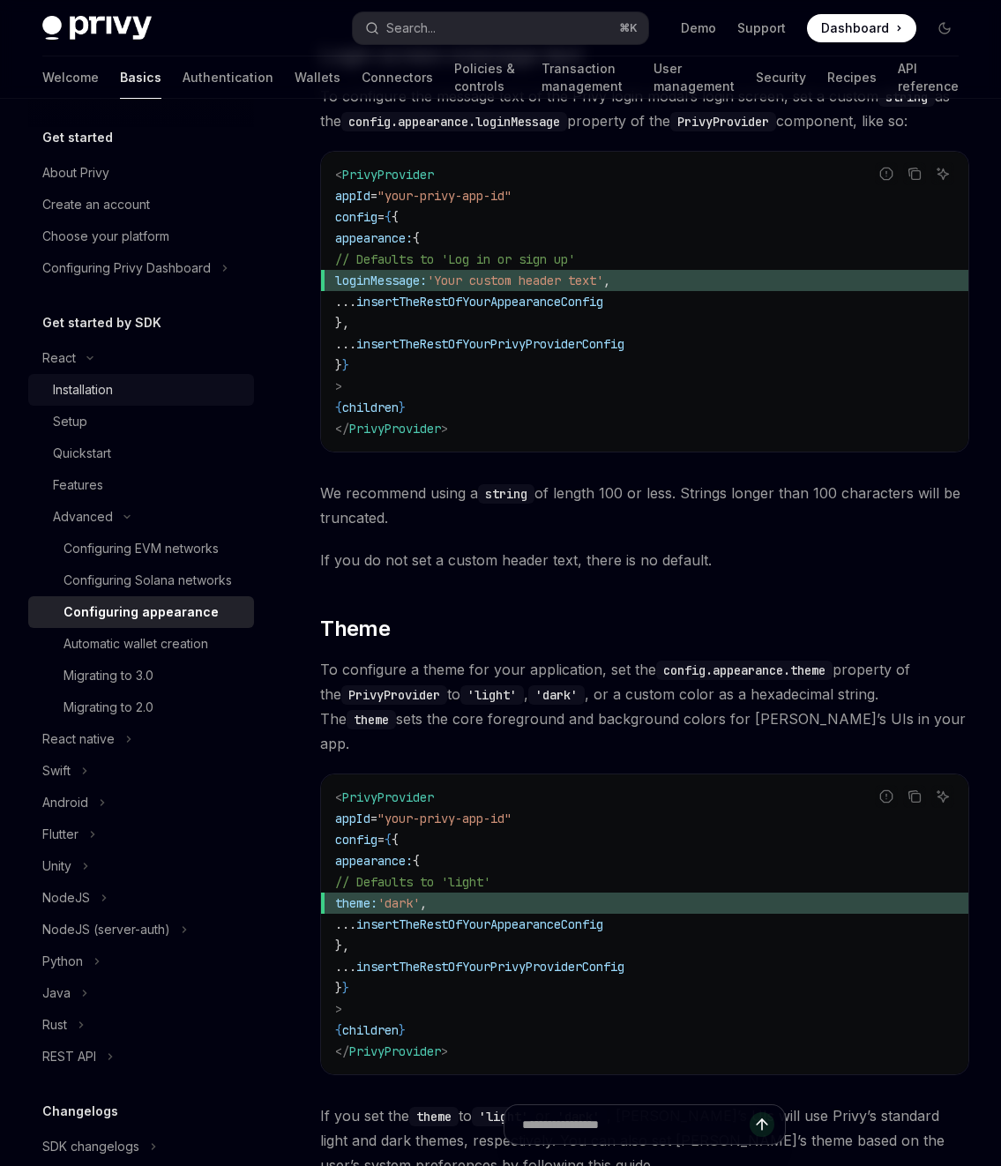
scroll to position [2024, 0]
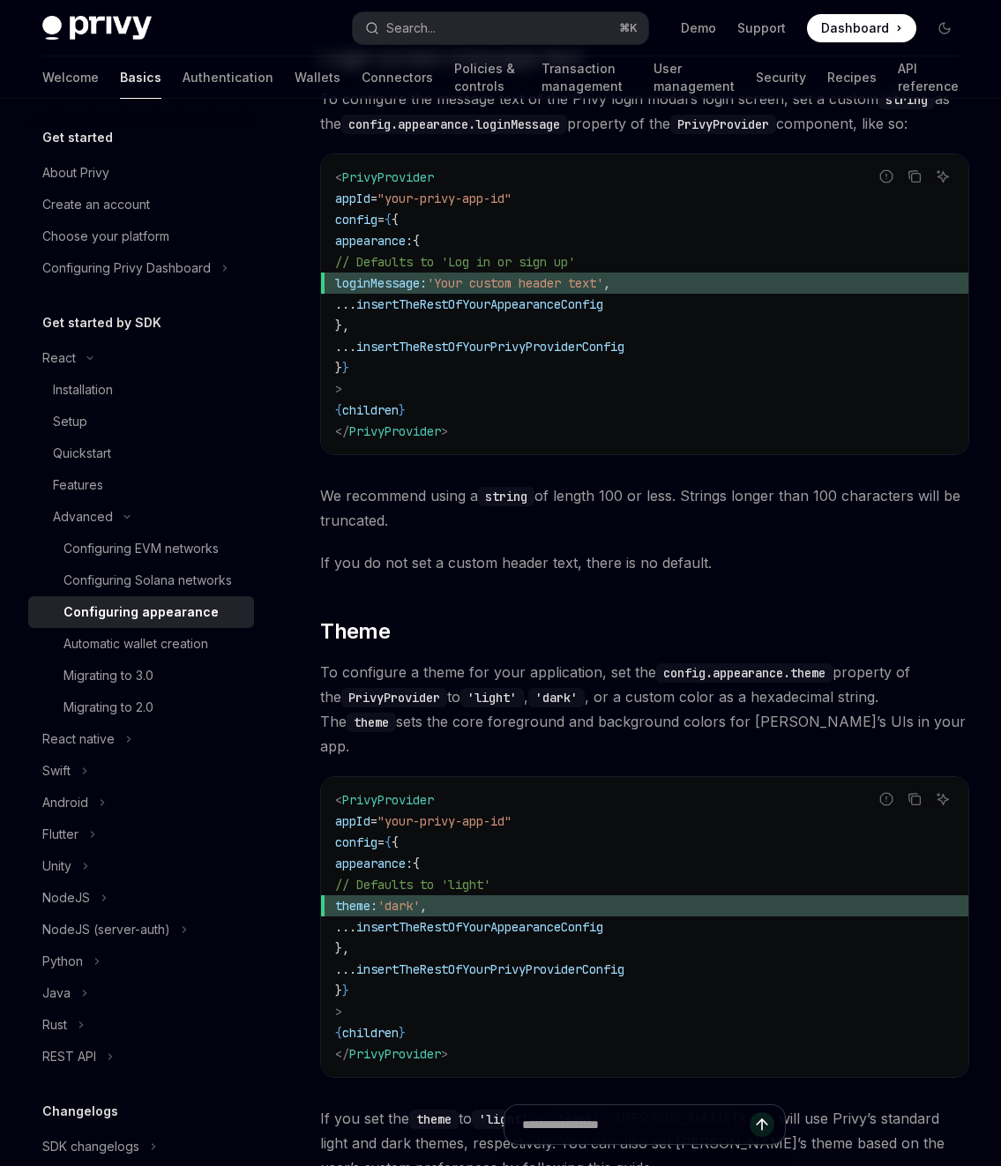
click at [398, 877] on span "// Defaults to 'light'" at bounding box center [412, 885] width 155 height 16
click at [378, 898] on span "theme:" at bounding box center [356, 906] width 42 height 16
click at [395, 893] on code "< PrivyProvider appId = "your-privy-app-id" config = { { appearance: { // Defau…" at bounding box center [644, 927] width 619 height 275
drag, startPoint x: 358, startPoint y: 851, endPoint x: 558, endPoint y: 858, distance: 199.5
click at [558, 896] on span "theme: 'dark' ," at bounding box center [644, 906] width 619 height 21
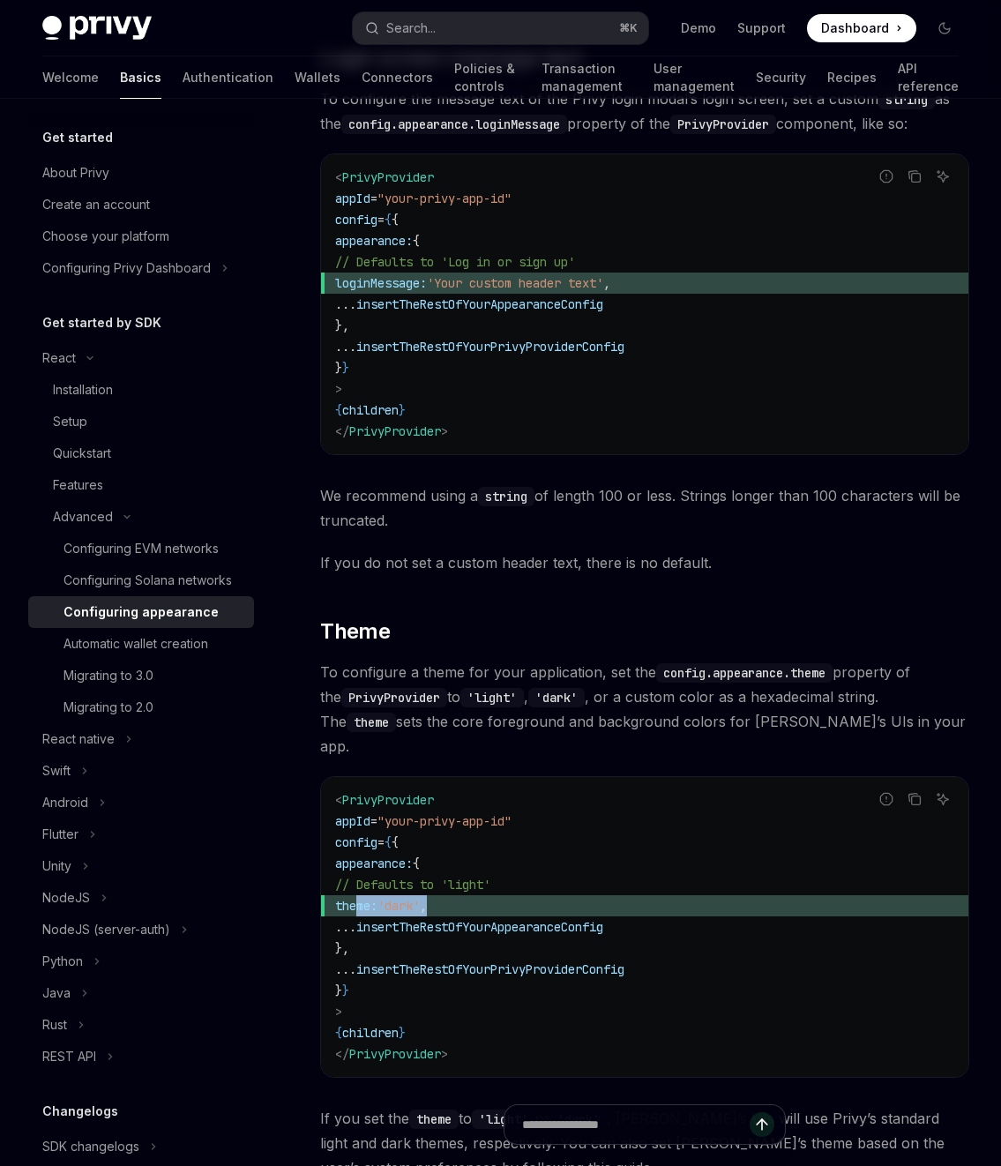
copy span "theme: 'dark' ,"
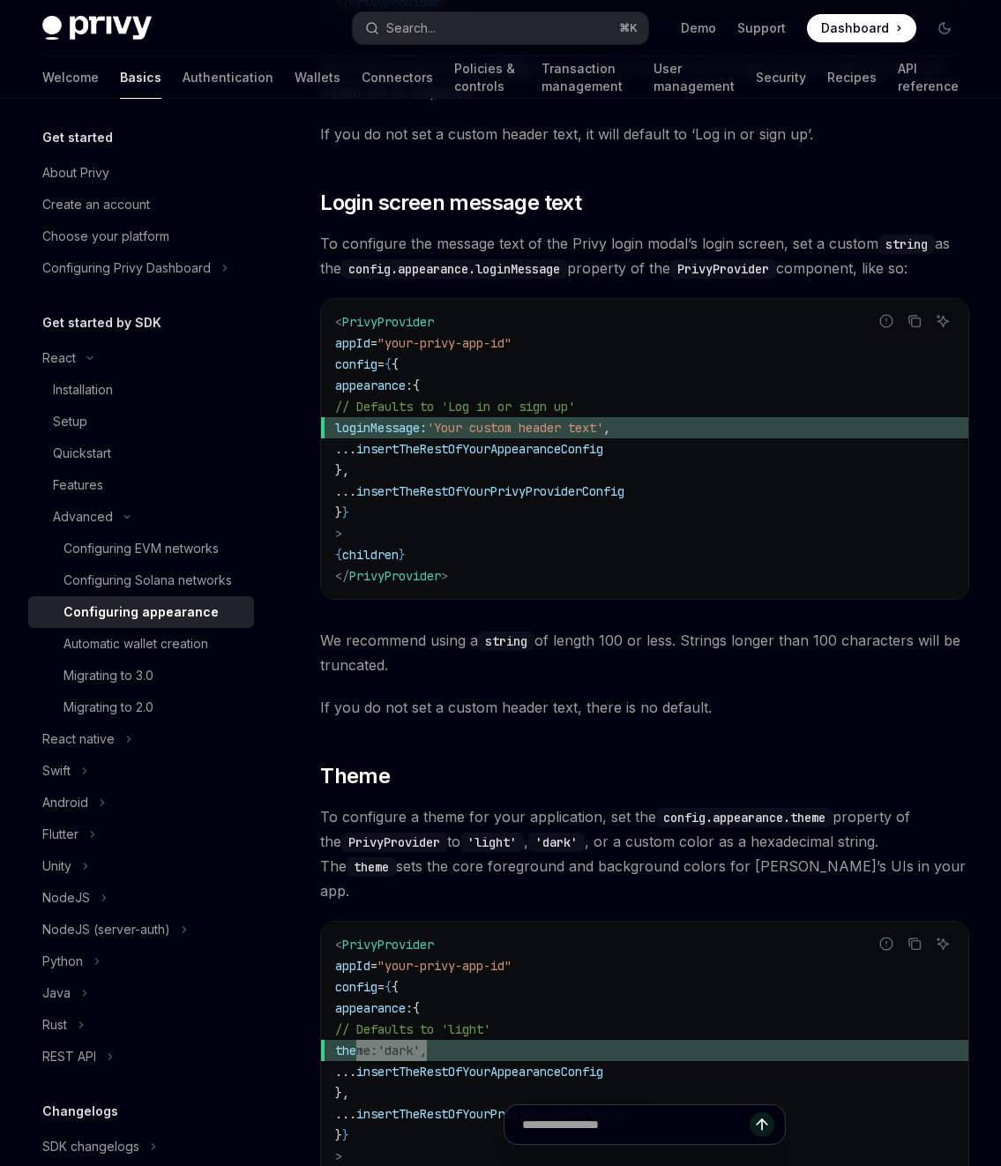
scroll to position [1862, 0]
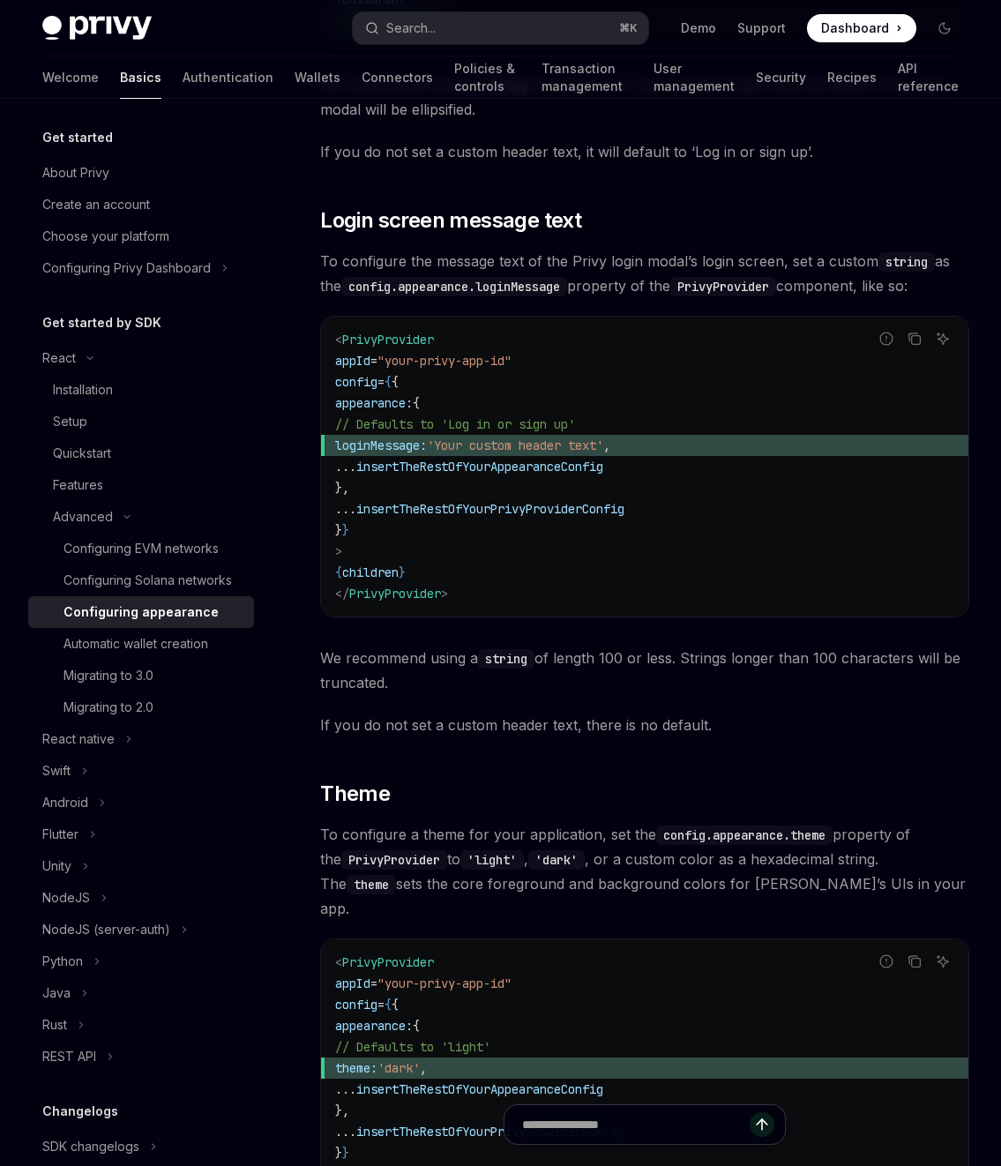
click at [420, 460] on code "< PrivyProvider appId = "your-privy-app-id" config = { { appearance: { // Defau…" at bounding box center [644, 466] width 619 height 275
click at [385, 438] on span "loginMessage:" at bounding box center [381, 446] width 92 height 16
drag, startPoint x: 379, startPoint y: 426, endPoint x: 733, endPoint y: 412, distance: 354.1
click at [733, 435] on span "loginMessage: 'Your custom header text' ," at bounding box center [644, 445] width 619 height 21
copy span "loginMessage: 'Your custom header text' ,"
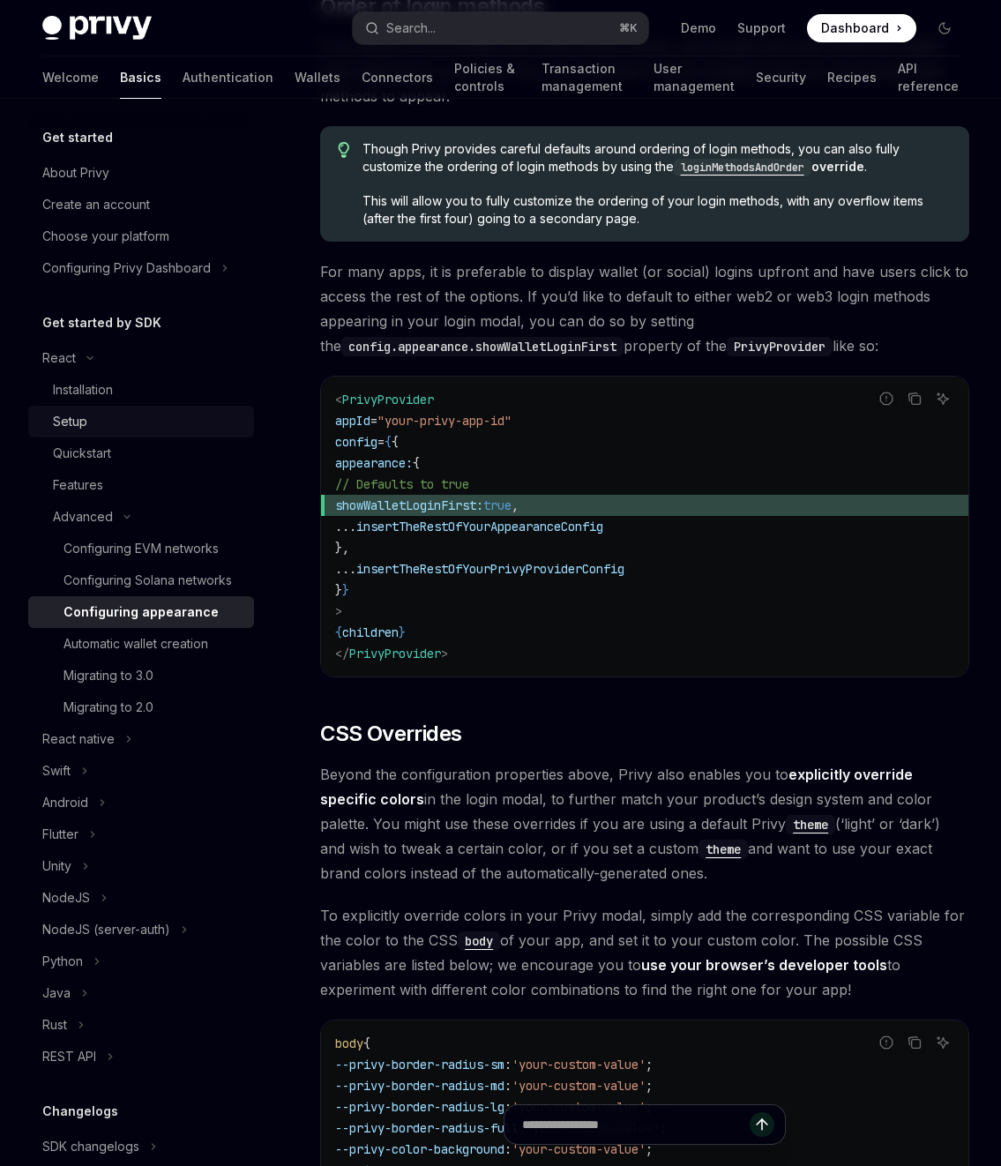
scroll to position [3511, 0]
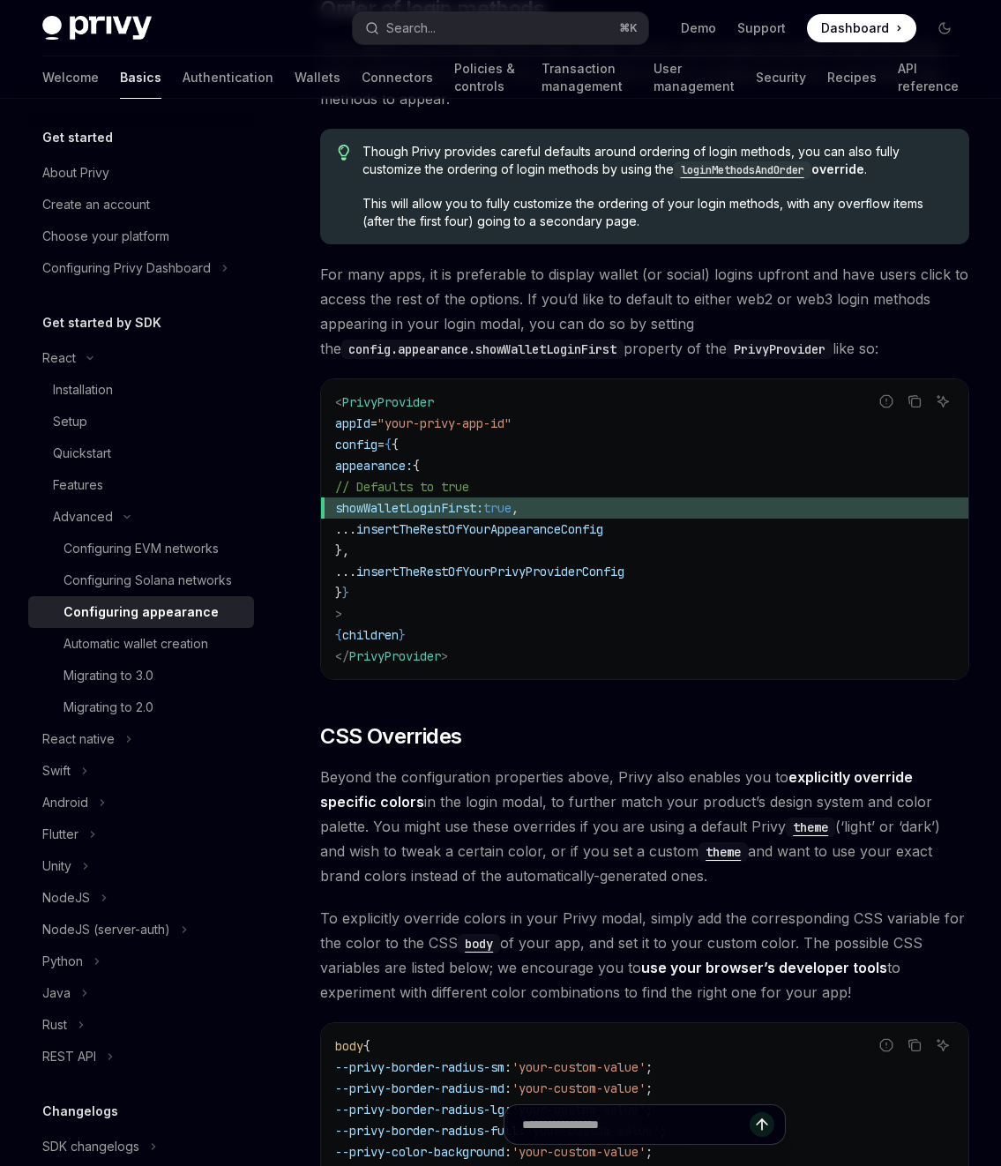
click at [483, 500] on span "showWalletLoginFirst:" at bounding box center [409, 508] width 148 height 16
drag, startPoint x: 364, startPoint y: 437, endPoint x: 551, endPoint y: 440, distance: 186.2
click at [551, 440] on code "< PrivyProvider appId = "your-privy-app-id" config = { { appearance: { // Defau…" at bounding box center [644, 529] width 619 height 275
copy span "// Defaults to true"
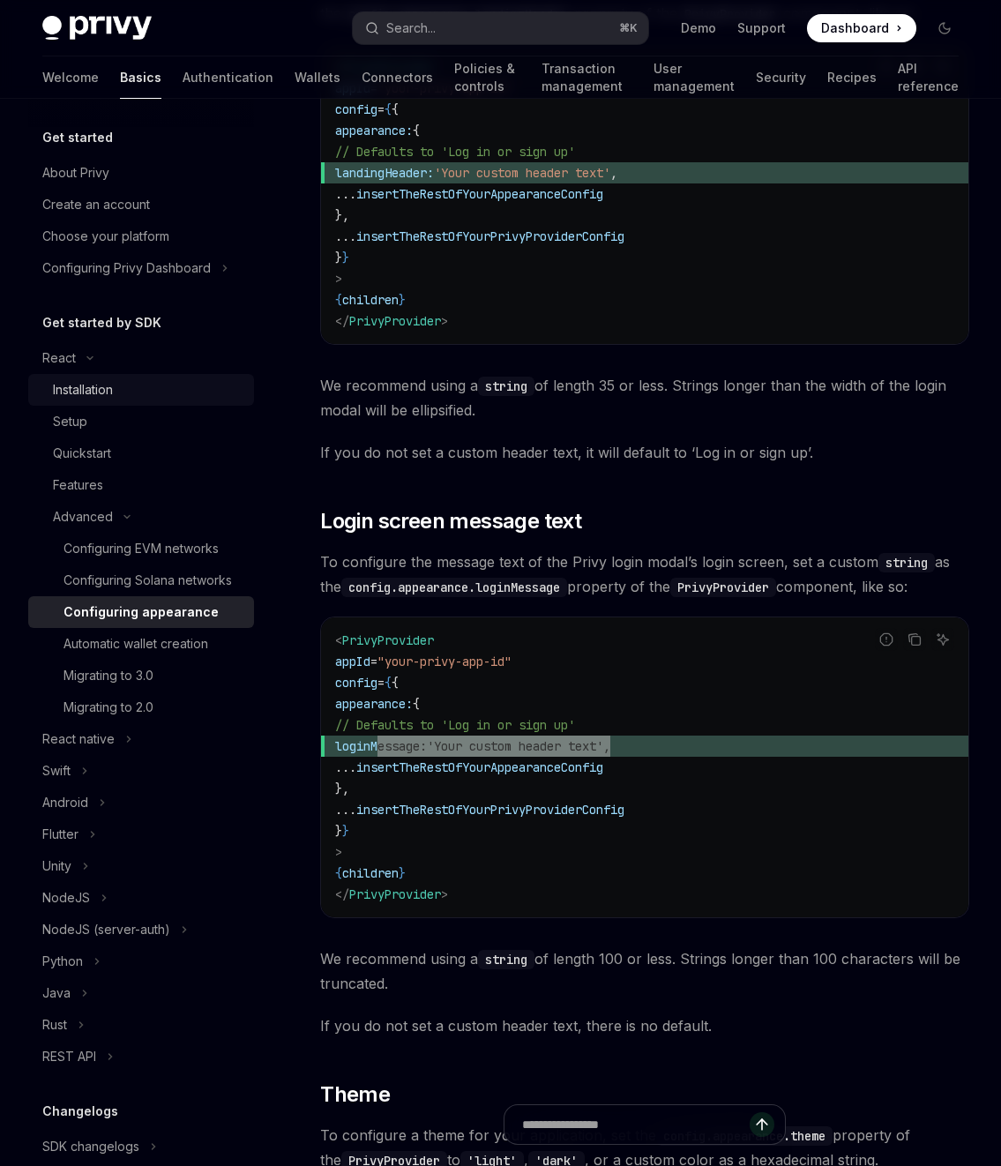
scroll to position [1196, 0]
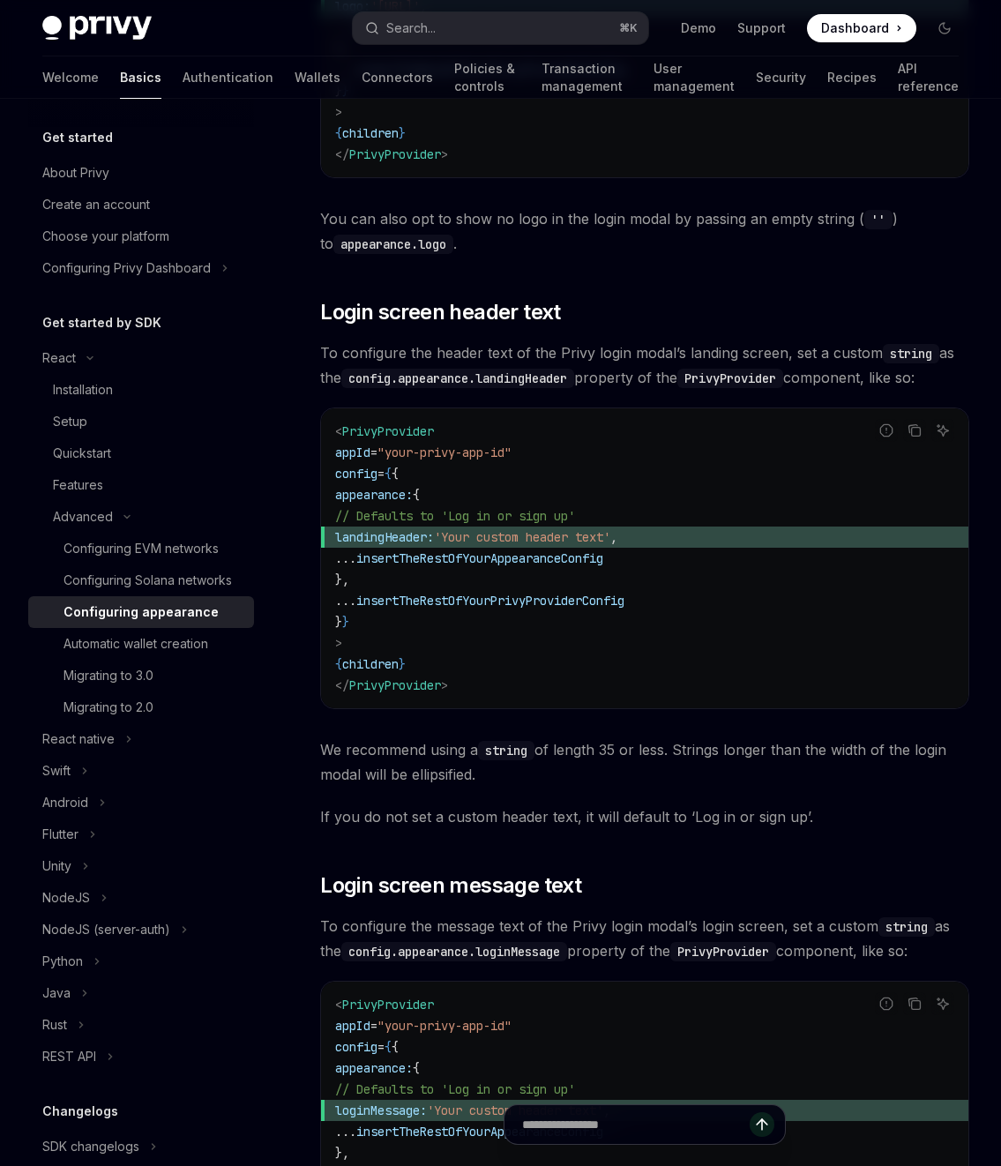
click at [420, 551] on span "insertTheRestOfYourAppearanceConfig" at bounding box center [479, 559] width 247 height 16
drag, startPoint x: 379, startPoint y: 515, endPoint x: 723, endPoint y: 512, distance: 343.2
click at [723, 527] on span "landingHeader: 'Your custom header text' ," at bounding box center [644, 537] width 619 height 21
click at [434, 529] on span "landingHeader:" at bounding box center [384, 537] width 99 height 16
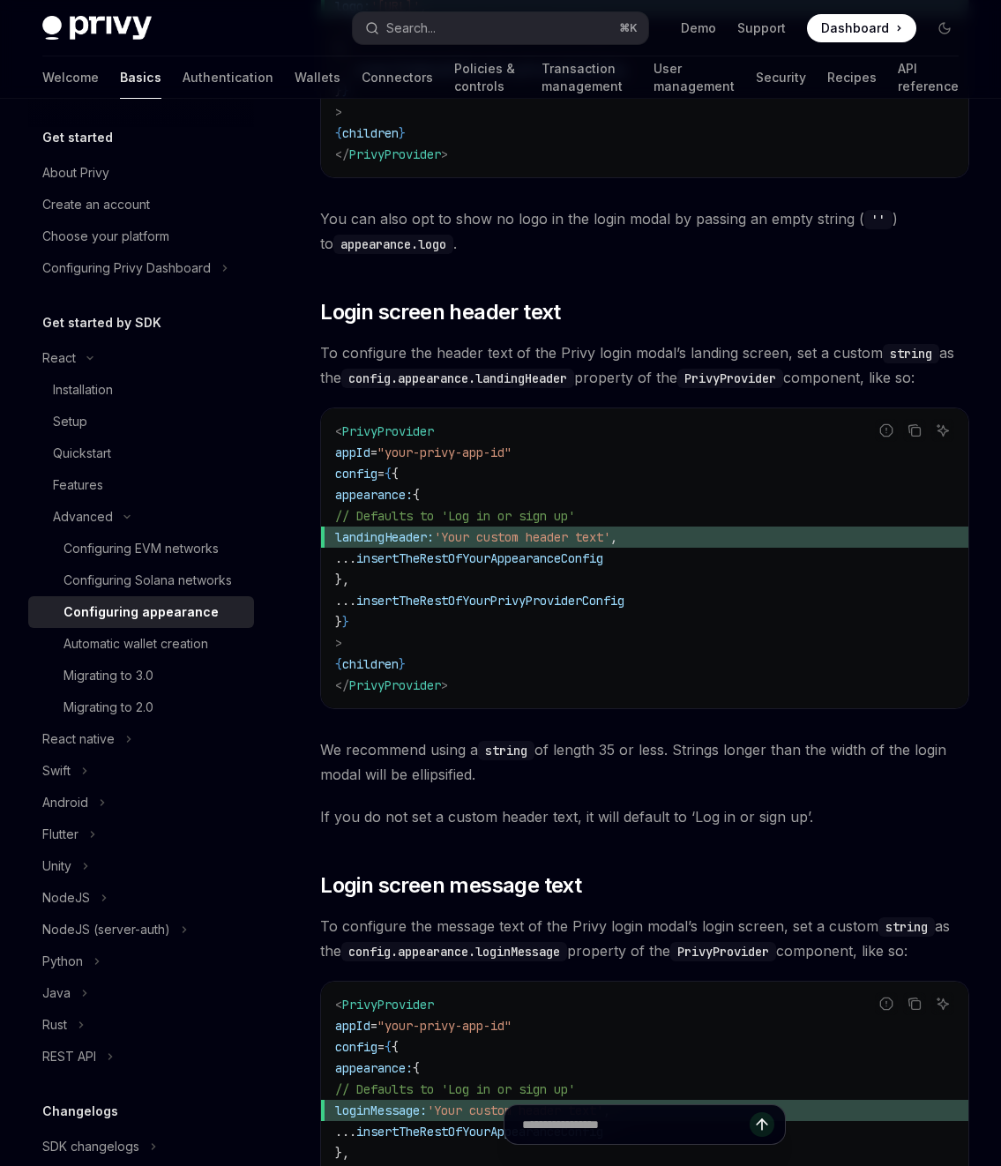
click at [434, 529] on span "landingHeader:" at bounding box center [384, 537] width 99 height 16
copy code "landingHeader: 'Your custom header text' ,"
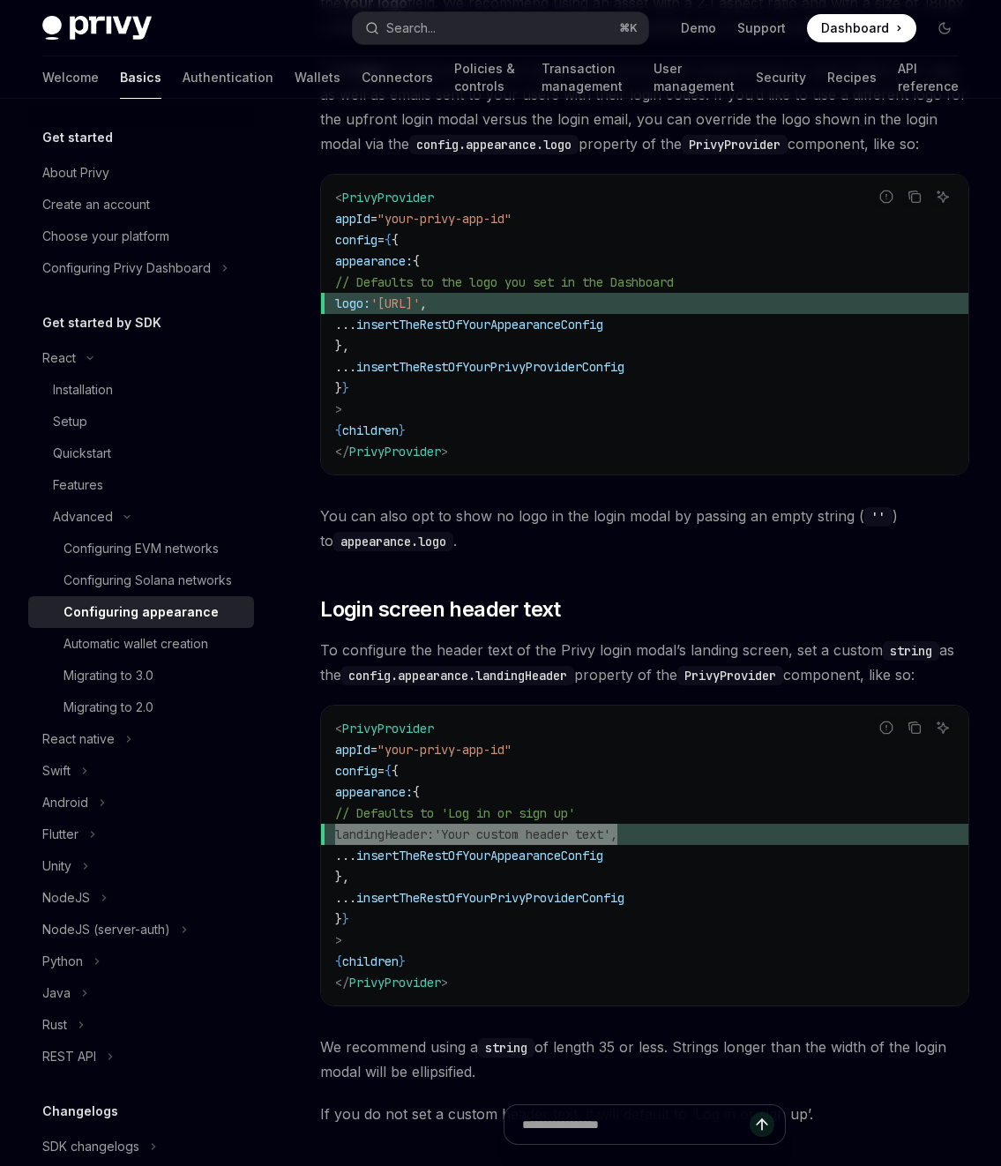
scroll to position [716, 0]
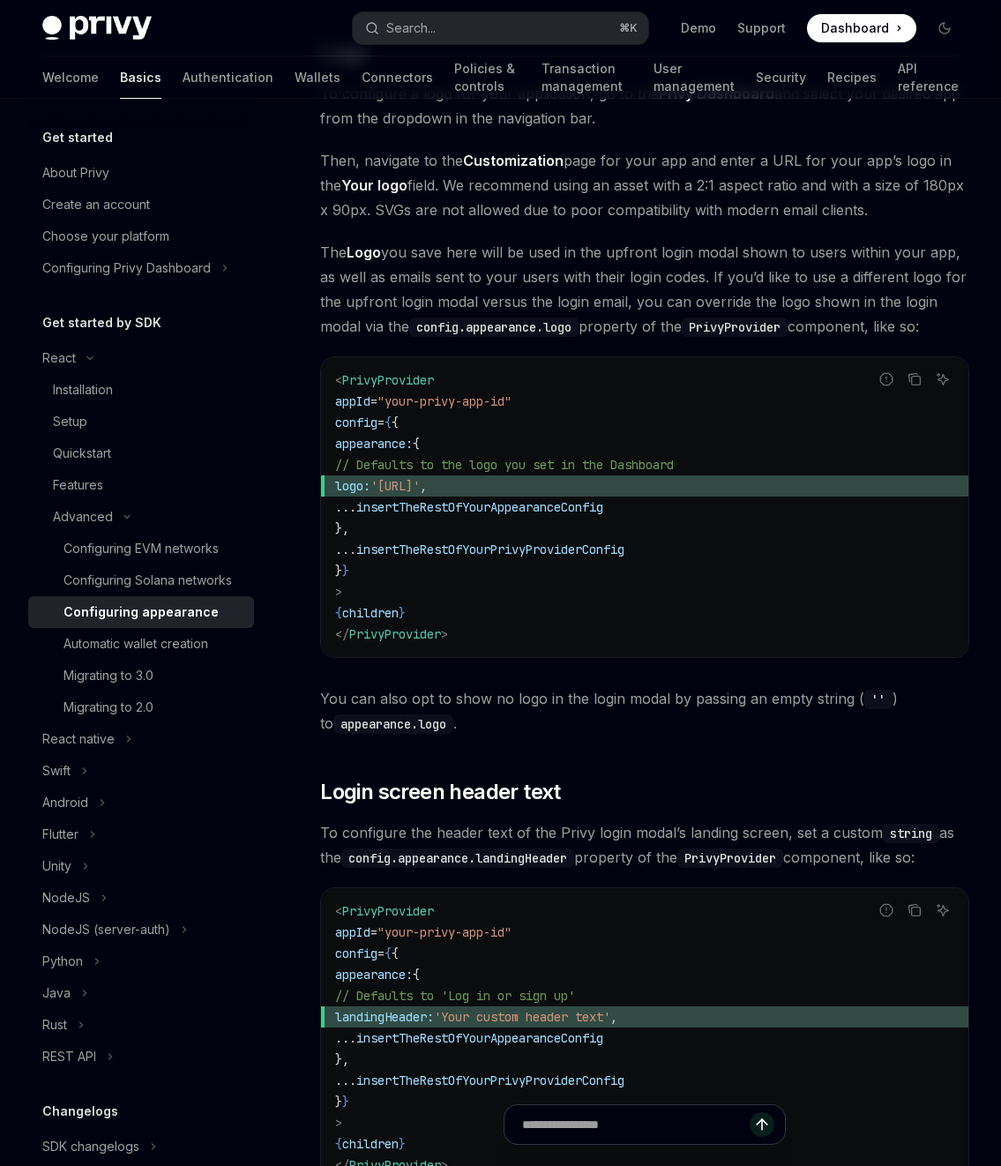
click at [423, 499] on span "insertTheRestOfYourAppearanceConfig" at bounding box center [479, 507] width 247 height 16
drag, startPoint x: 433, startPoint y: 466, endPoint x: 648, endPoint y: 464, distance: 214.4
click at [648, 476] on span "logo: 'https://your.logo.url' ," at bounding box center [644, 486] width 619 height 21
copy span "logo: 'https://your.logo.url' ,"
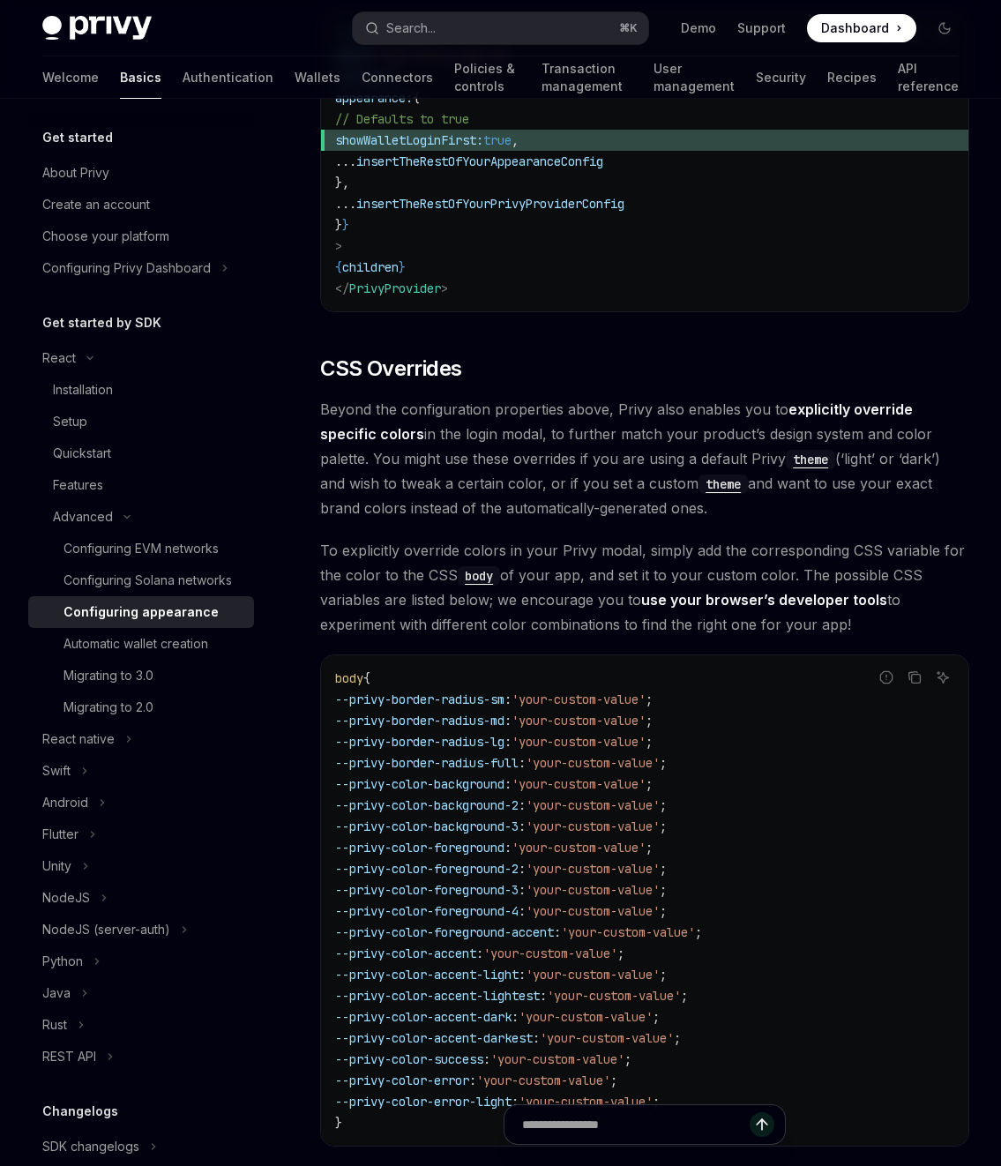
scroll to position [4095, 0]
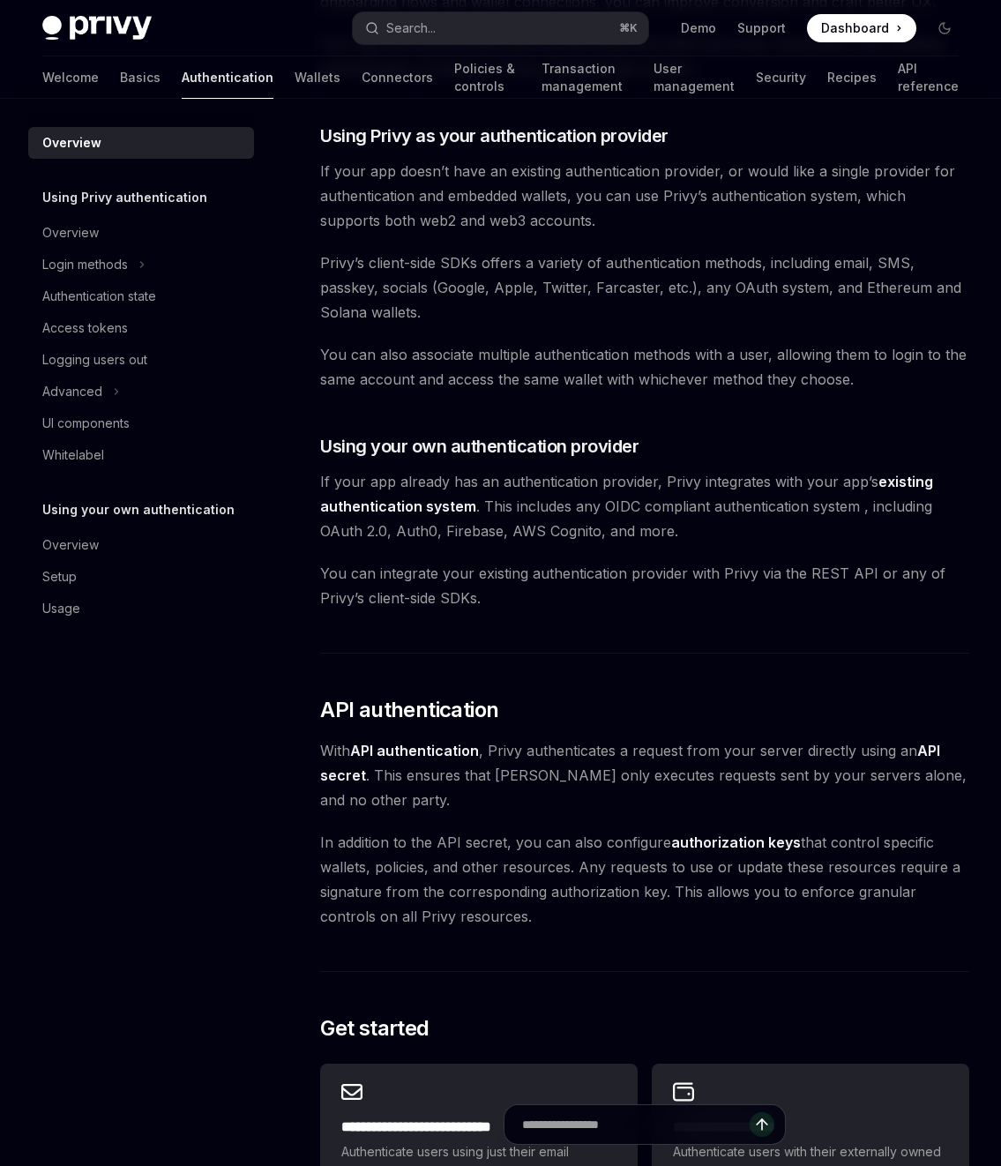
scroll to position [465, 0]
